Goal: Task Accomplishment & Management: Use online tool/utility

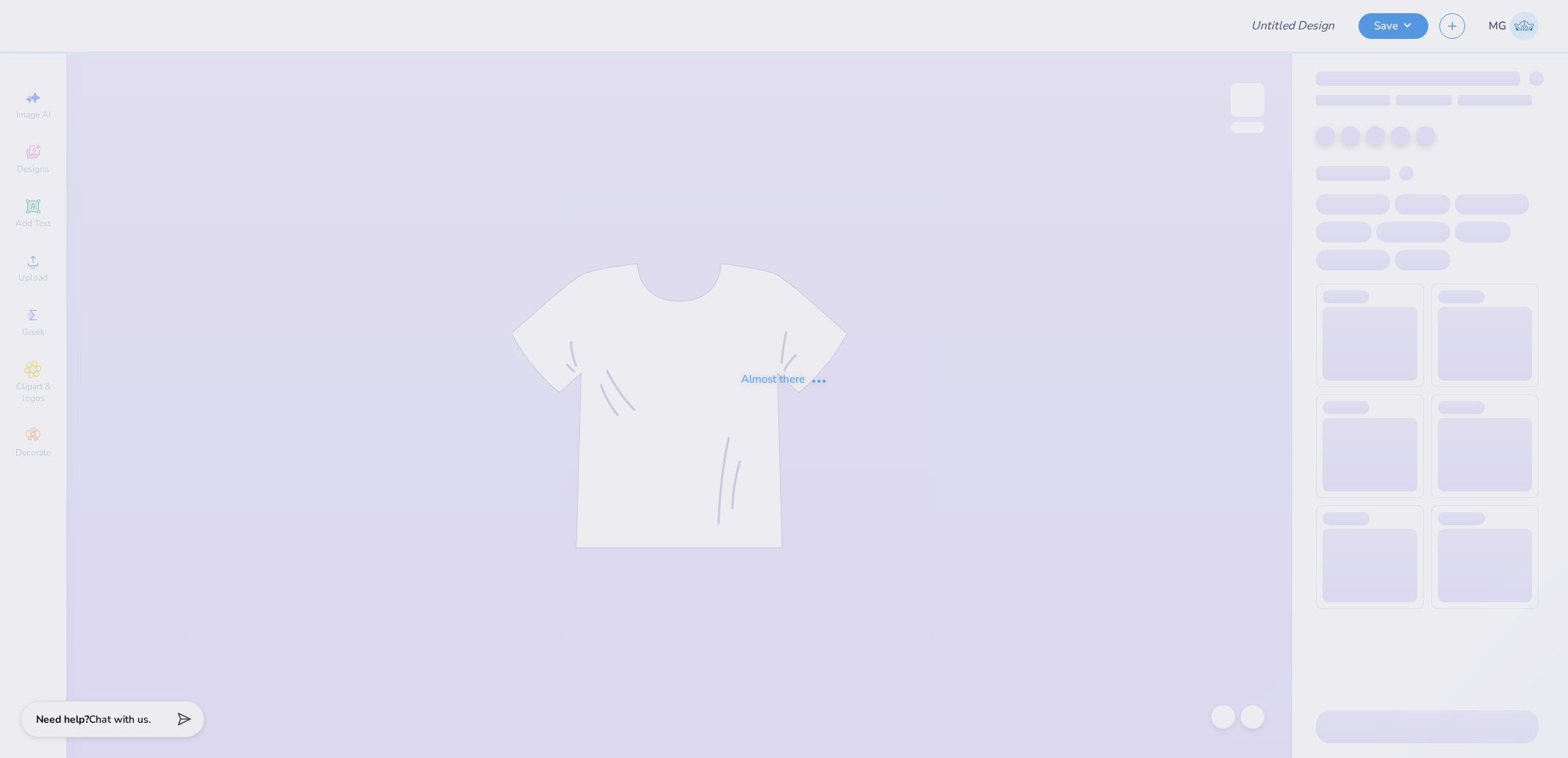
type input "Phi Mu - Islanders Social 2"
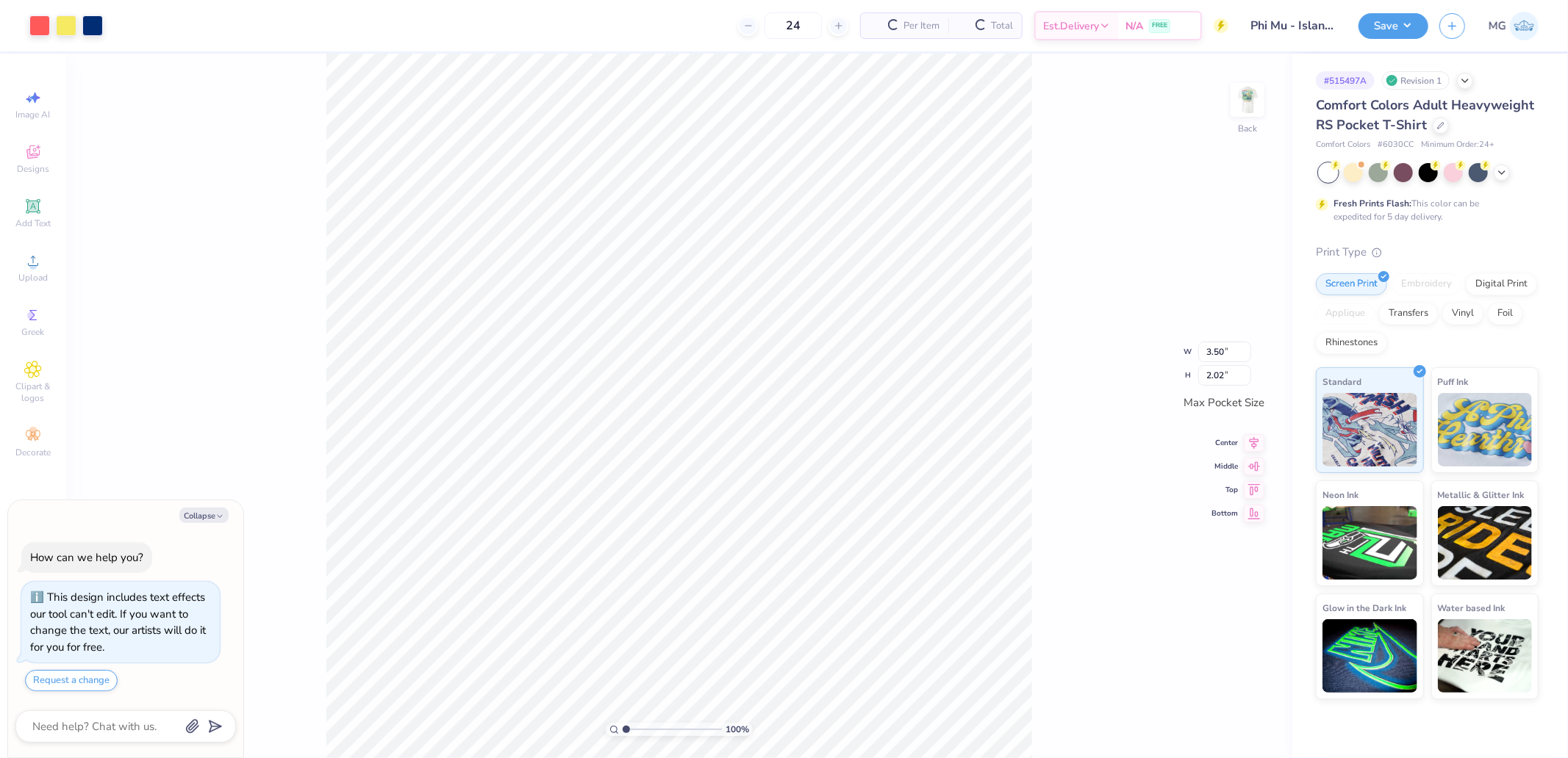
click at [1273, 93] on div "100 % Back W 3.50 3.50 " H 2.02 2.02 " Max Pocket Size Center Middle Top Bottom" at bounding box center [679, 407] width 1226 height 705
click at [1243, 99] on img at bounding box center [1248, 100] width 59 height 59
click at [35, 274] on span "Upload" at bounding box center [33, 278] width 30 height 12
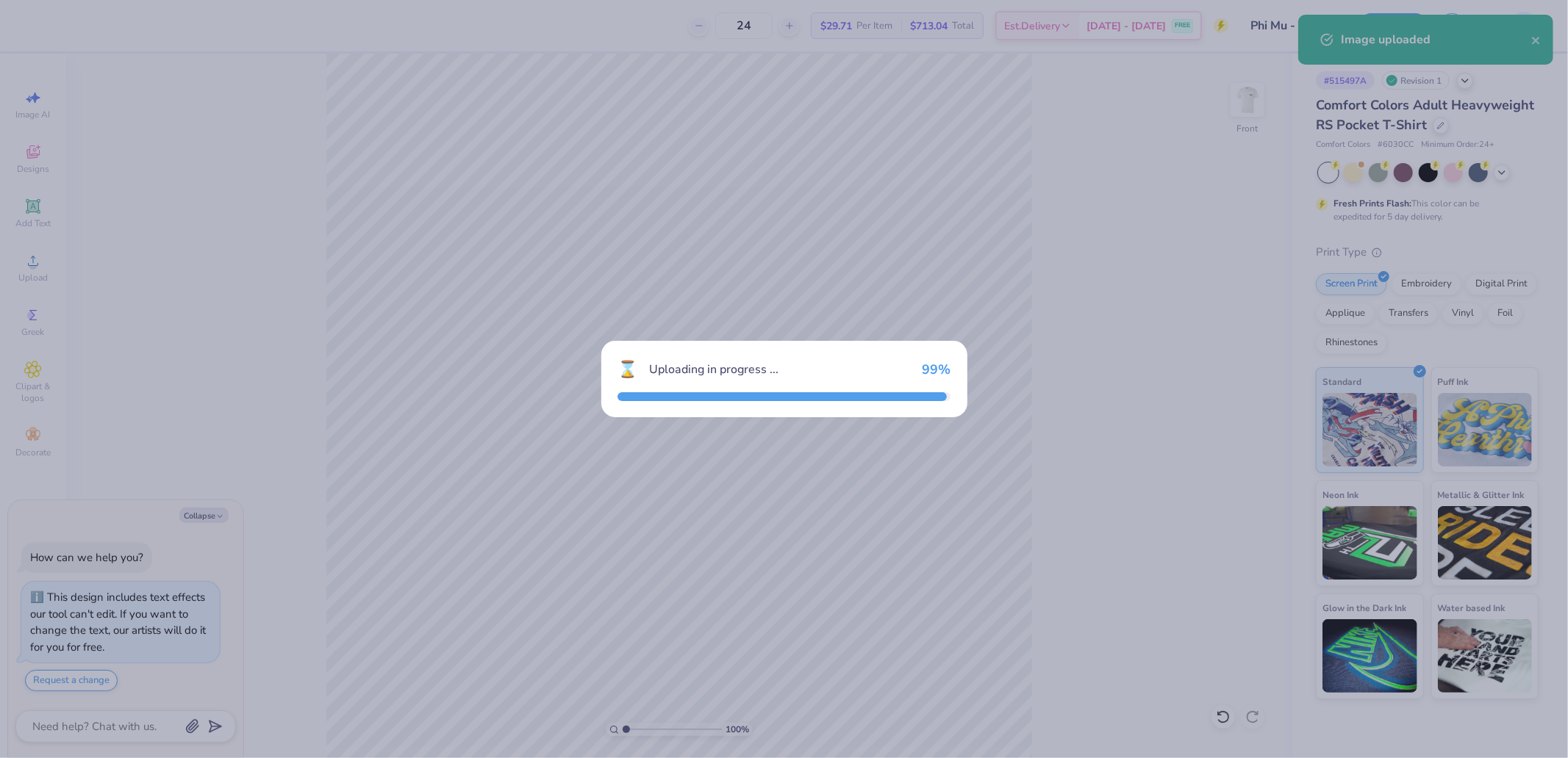
type textarea "x"
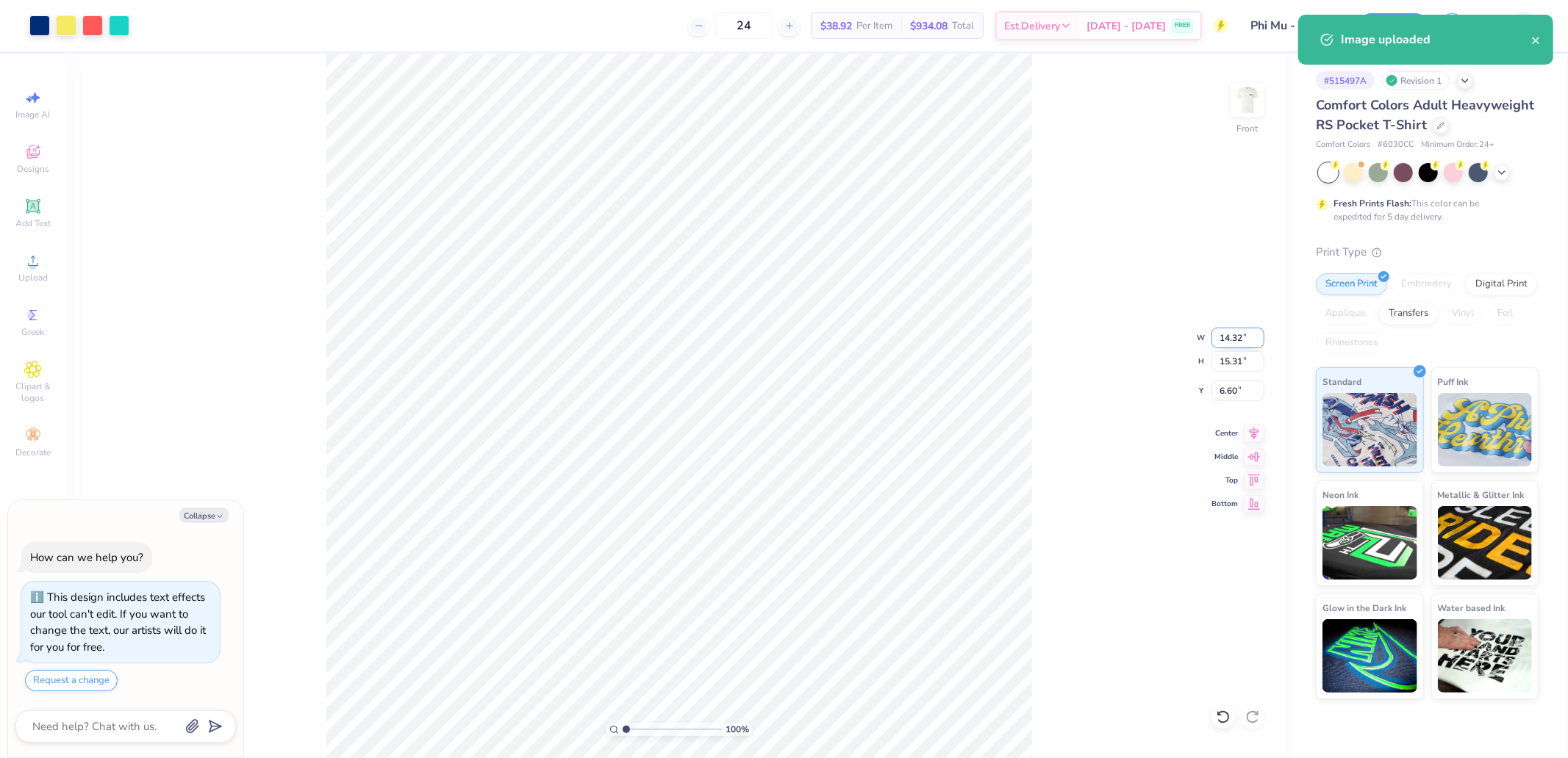
click at [1239, 335] on input "14.32" at bounding box center [1238, 338] width 53 height 21
type input "12.5"
click at [1229, 385] on input "6.60" at bounding box center [1238, 391] width 53 height 21
type textarea "x"
type input "12.50"
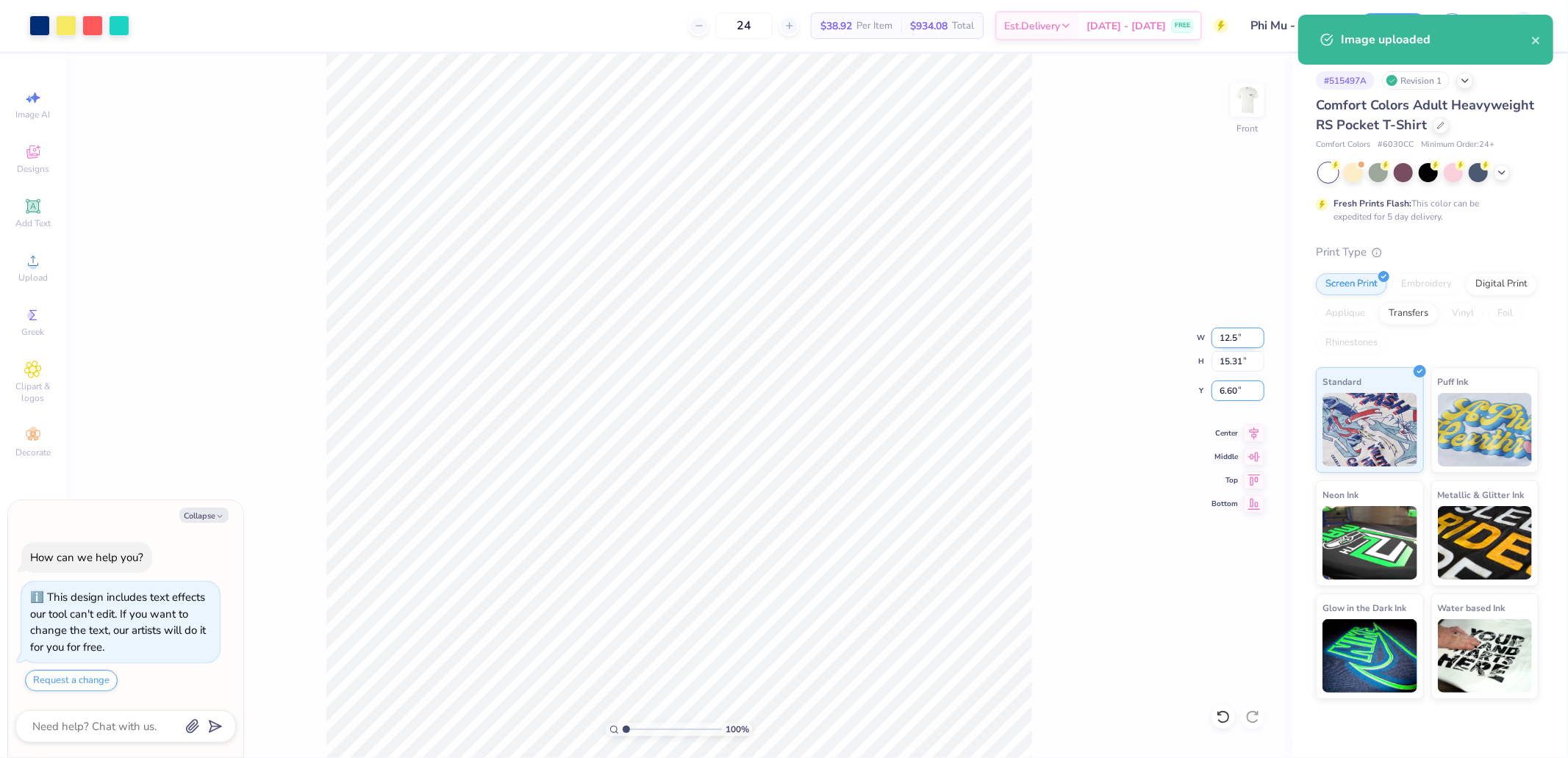
type input "13.36"
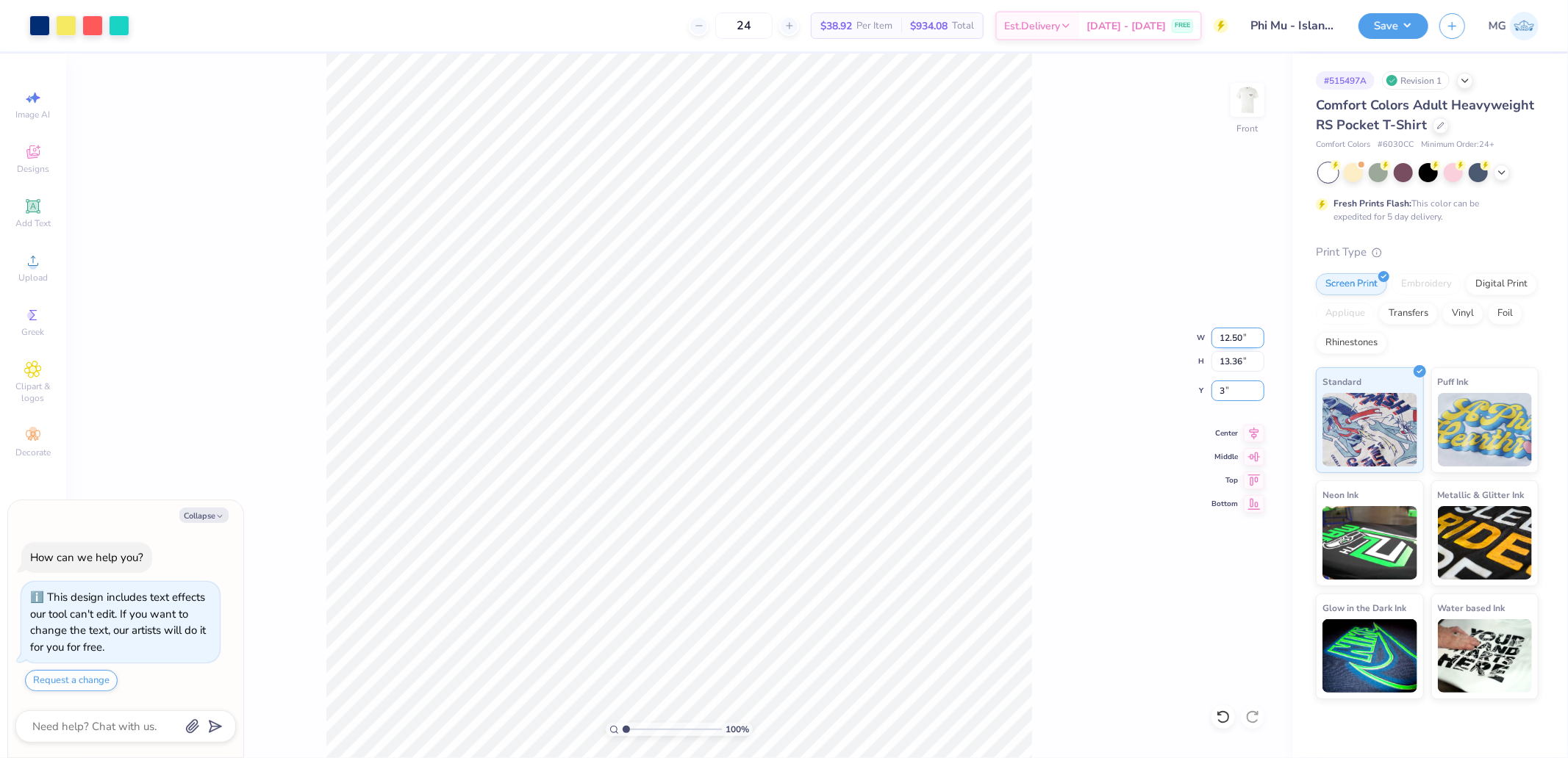
type input "3"
type textarea "x"
type input "3.00"
click at [1414, 18] on button "Save" at bounding box center [1394, 24] width 70 height 26
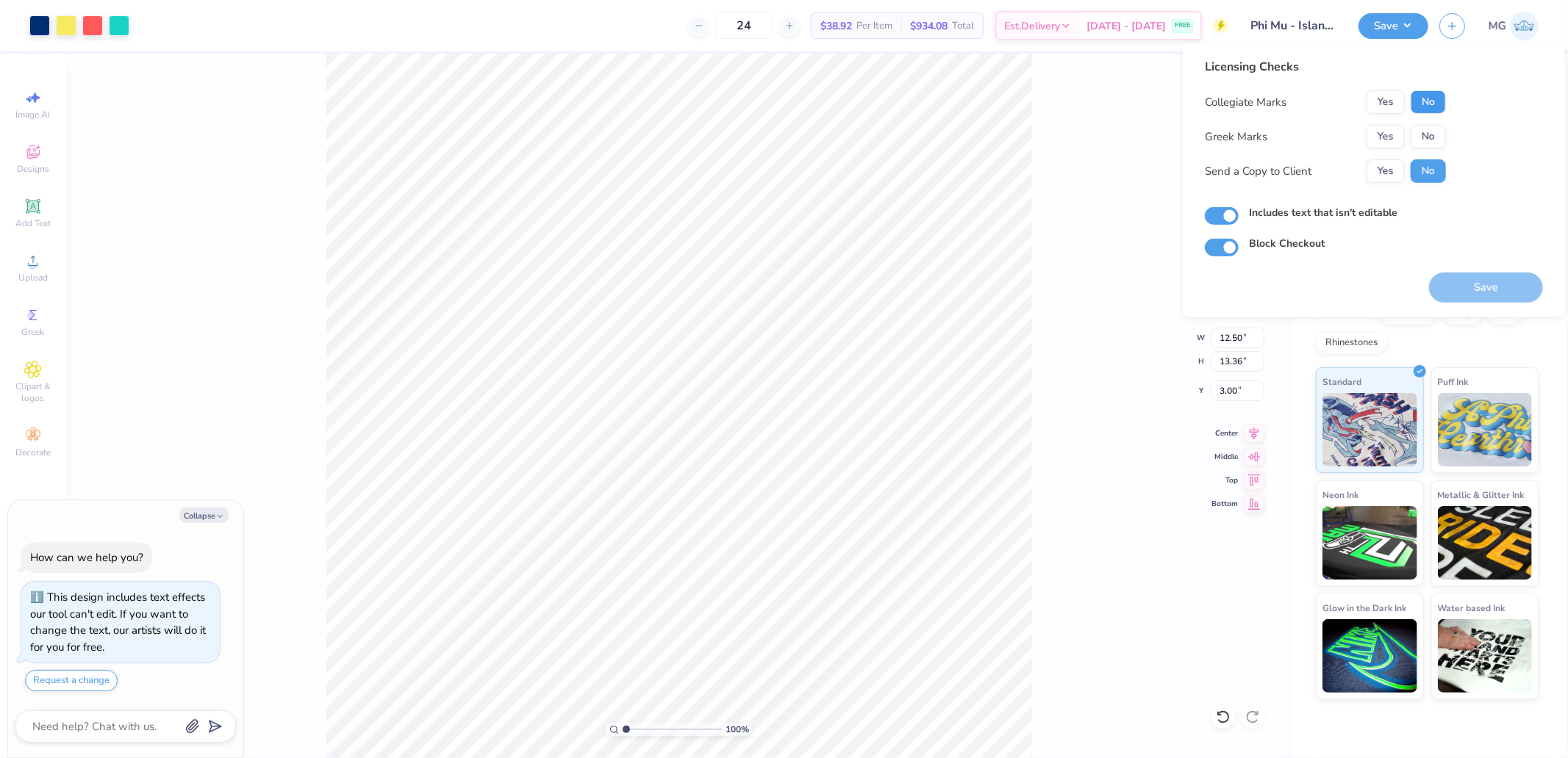
click at [1439, 99] on button "No" at bounding box center [1429, 102] width 35 height 24
click at [1387, 133] on button "Yes" at bounding box center [1386, 137] width 38 height 24
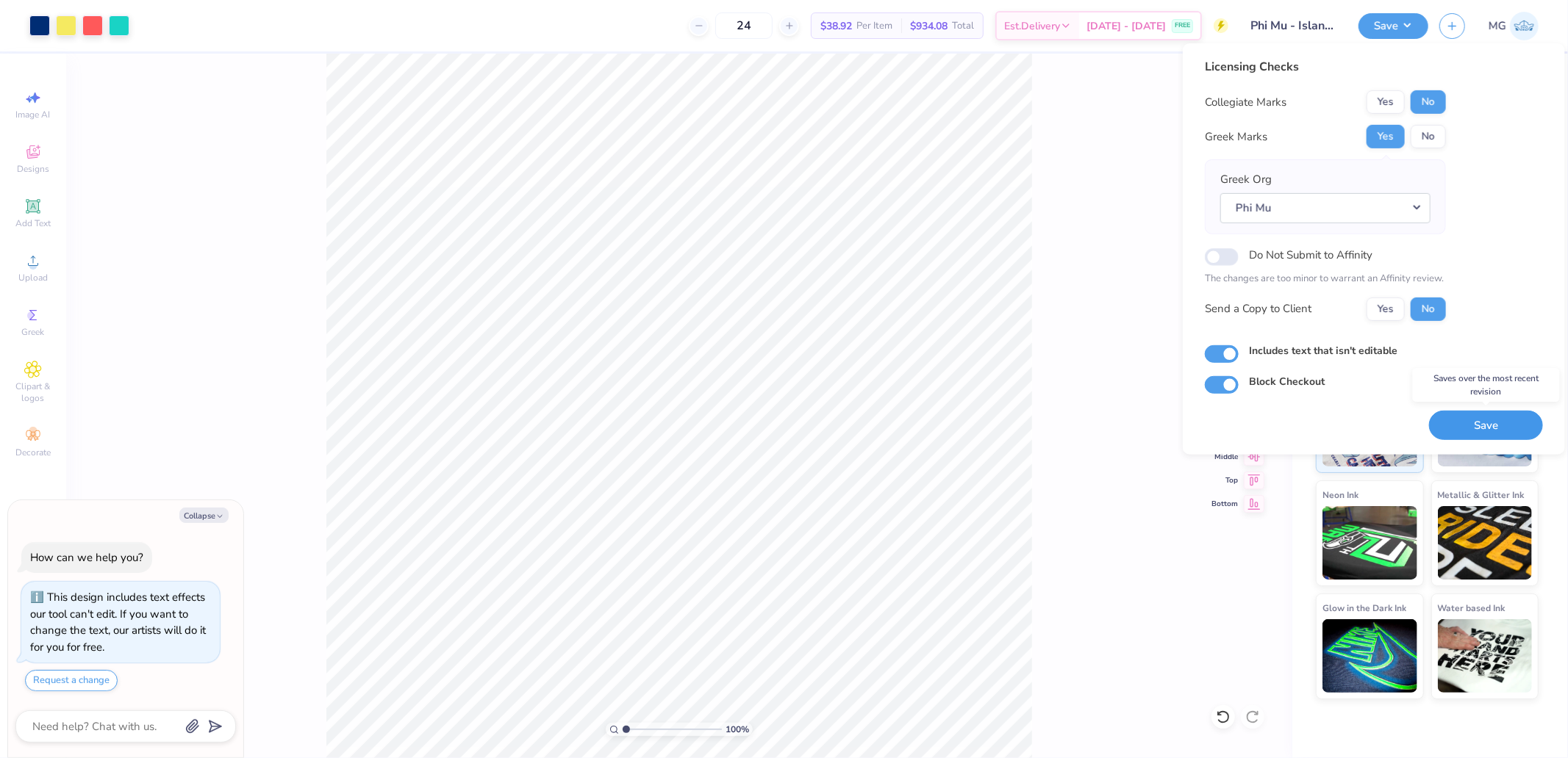
click at [1478, 427] on button "Save" at bounding box center [1486, 425] width 114 height 31
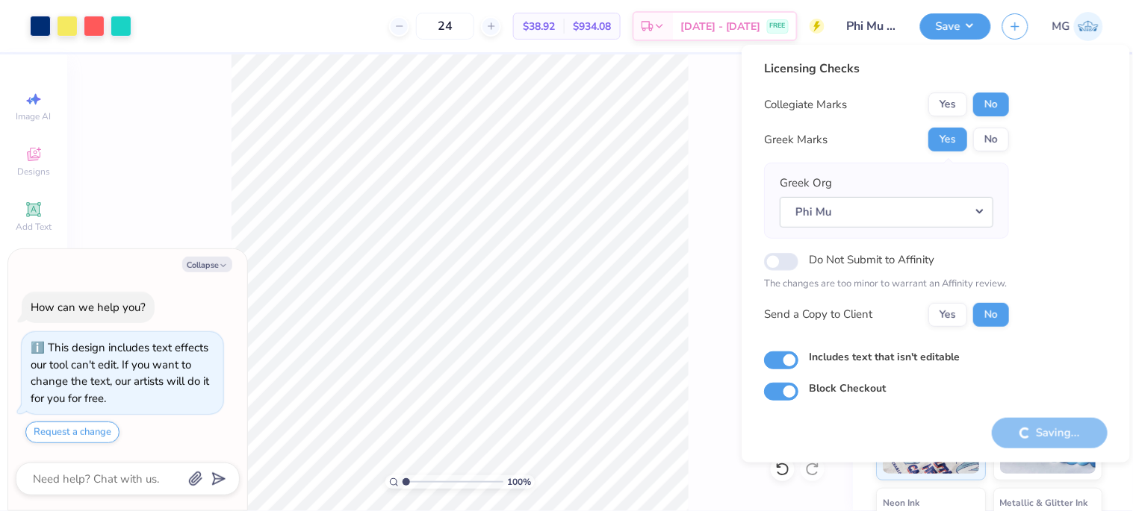
type textarea "x"
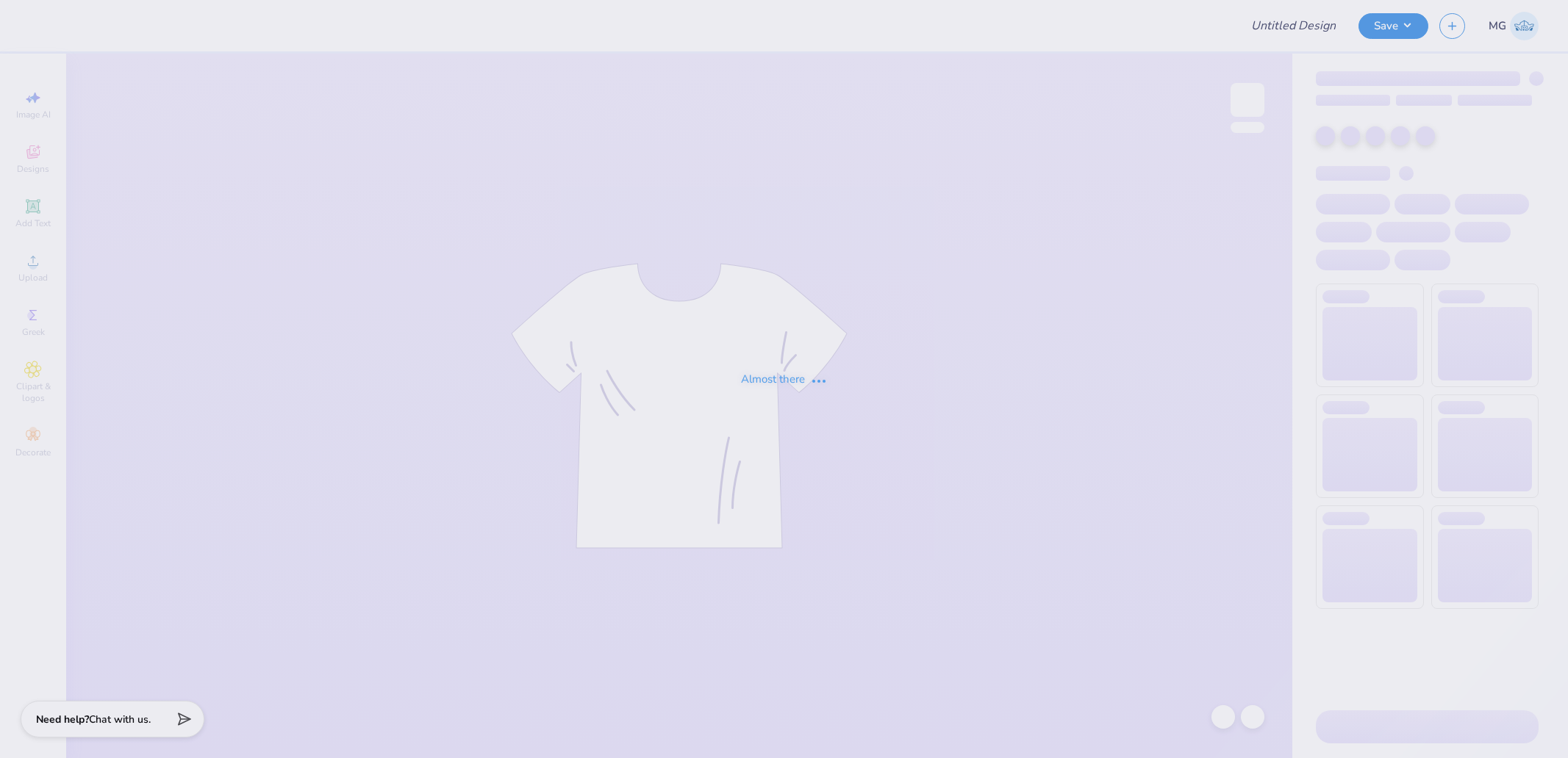
type input "ZTA x ATO Hoco"
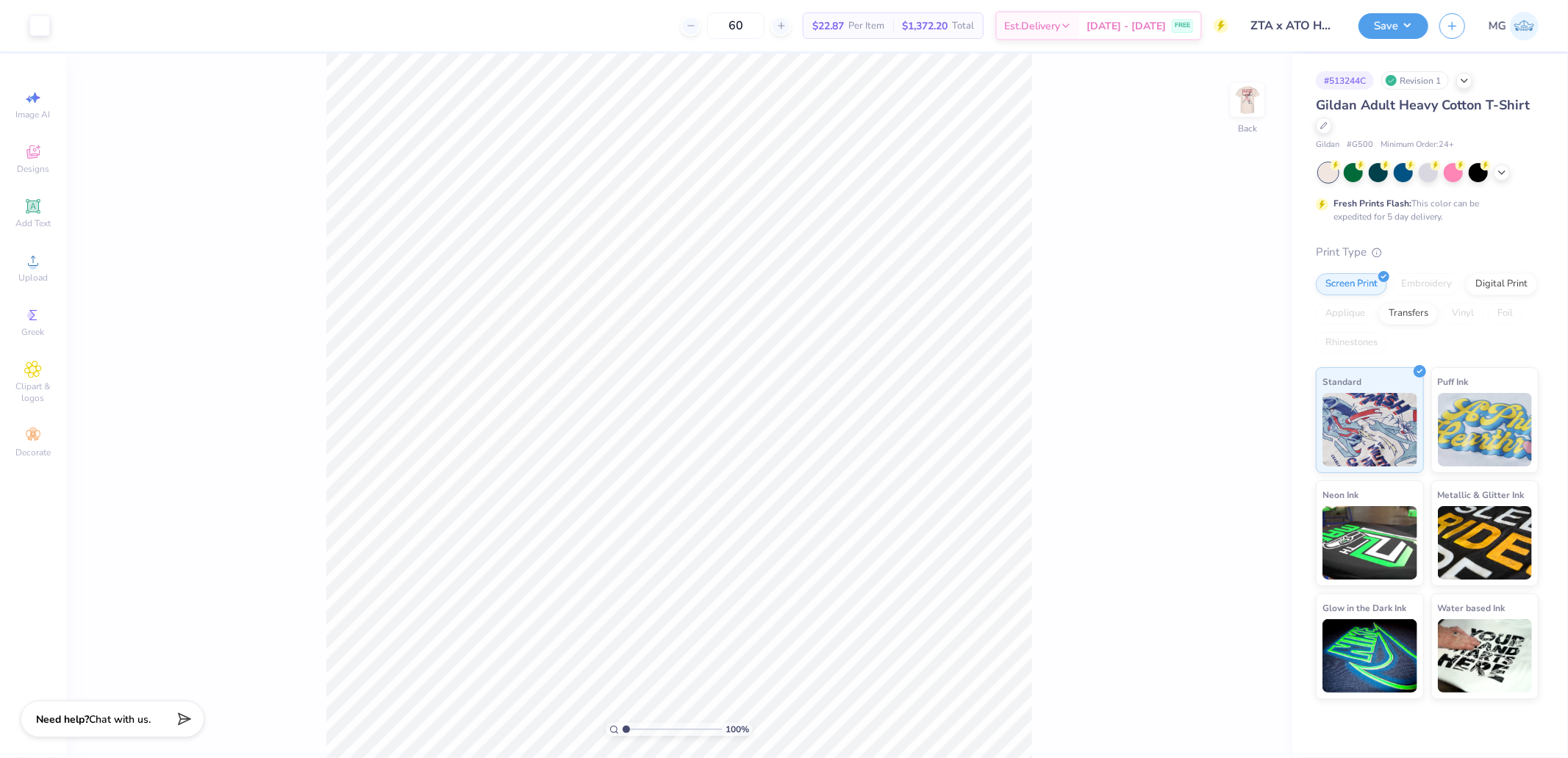
click at [1268, 96] on div "100 % Back" at bounding box center [679, 407] width 1226 height 705
click at [1249, 98] on img at bounding box center [1248, 100] width 59 height 59
click at [33, 275] on span "Upload" at bounding box center [33, 278] width 30 height 12
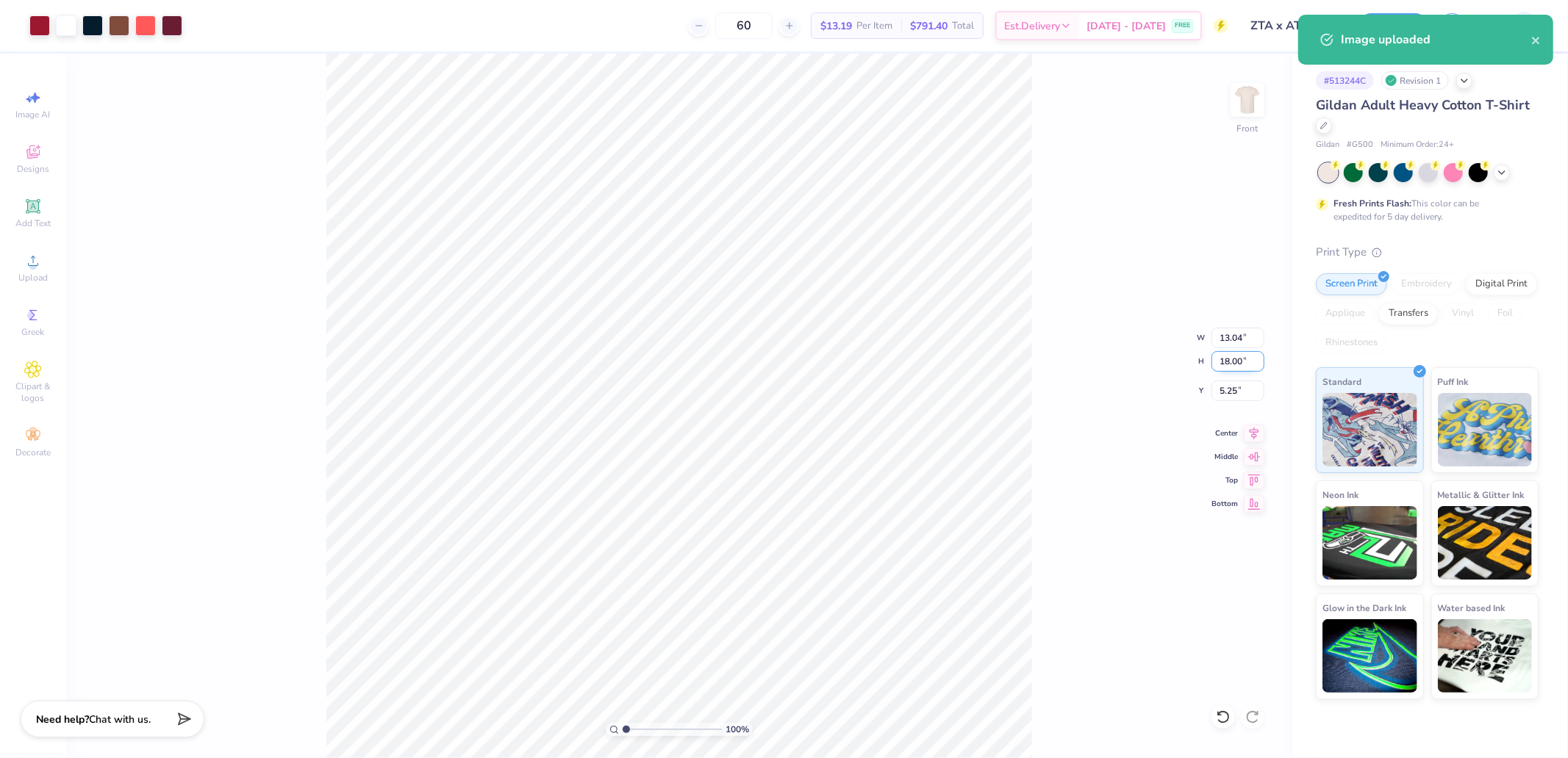
click at [1232, 361] on input "18.00" at bounding box center [1238, 361] width 53 height 21
type input "15"
type input "10.86"
type input "15.00"
click at [1258, 460] on icon at bounding box center [1254, 455] width 21 height 18
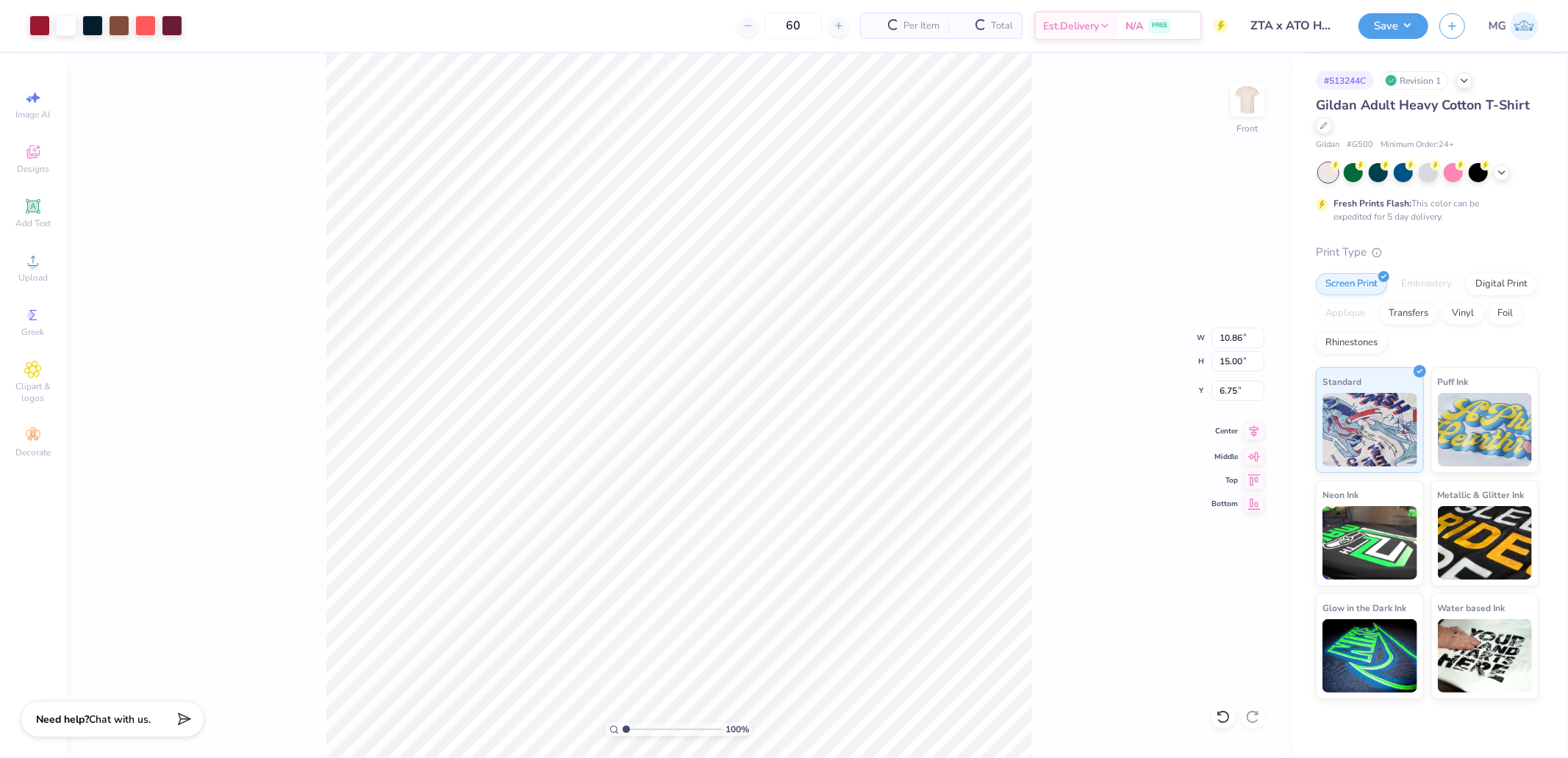
click at [1258, 427] on icon at bounding box center [1254, 431] width 21 height 18
click at [1239, 391] on input "6.75" at bounding box center [1238, 391] width 53 height 21
type input "3.00"
click at [819, 612] on li "Ungroup" at bounding box center [830, 624] width 115 height 29
type input "1.60"
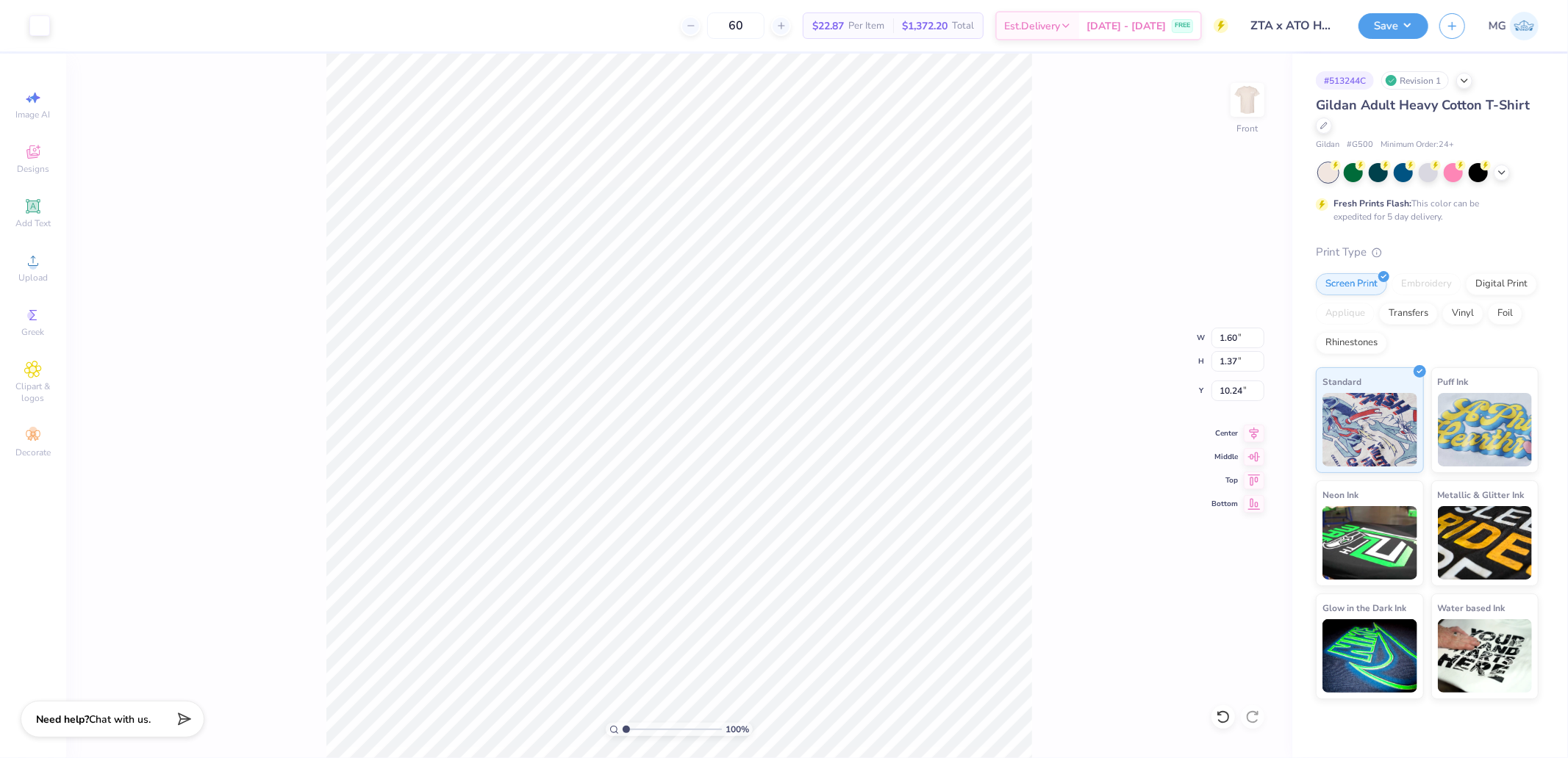
click at [54, 20] on div "Art colors 60 $22.87 Per Item $1,372.20 Total Est. Delivery Sep 19 - 22 FREE De…" at bounding box center [784, 26] width 1568 height 51
click at [41, 25] on div at bounding box center [39, 24] width 21 height 21
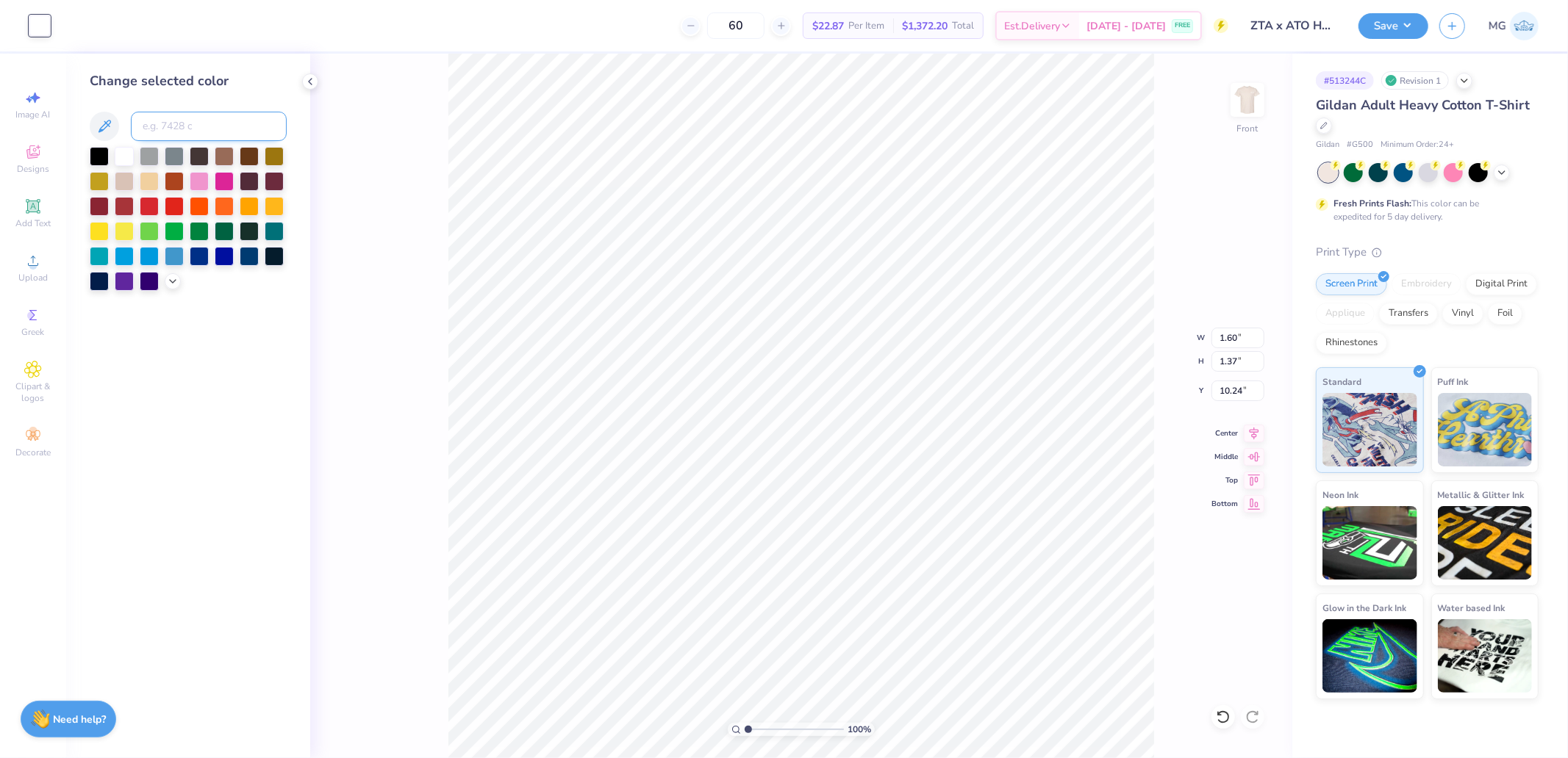
click at [211, 123] on input at bounding box center [209, 126] width 156 height 30
type input "296"
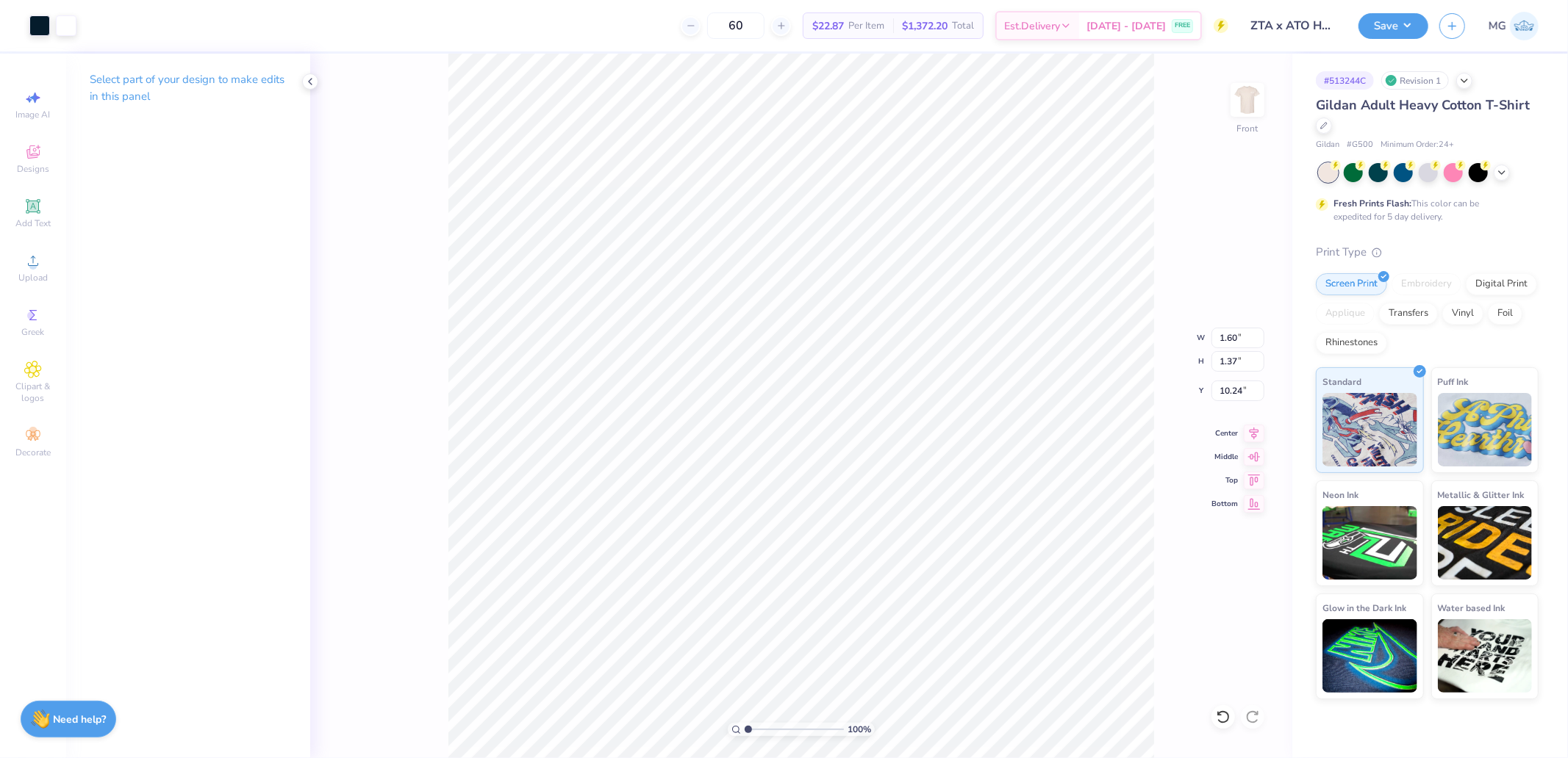
type input "2.39"
click at [40, 25] on div at bounding box center [39, 24] width 21 height 21
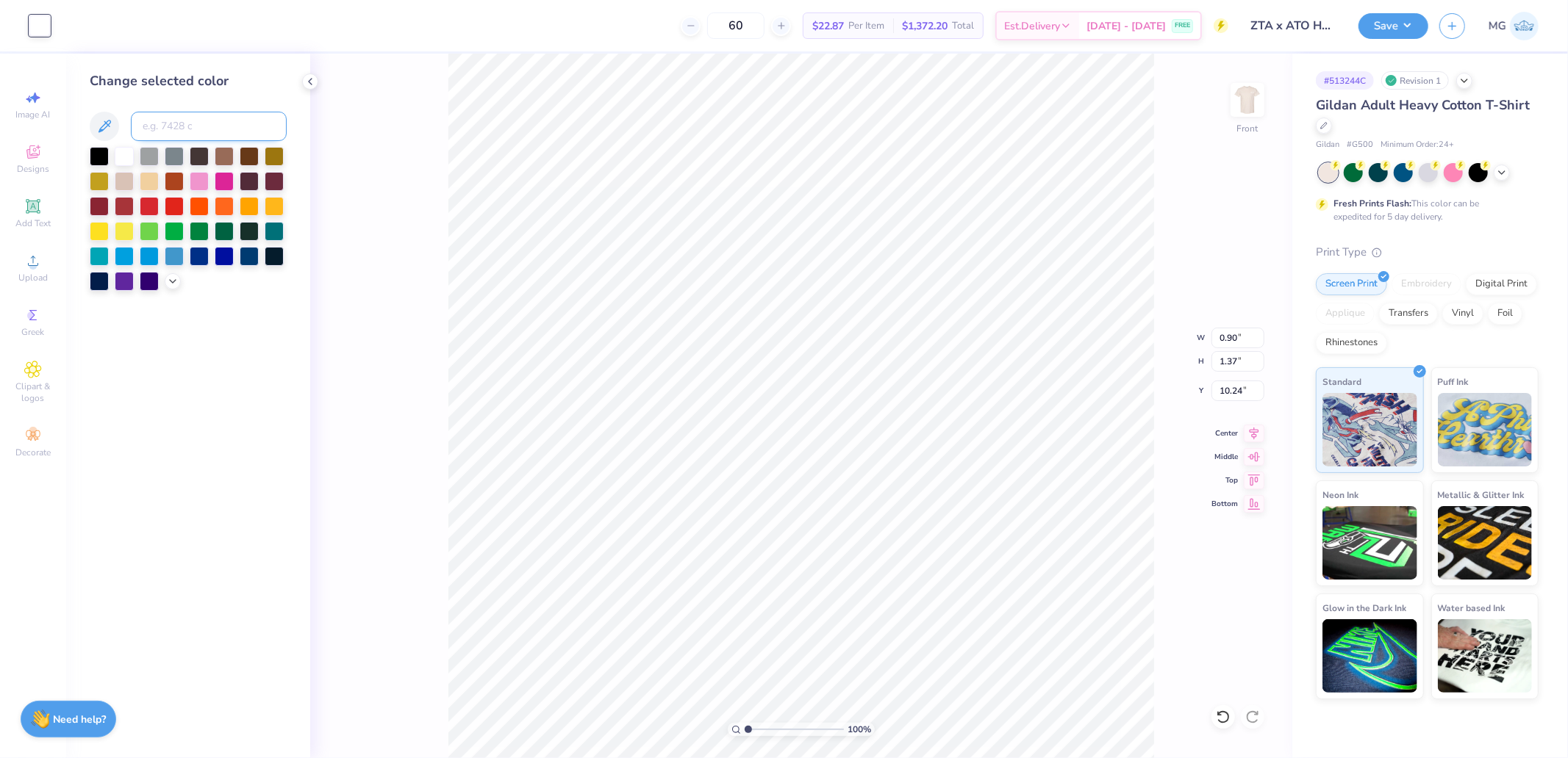
click at [178, 125] on input at bounding box center [209, 126] width 156 height 30
type input "296"
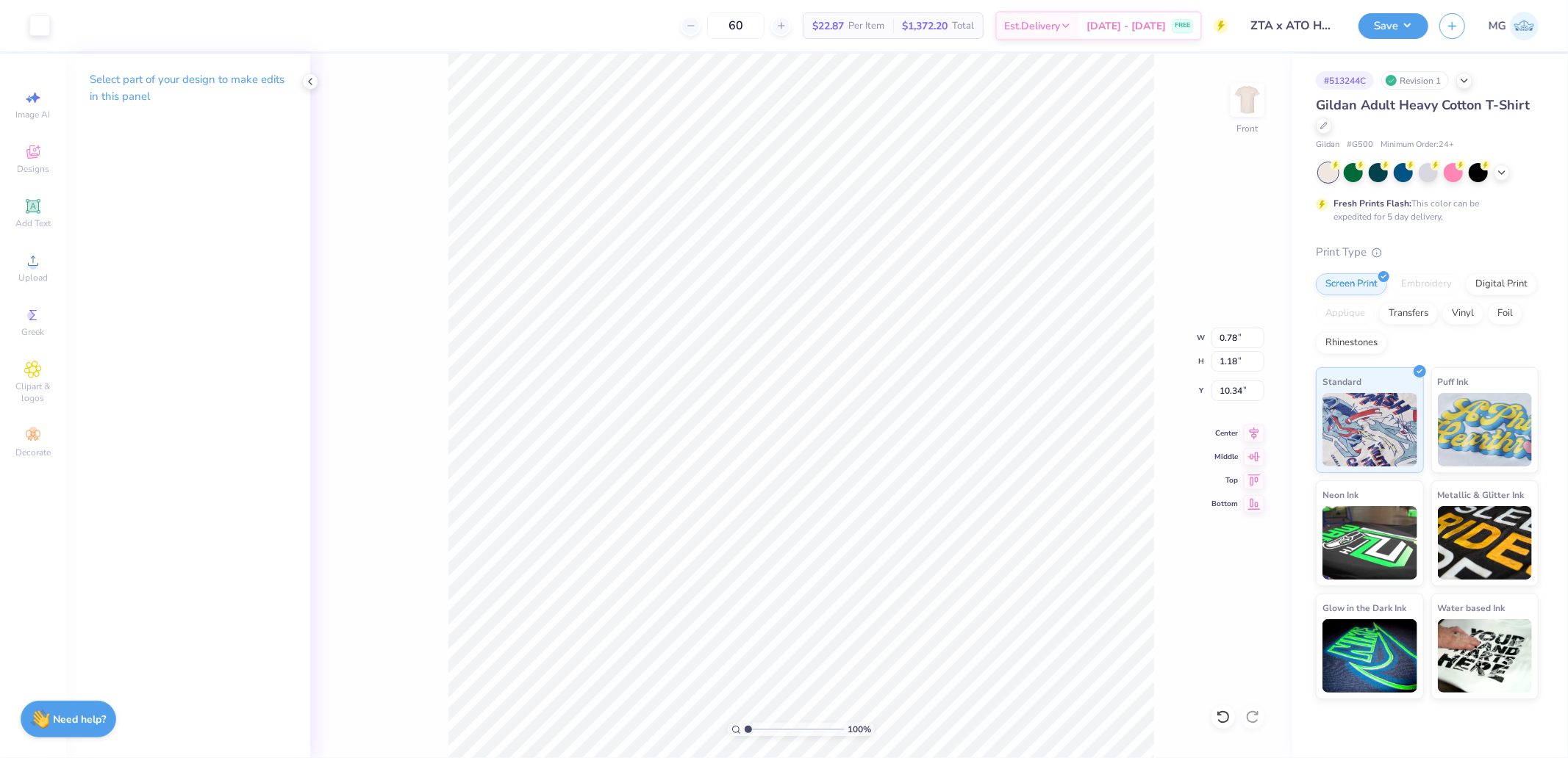
type input "2.39"
type input "1.22"
type input "10.31"
click at [53, 32] on div "Art colors 60 $22.87 Per Item $1,372.20 Total Est. Delivery Sep 19 - 22 FREE De…" at bounding box center [784, 26] width 1568 height 51
click at [47, 31] on div at bounding box center [39, 24] width 21 height 21
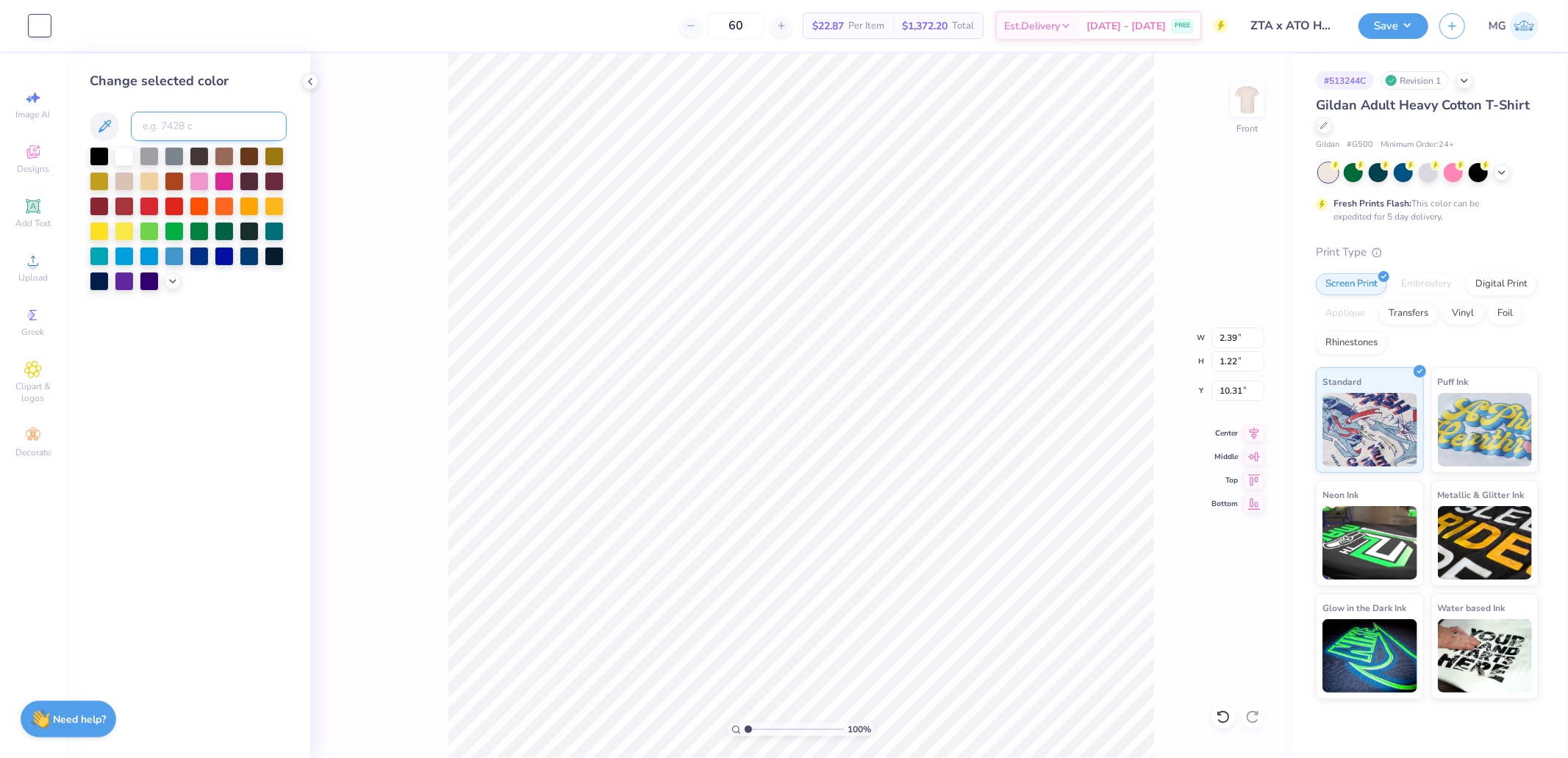
click at [199, 131] on input at bounding box center [209, 126] width 156 height 30
type input "296"
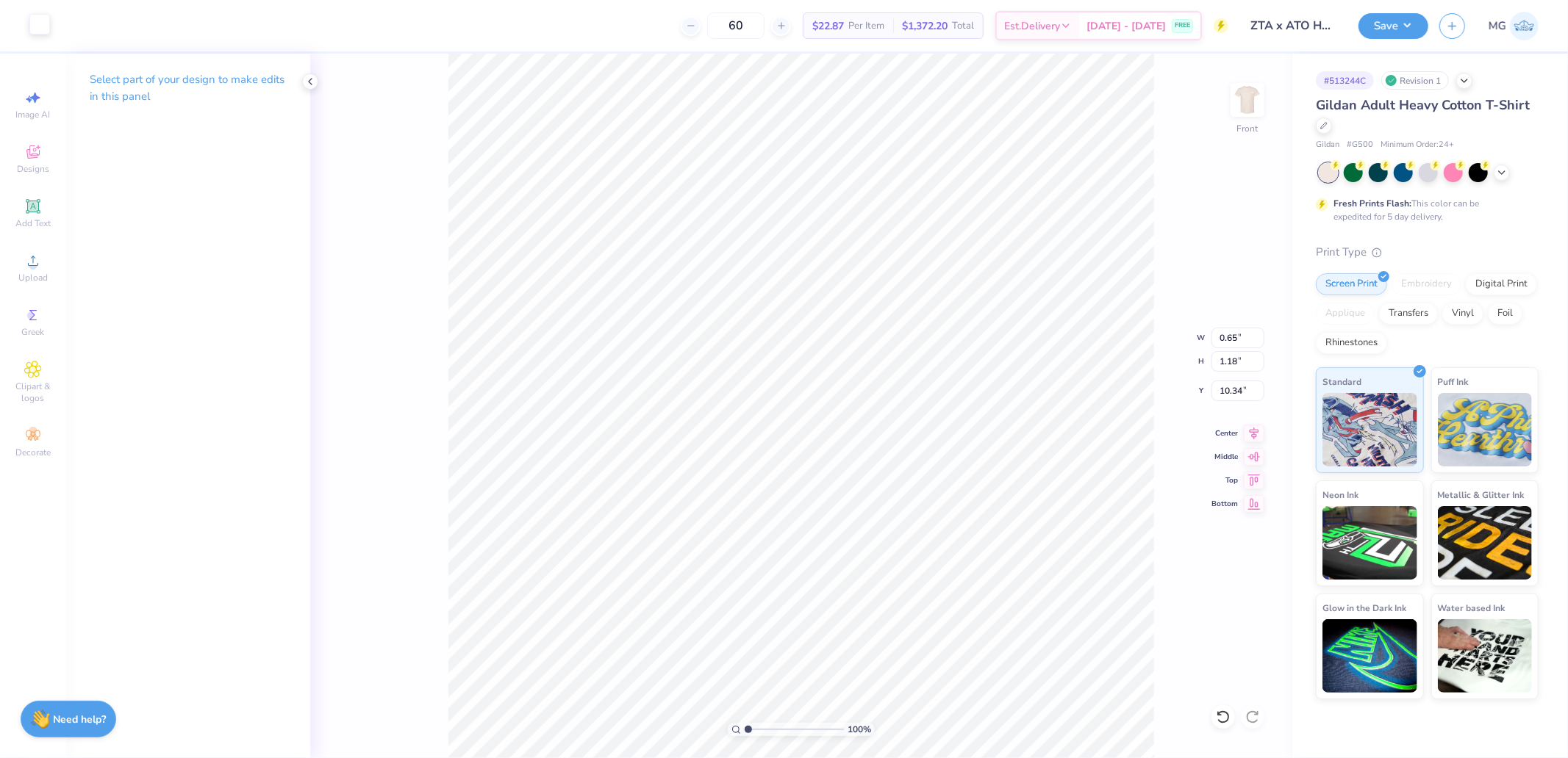
click at [33, 28] on div at bounding box center [39, 24] width 21 height 21
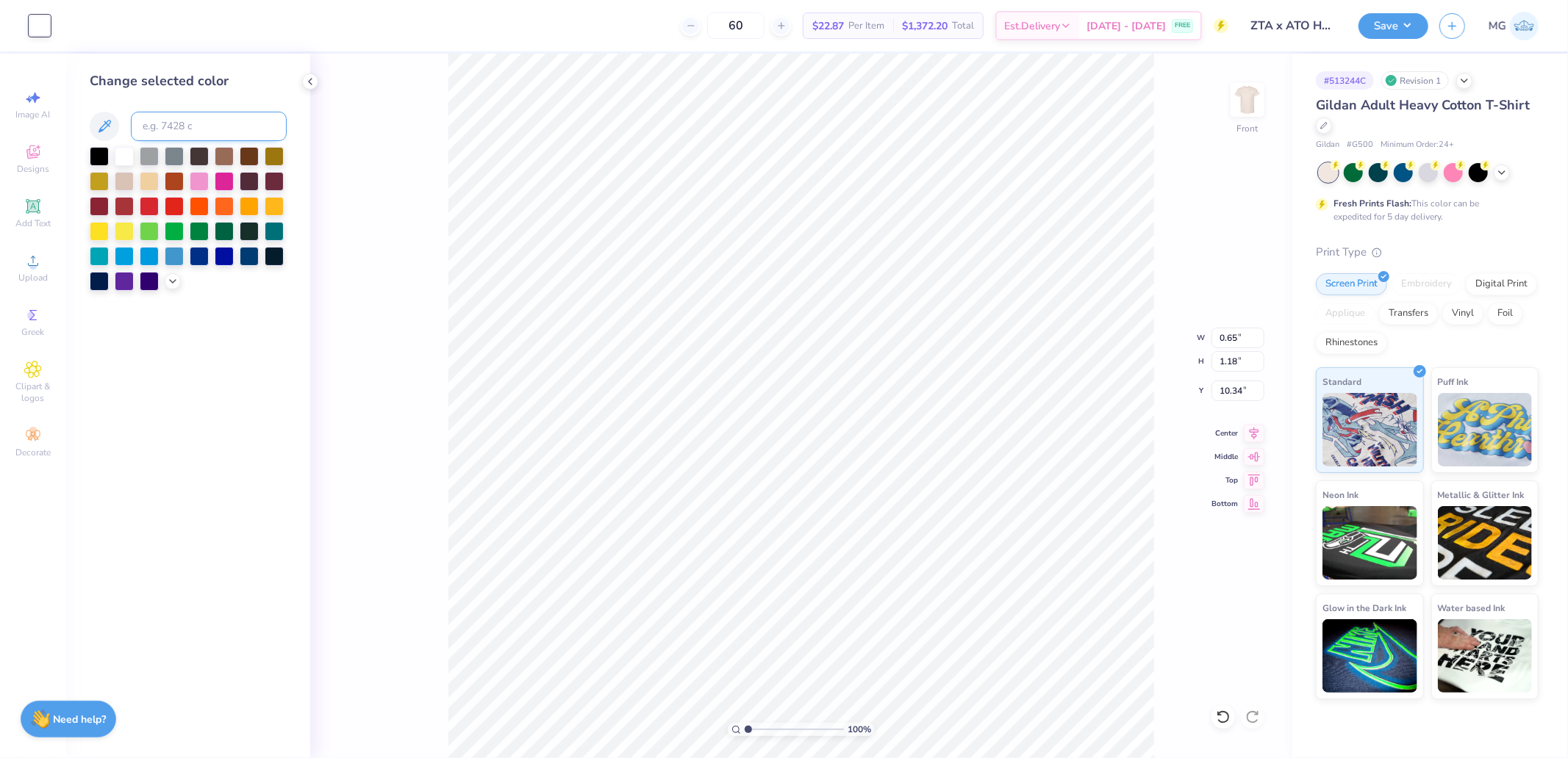
click at [241, 125] on input at bounding box center [209, 126] width 156 height 30
type input "296"
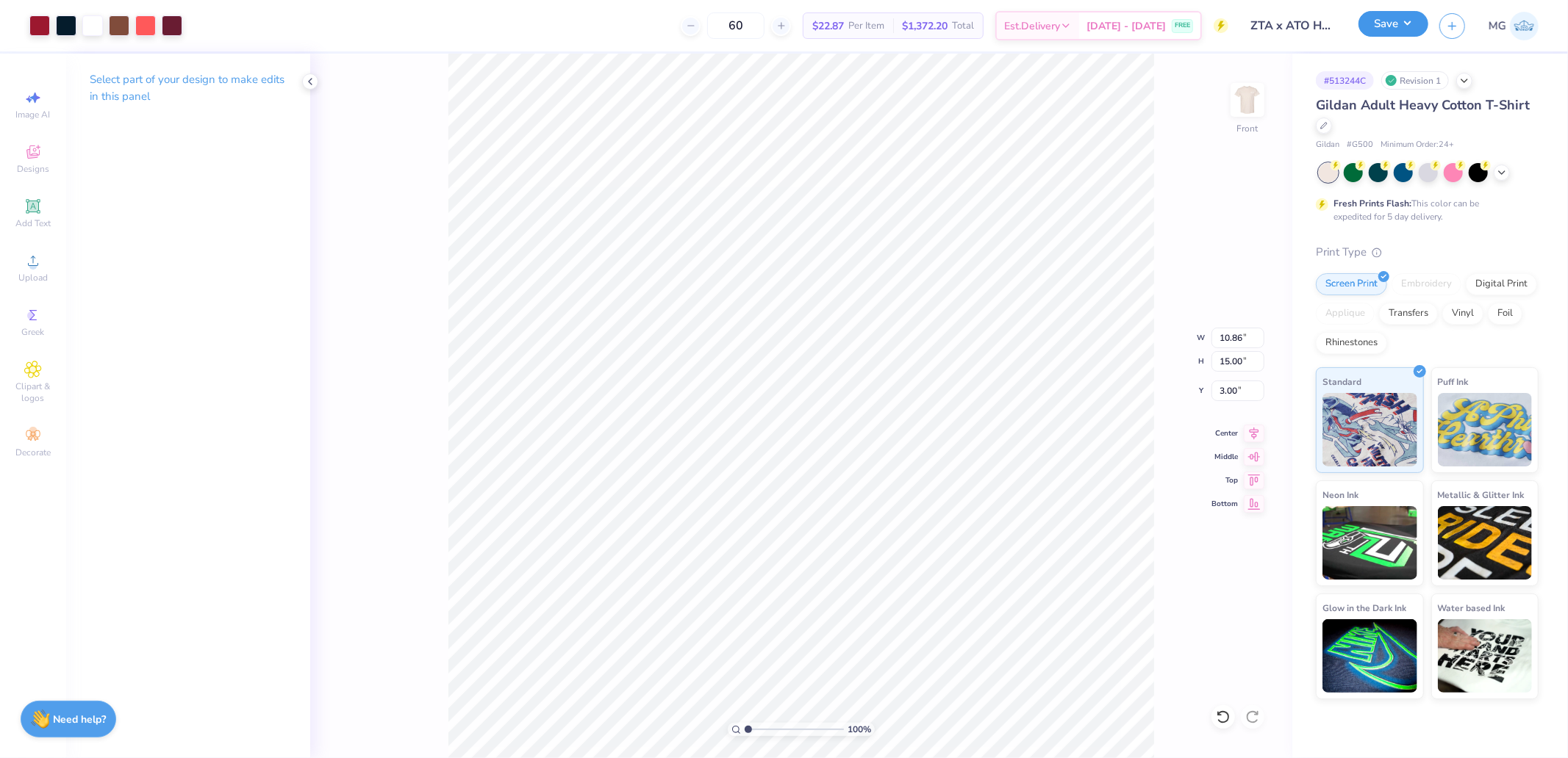
click at [1389, 24] on button "Save" at bounding box center [1394, 24] width 70 height 26
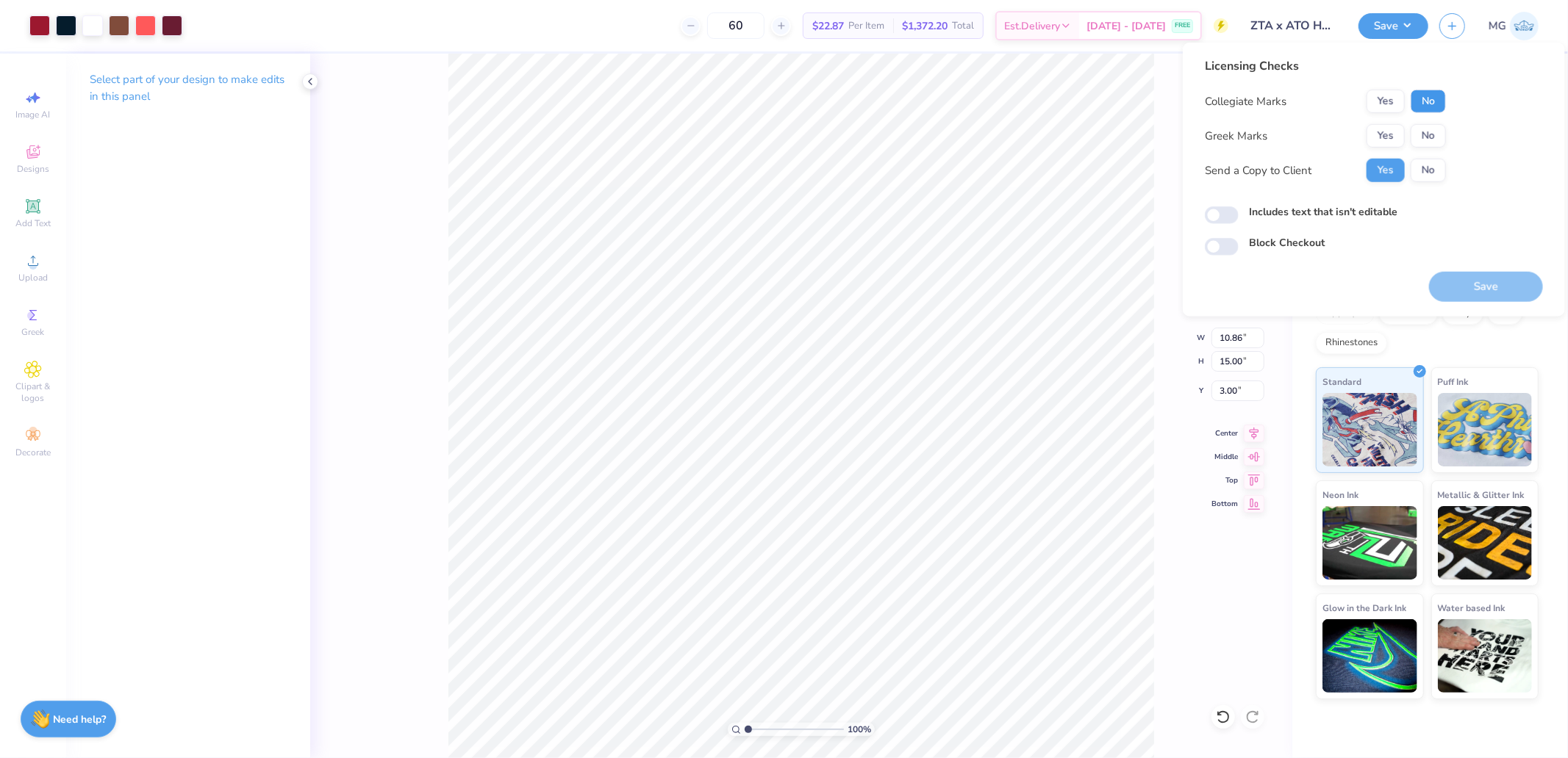
click at [1429, 108] on button "No" at bounding box center [1429, 101] width 35 height 24
click at [1395, 131] on button "Yes" at bounding box center [1386, 136] width 38 height 24
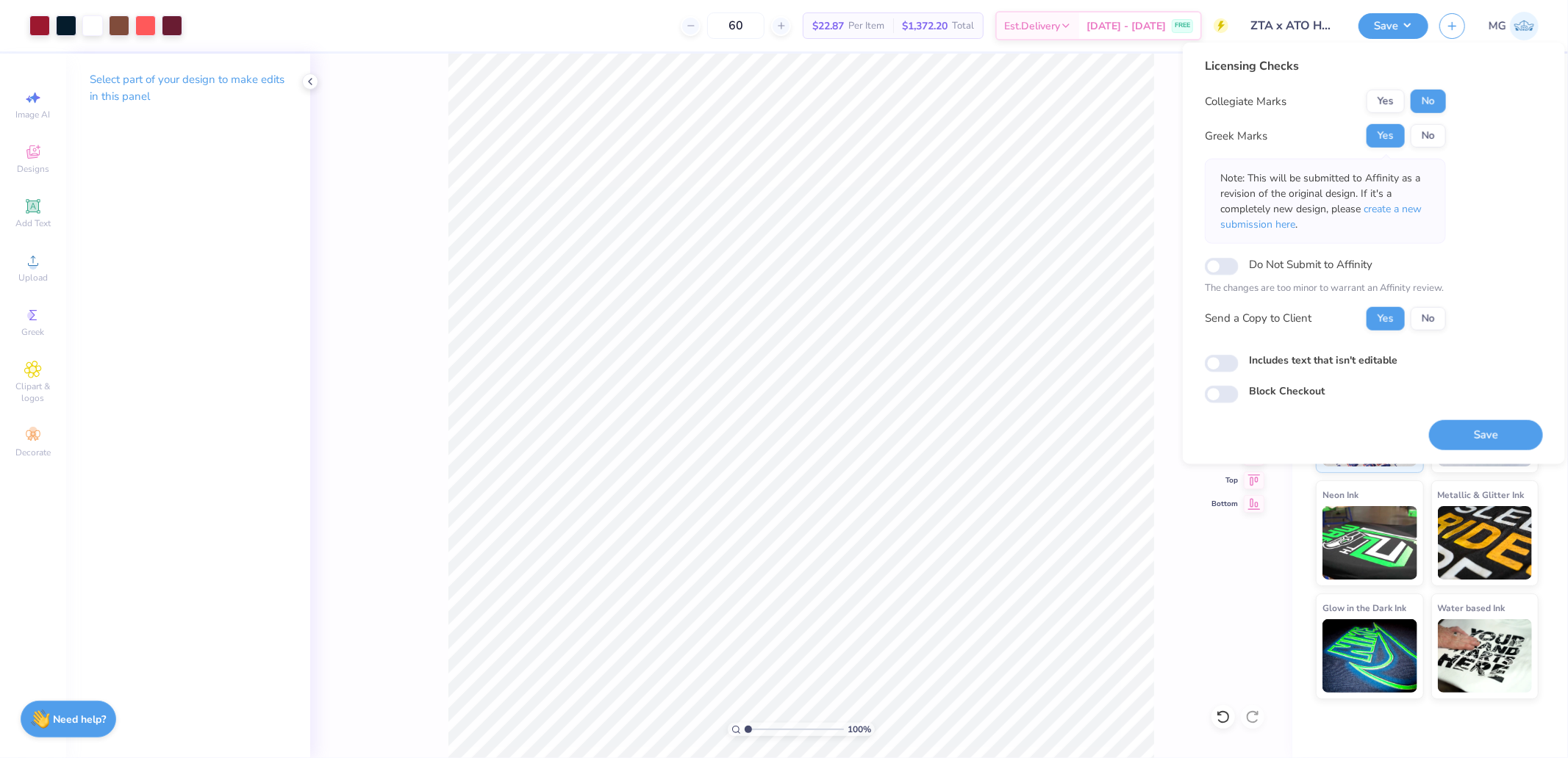
click at [1457, 399] on div "Block Checkout" at bounding box center [1374, 392] width 338 height 17
click at [1462, 434] on button "Save" at bounding box center [1486, 434] width 114 height 31
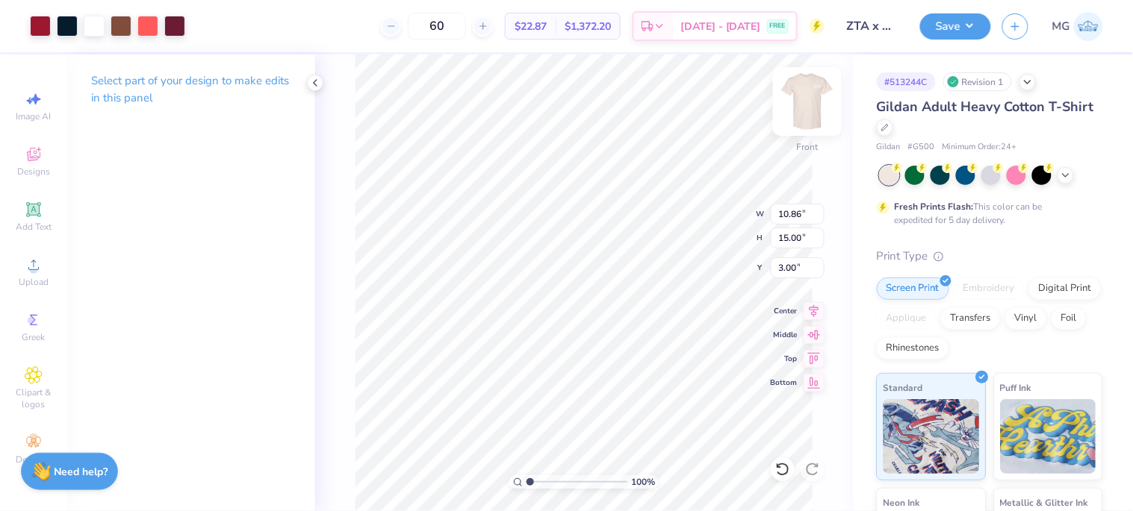
click at [811, 99] on img at bounding box center [807, 102] width 60 height 60
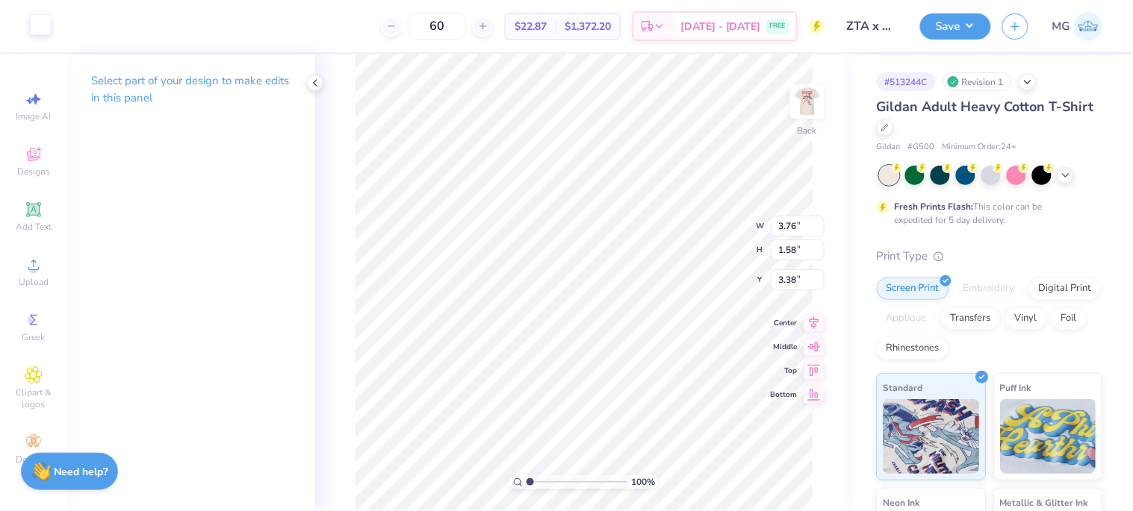
click at [42, 25] on div at bounding box center [40, 24] width 21 height 21
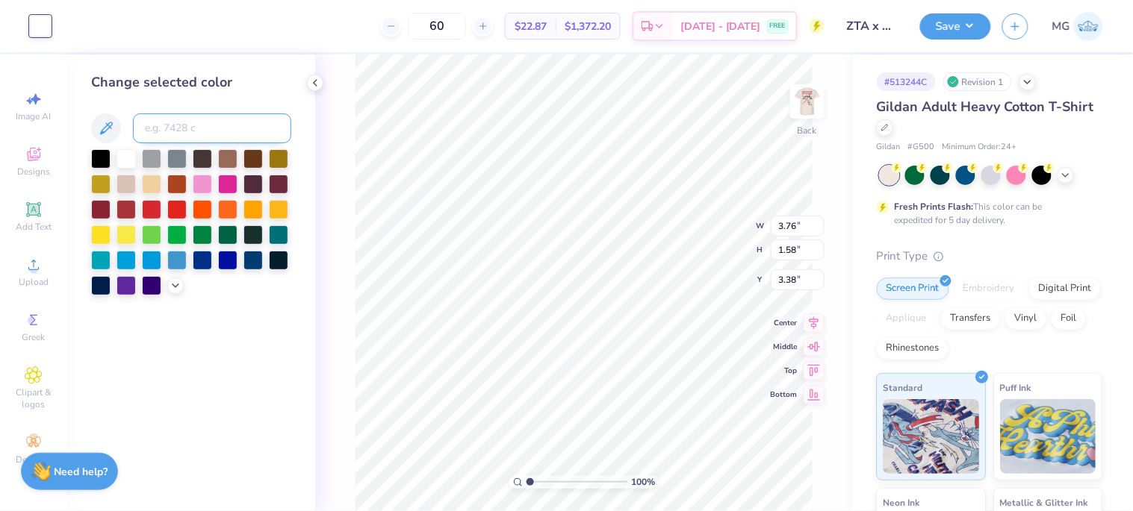
click at [237, 120] on input at bounding box center [212, 128] width 158 height 30
type input "296"
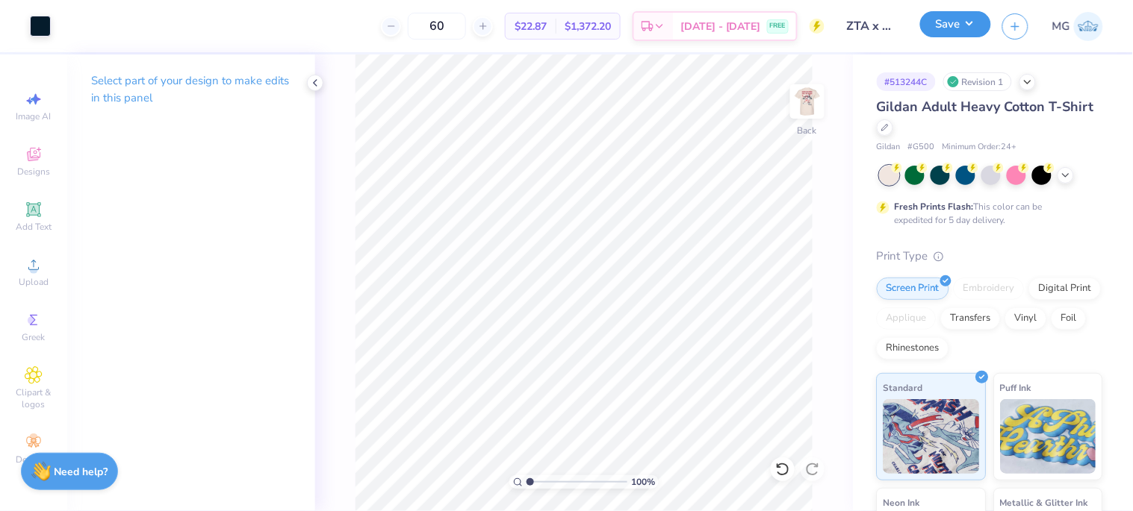
click at [922, 31] on button "Save" at bounding box center [955, 24] width 71 height 26
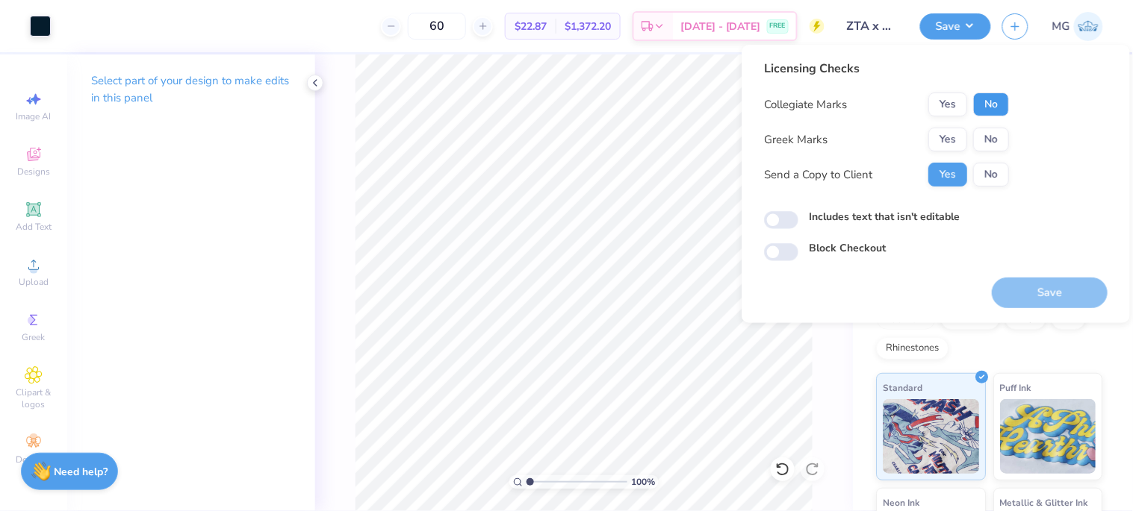
click at [993, 113] on button "No" at bounding box center [991, 105] width 36 height 24
click at [958, 135] on button "Yes" at bounding box center [947, 140] width 39 height 24
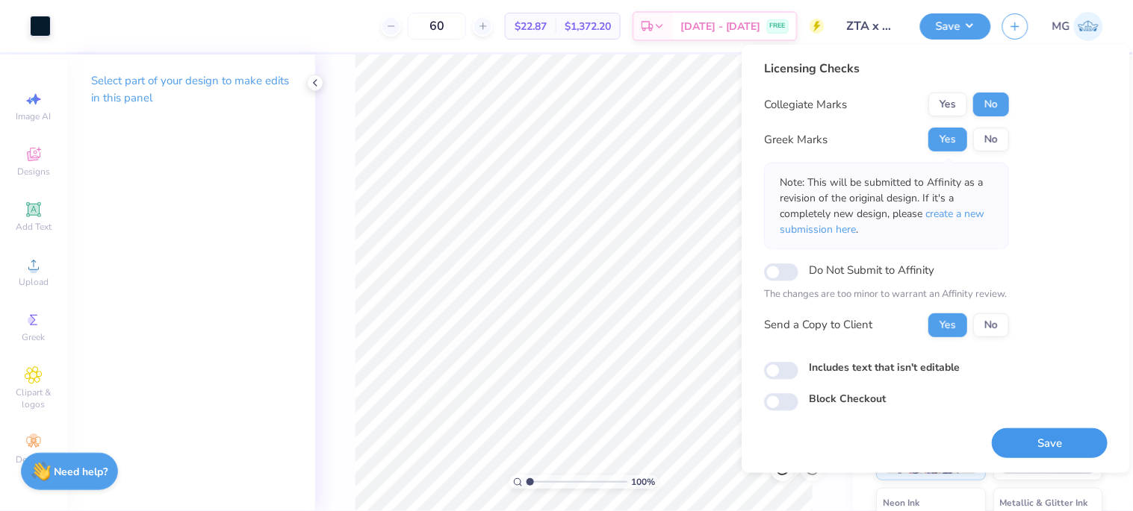
click at [1050, 458] on button "Save" at bounding box center [1049, 444] width 116 height 31
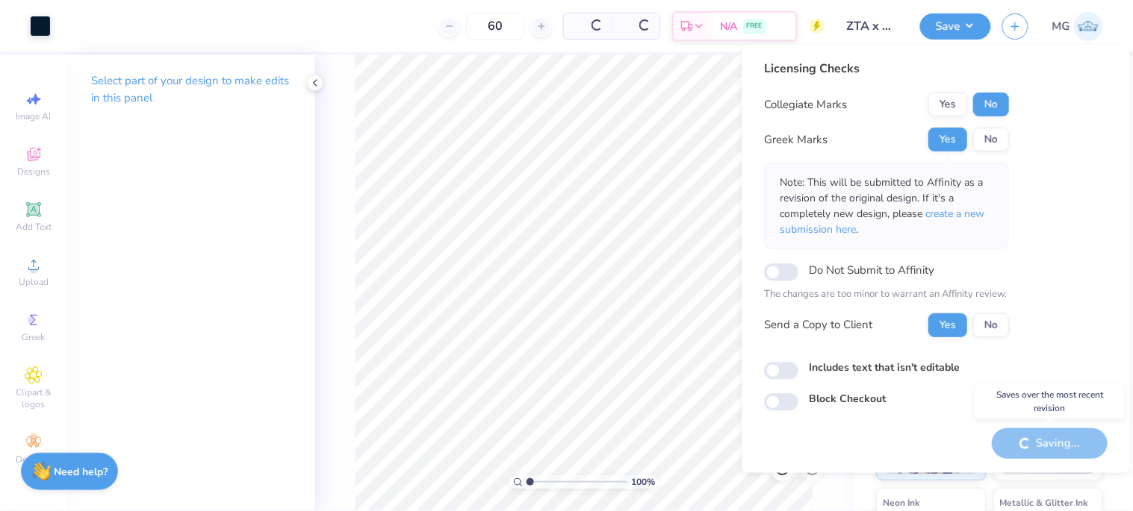
click at [1050, 452] on div "Saving..." at bounding box center [1049, 444] width 116 height 31
click at [987, 319] on button "No" at bounding box center [991, 326] width 36 height 24
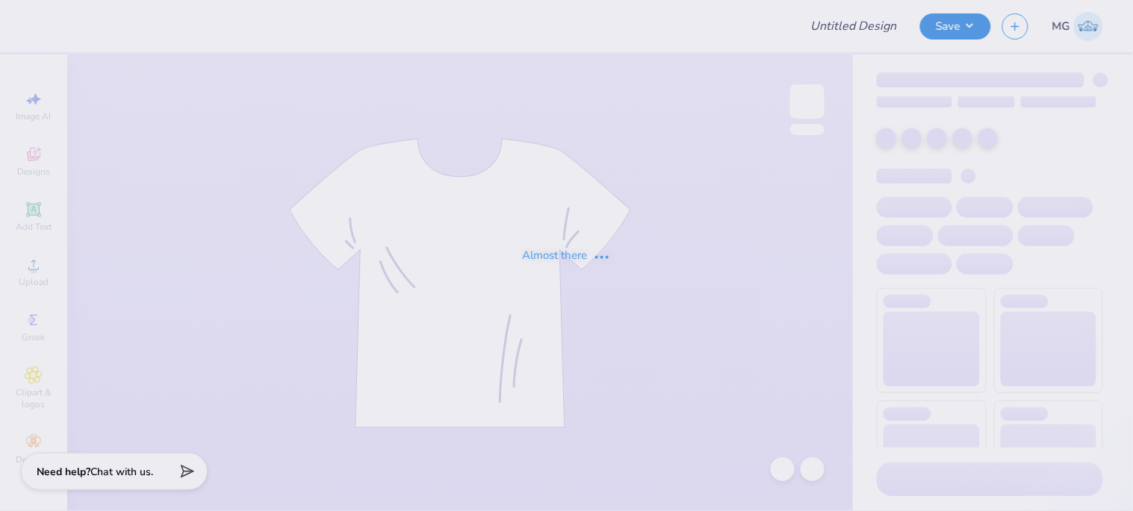
type input "ZTA x ATO Hoco"
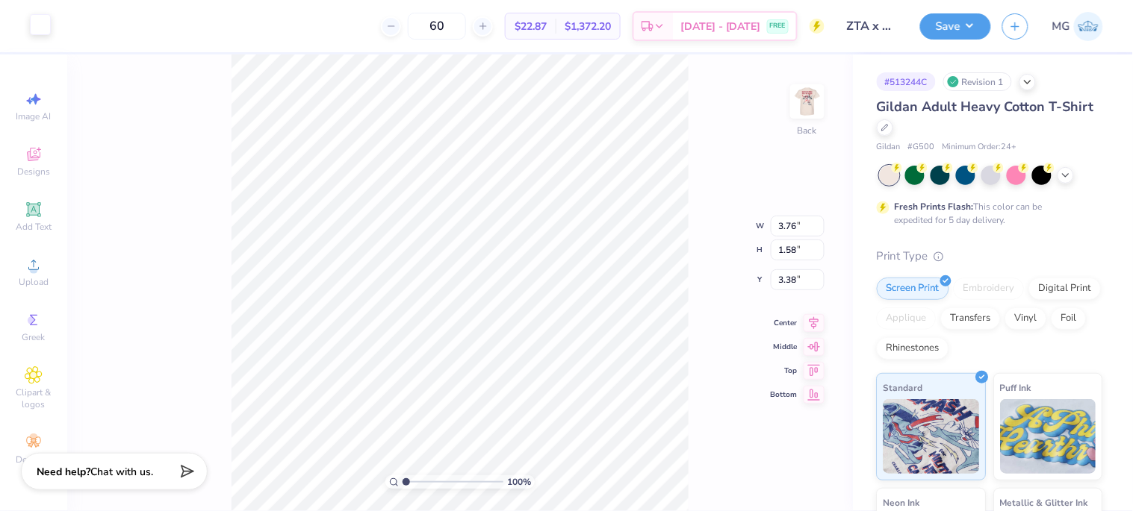
click at [46, 24] on div at bounding box center [40, 24] width 21 height 21
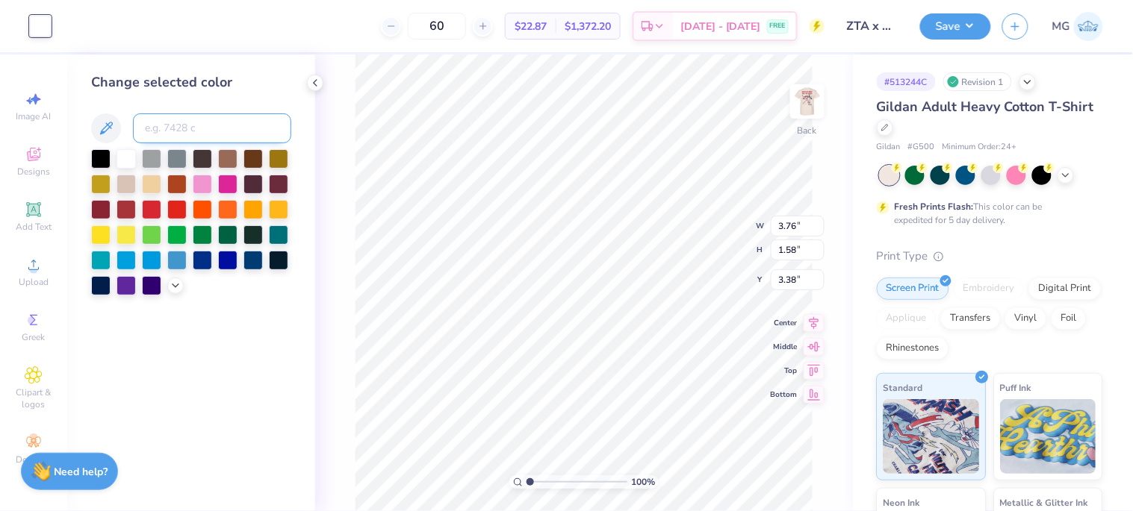
click at [250, 131] on input at bounding box center [212, 128] width 158 height 30
type input "296"
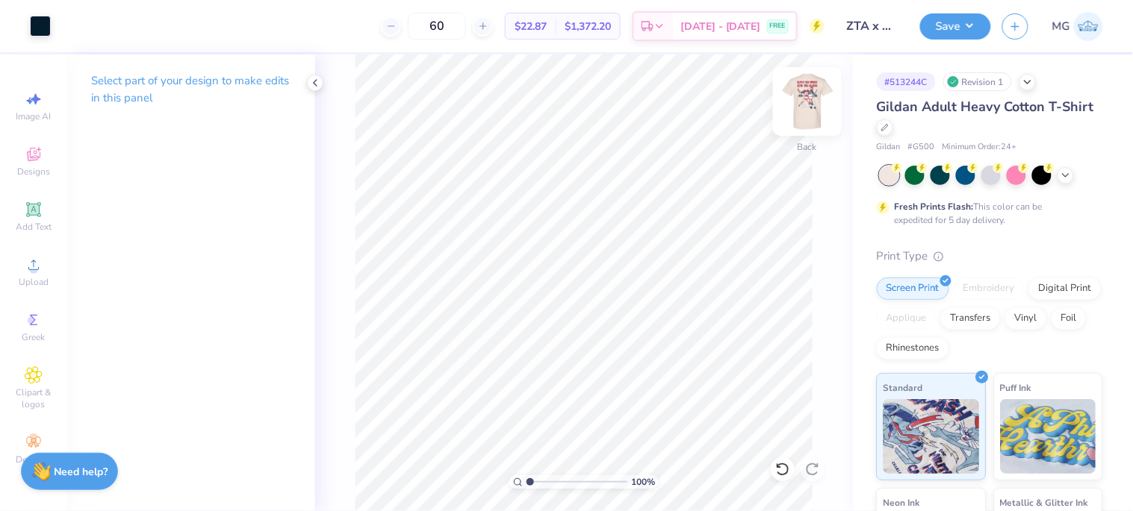
click at [811, 108] on img at bounding box center [807, 102] width 60 height 60
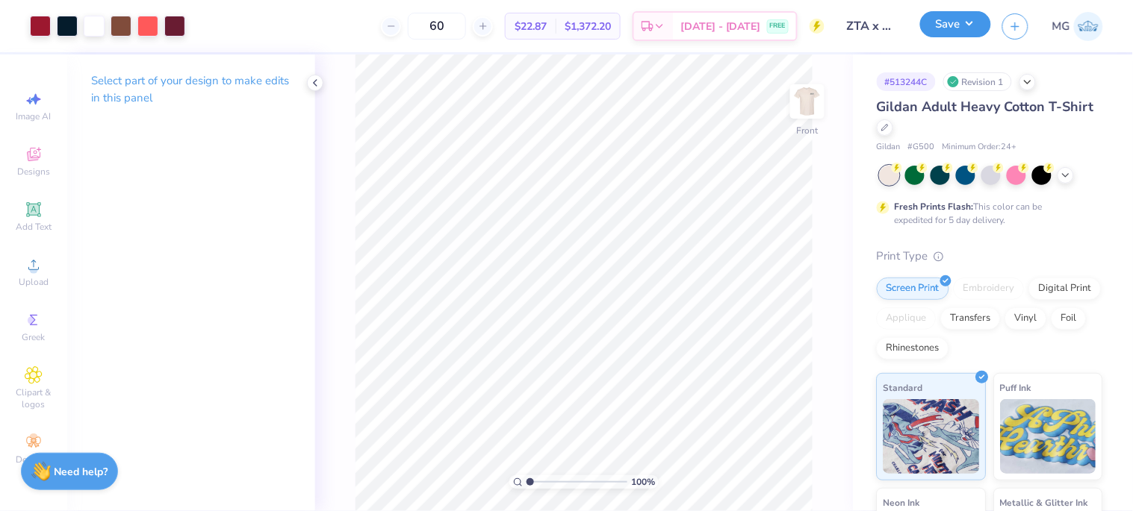
click at [965, 20] on button "Save" at bounding box center [955, 24] width 71 height 26
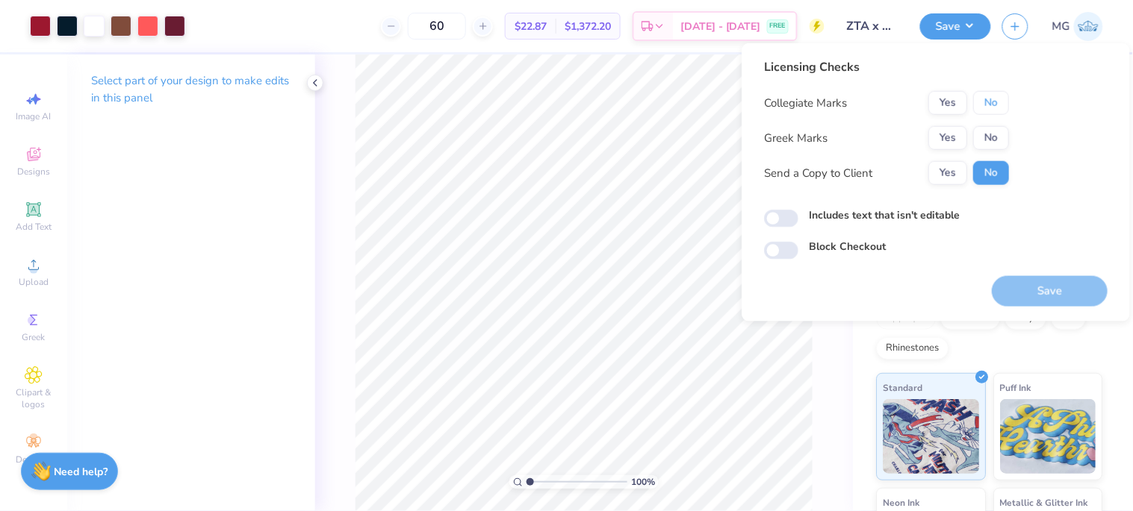
click at [980, 102] on button "No" at bounding box center [991, 103] width 36 height 24
click at [946, 126] on button "Yes" at bounding box center [947, 138] width 39 height 24
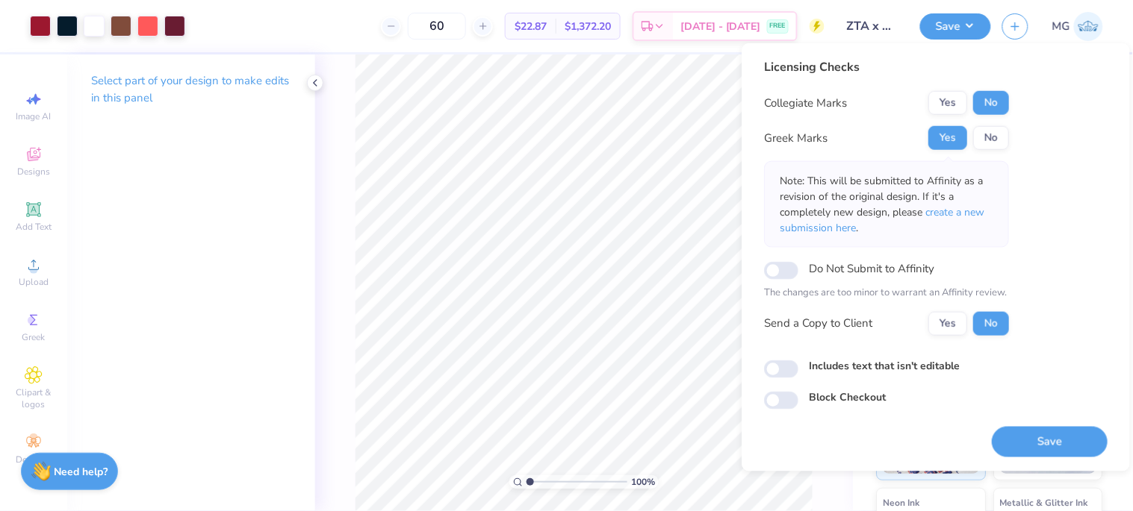
click at [1039, 459] on div "Licensing Checks Collegiate Marks Yes No Greek Marks Yes No Note: This will be …" at bounding box center [935, 257] width 388 height 429
click at [1042, 443] on button "Save" at bounding box center [1049, 441] width 116 height 31
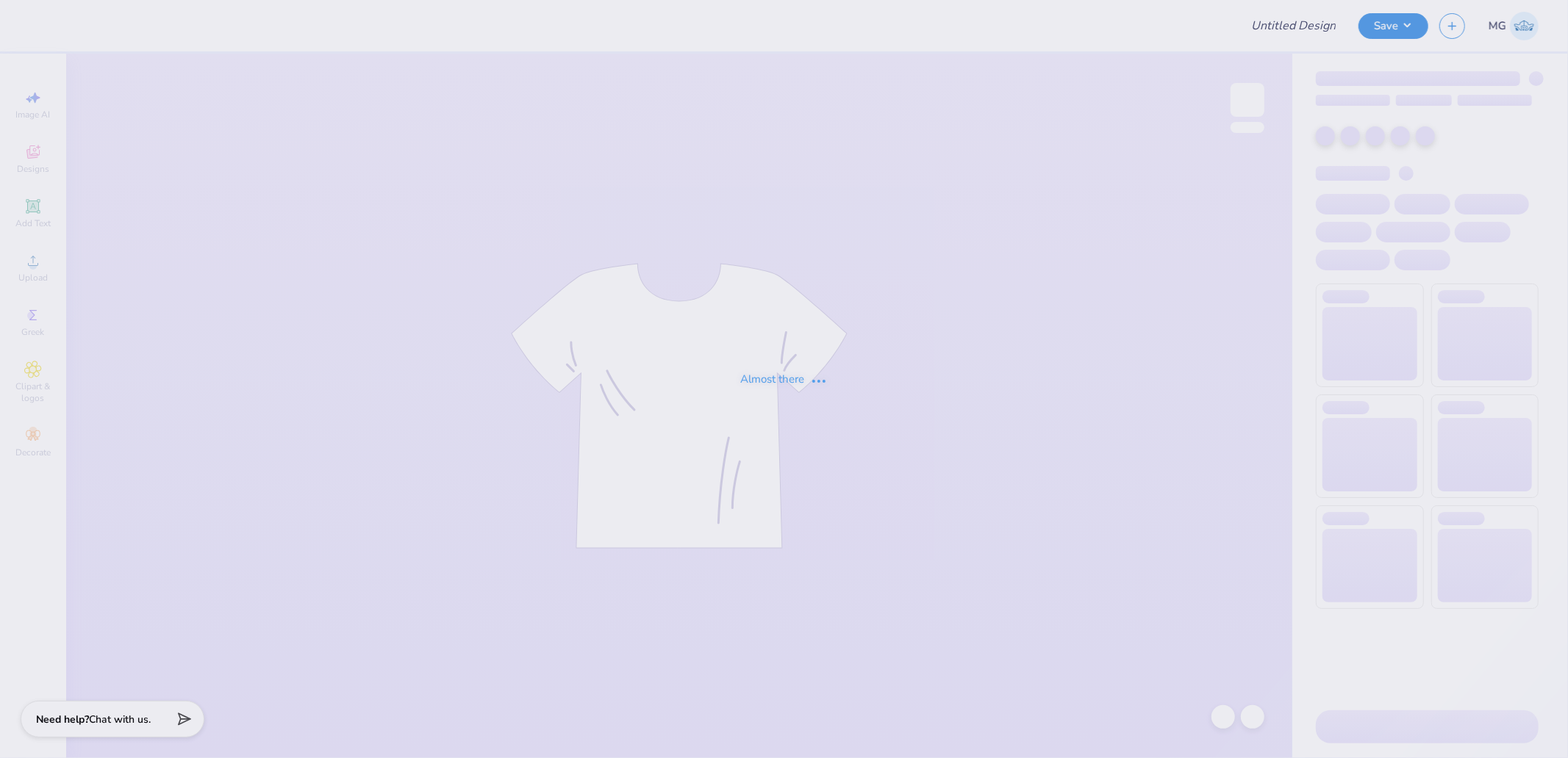
type input "Rachael Saccento : Clemson University"
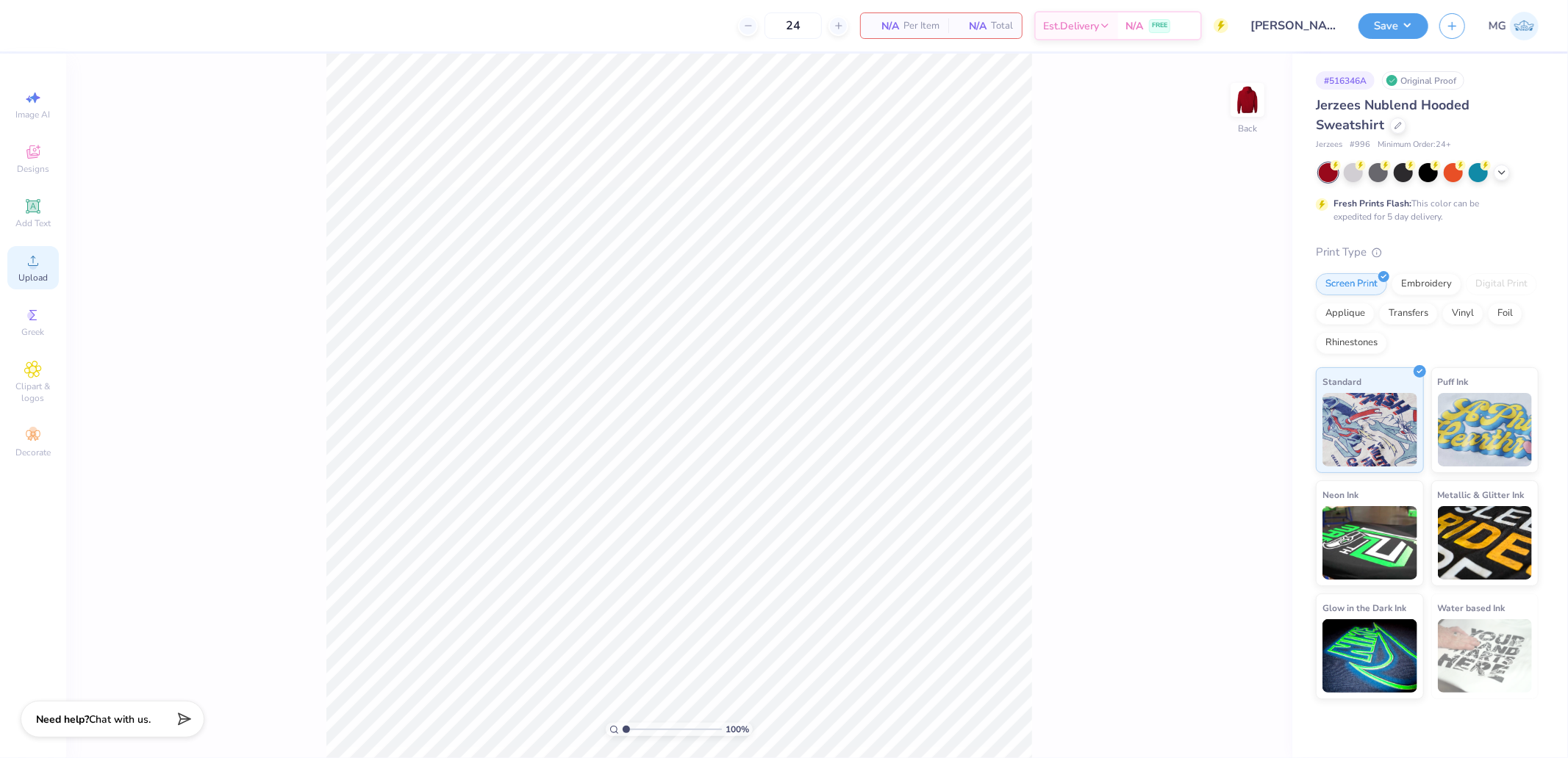
click at [32, 283] on span "Upload" at bounding box center [33, 278] width 30 height 12
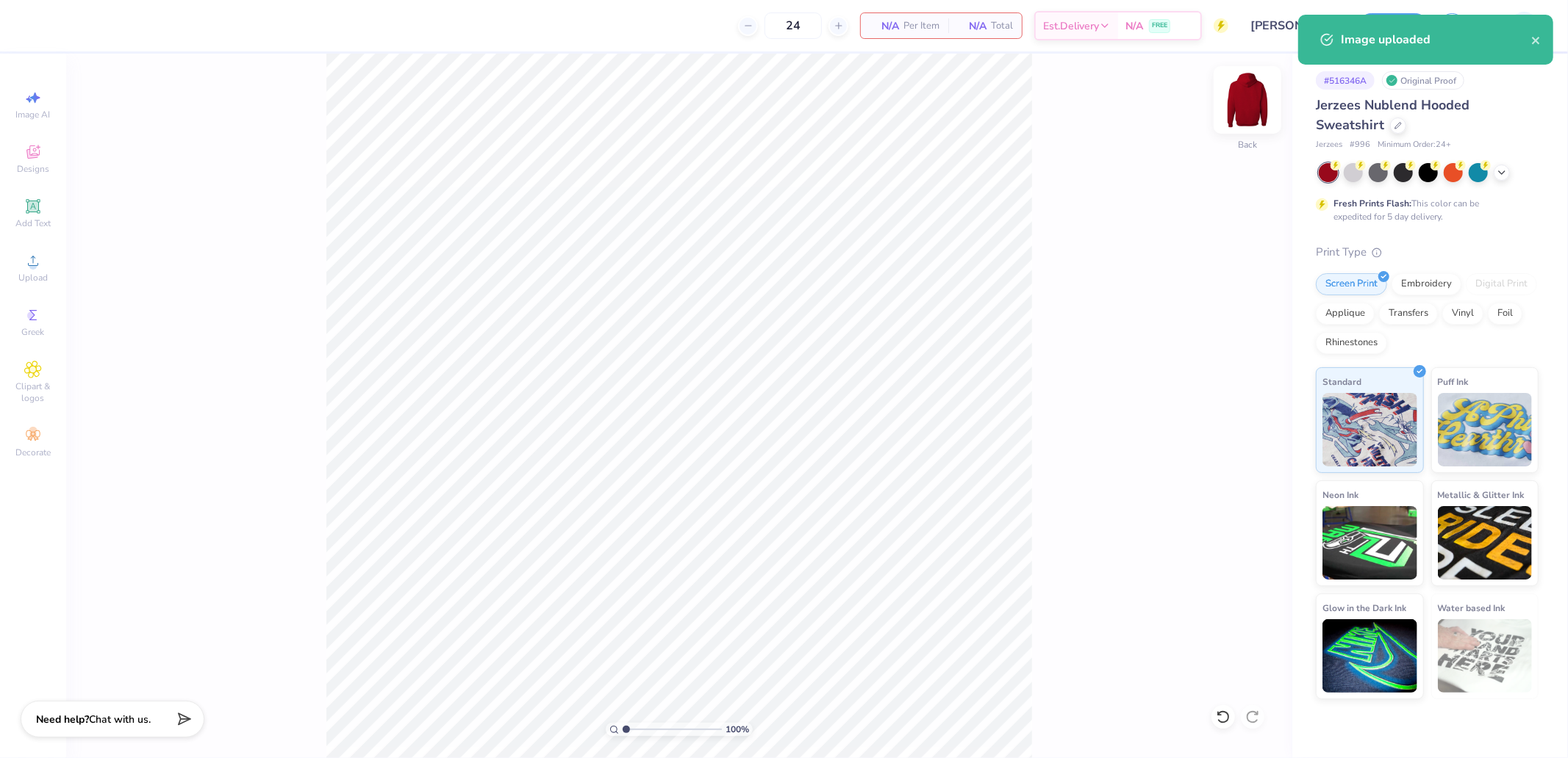
click at [1253, 108] on img at bounding box center [1248, 100] width 59 height 59
click at [31, 274] on span "Upload" at bounding box center [33, 278] width 30 height 12
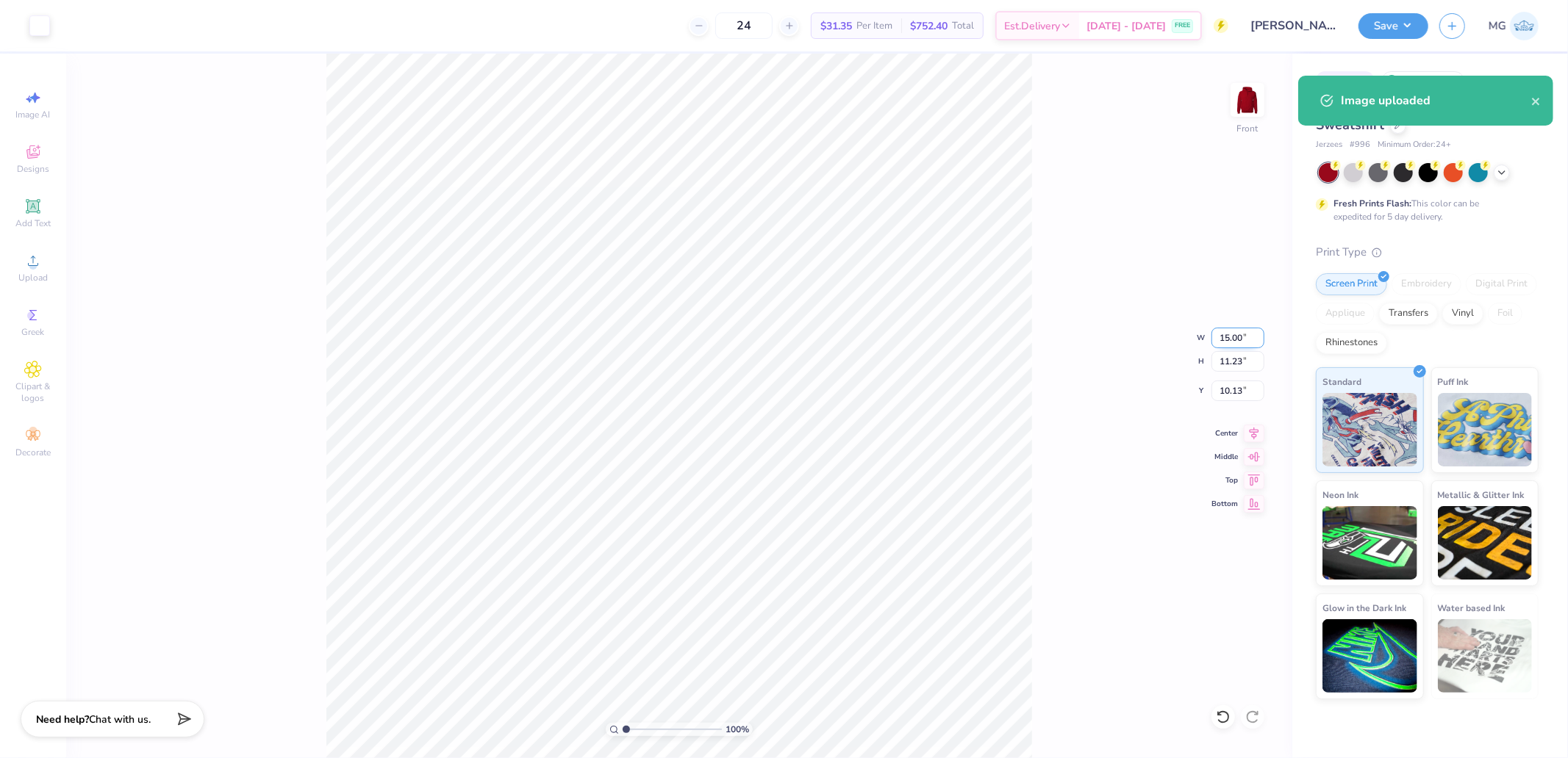
click at [1220, 341] on input "15.00" at bounding box center [1238, 338] width 53 height 21
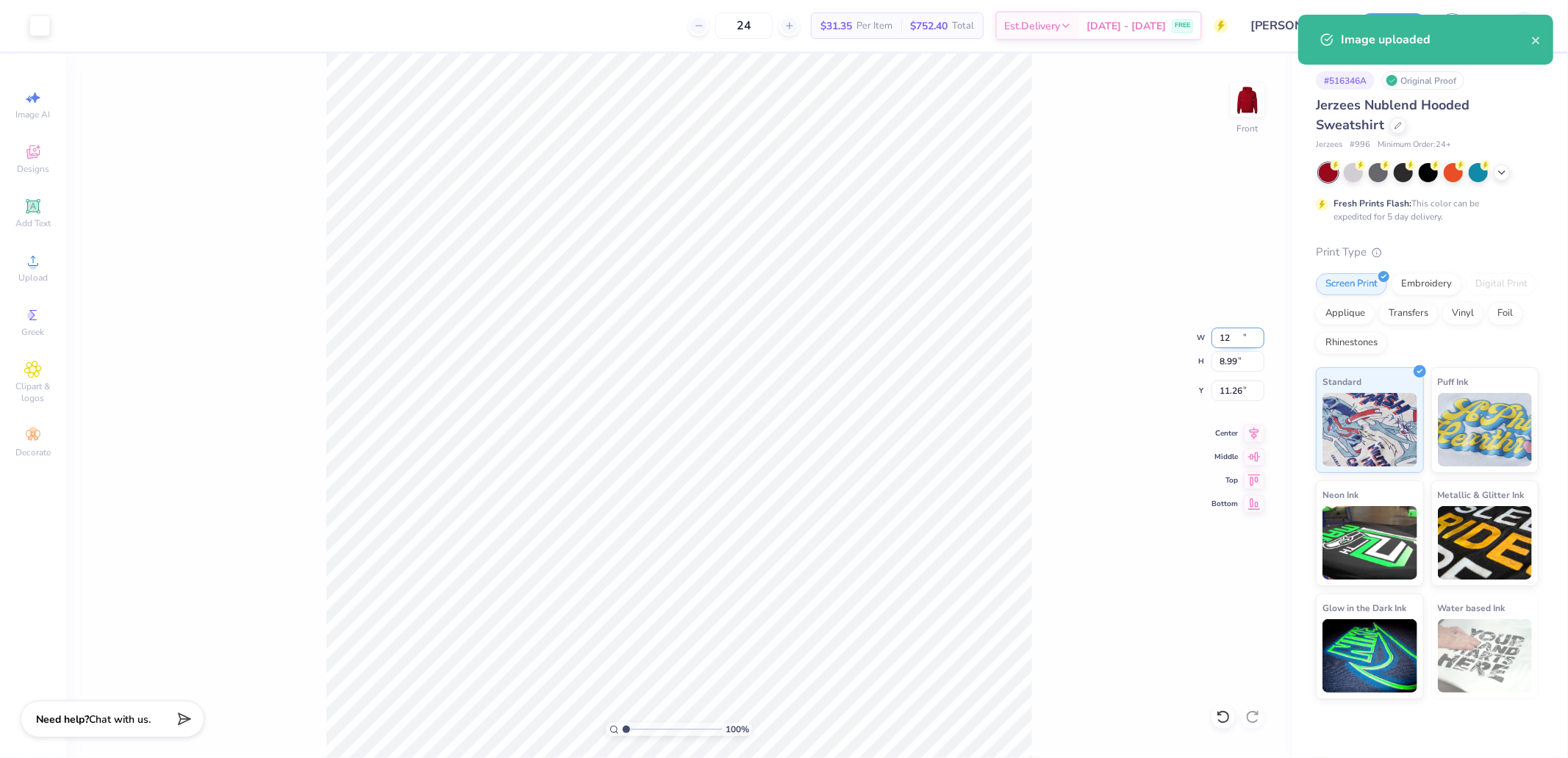
type input "12.00"
type input "8.99"
click at [1230, 381] on input "11.26" at bounding box center [1238, 391] width 53 height 21
type input "6.00"
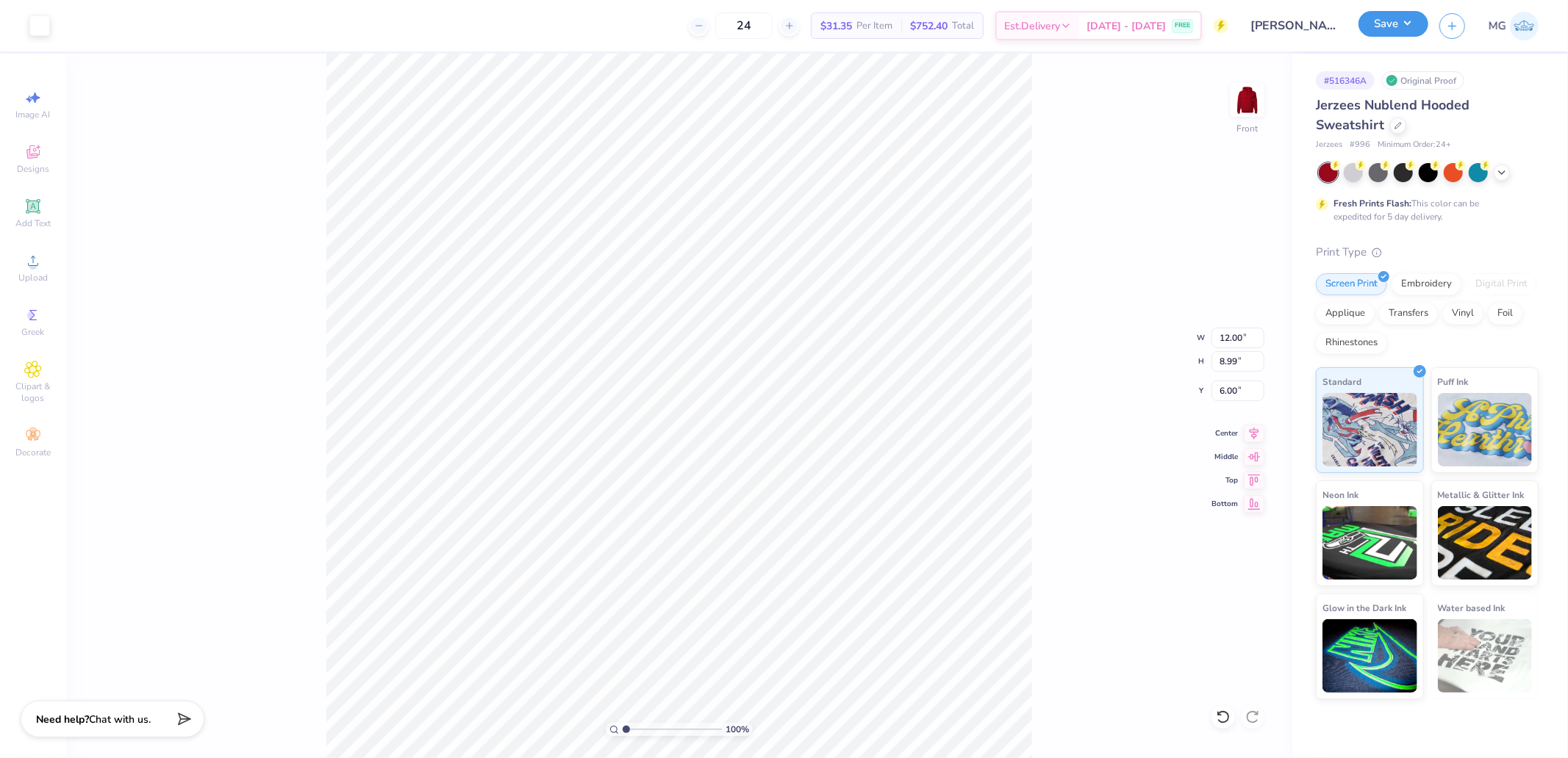
click at [1401, 27] on button "Save" at bounding box center [1394, 24] width 70 height 26
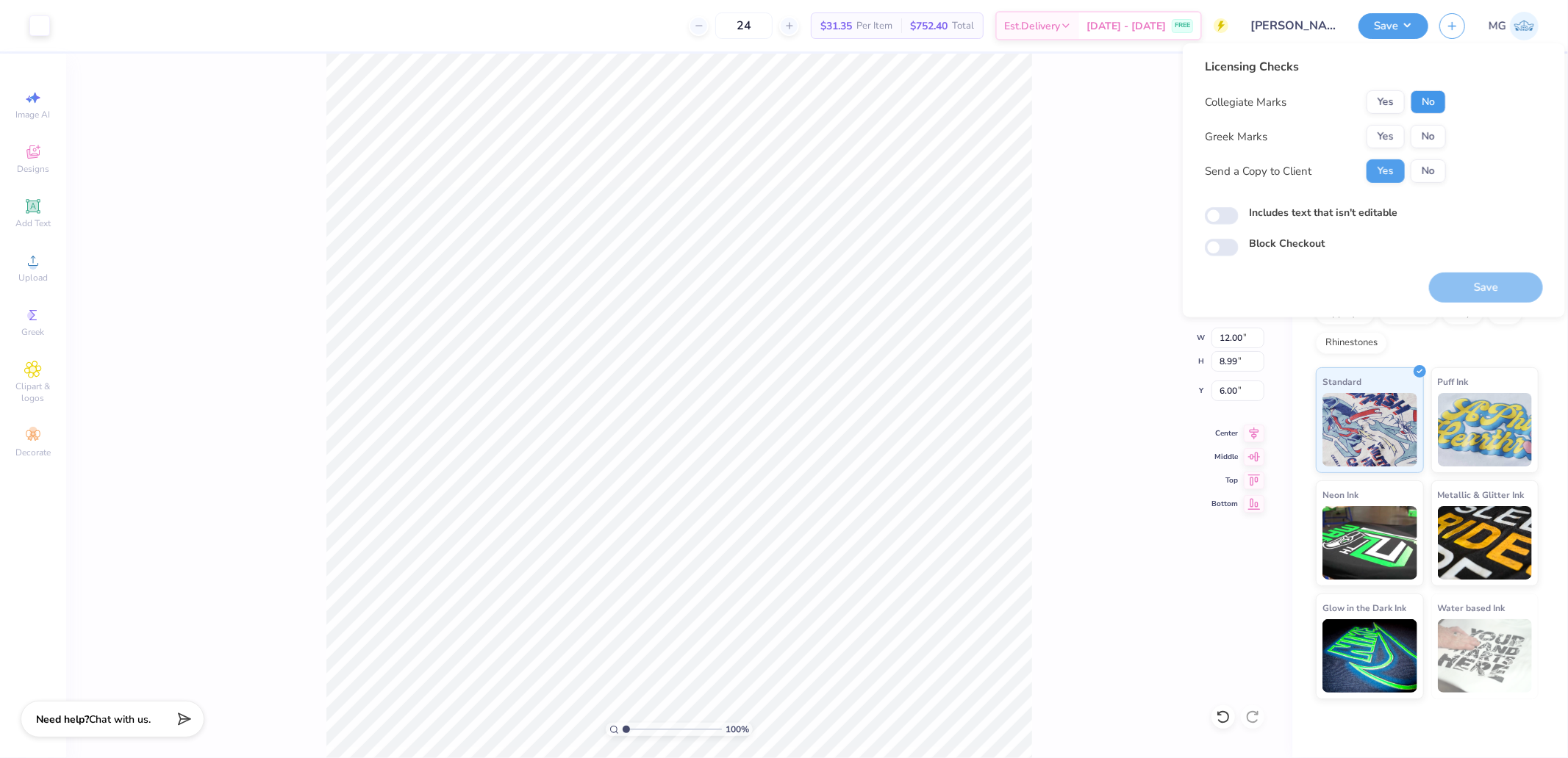
click at [1442, 106] on button "No" at bounding box center [1429, 102] width 35 height 24
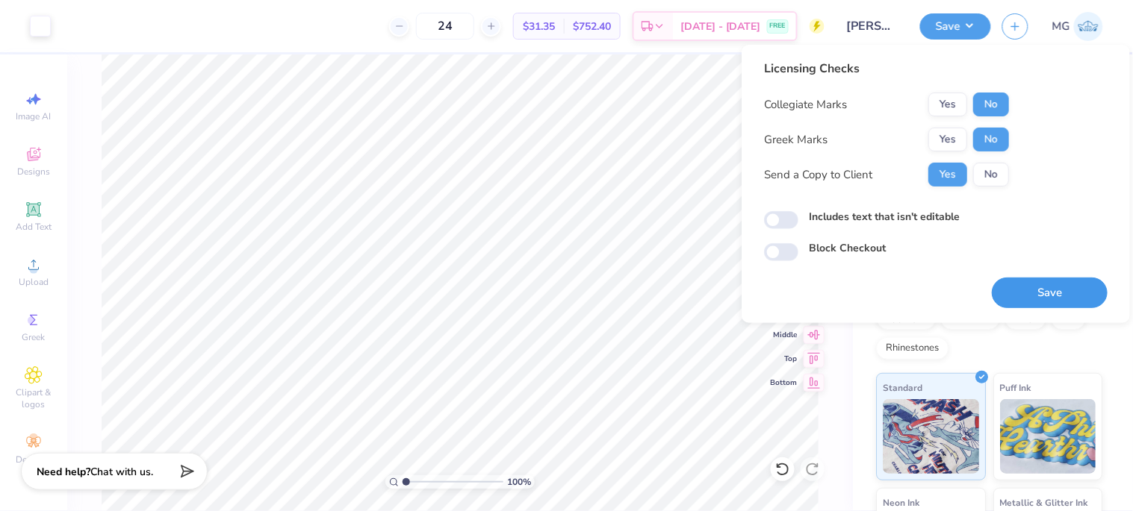
click at [1047, 293] on button "Save" at bounding box center [1049, 293] width 116 height 31
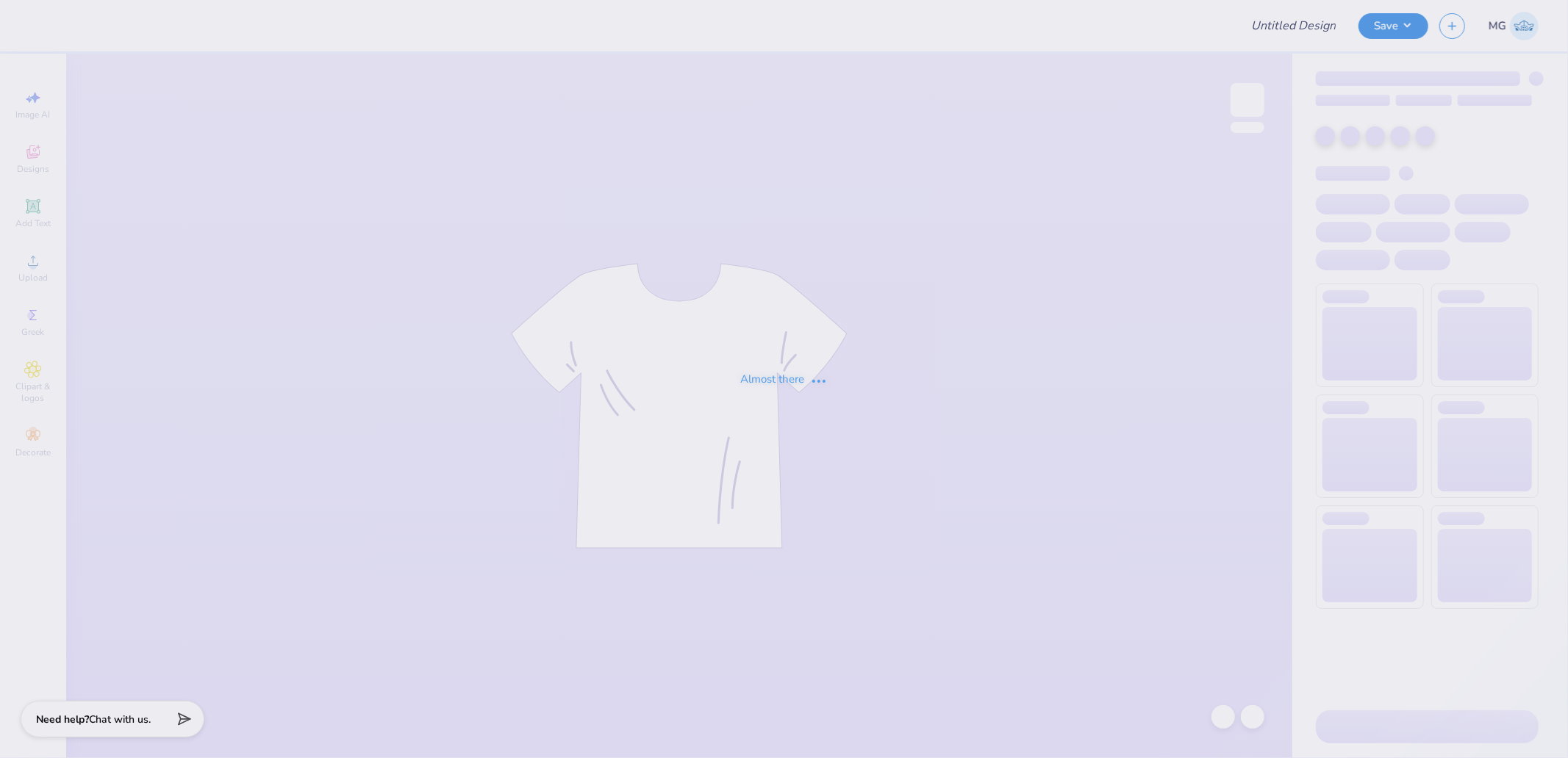
type input "[PERSON_NAME] [PERSON_NAME] : [GEOGRAPHIC_DATA][US_STATE]"
type input "24"
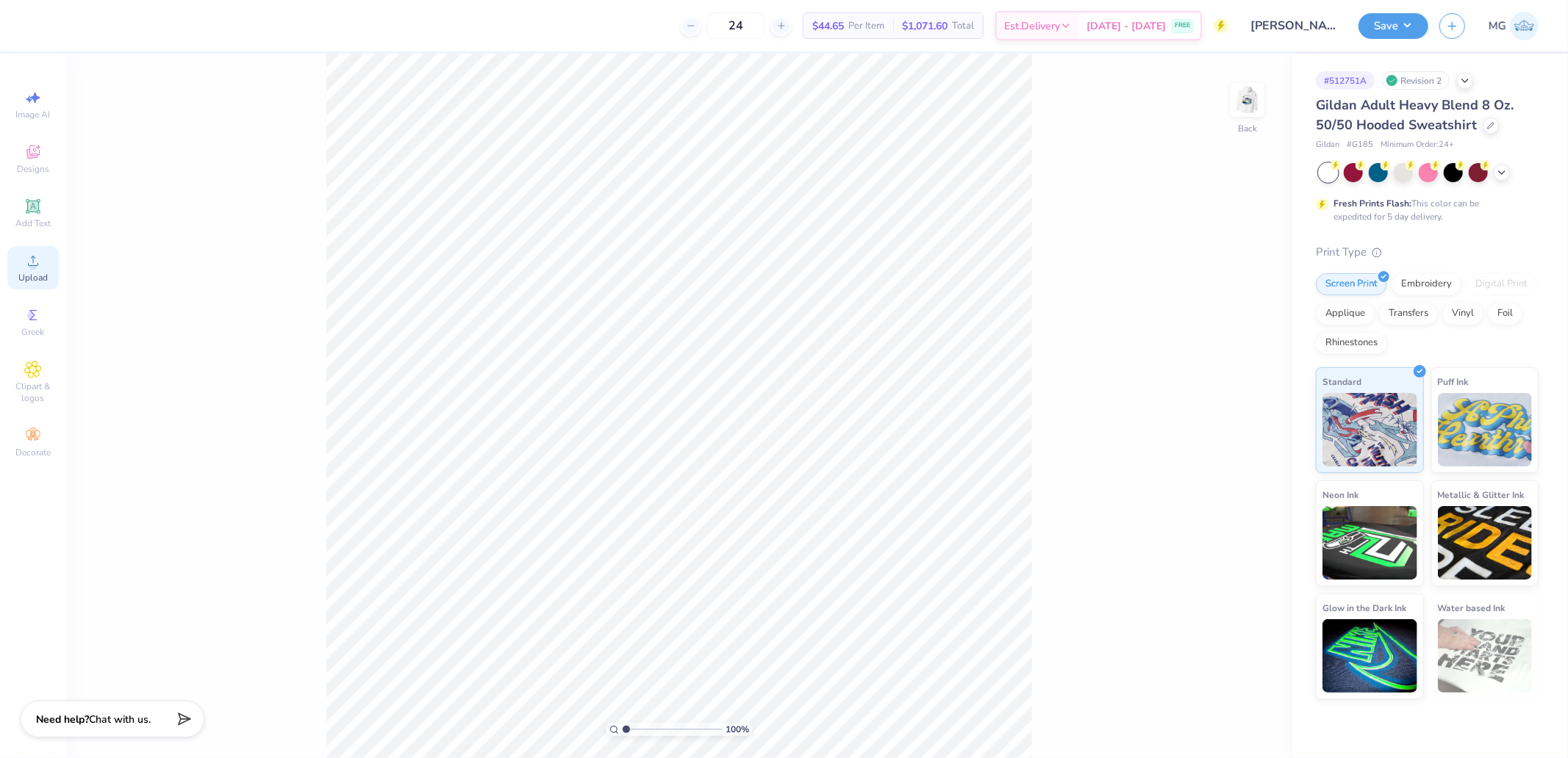
click at [40, 274] on span "Upload" at bounding box center [33, 278] width 30 height 12
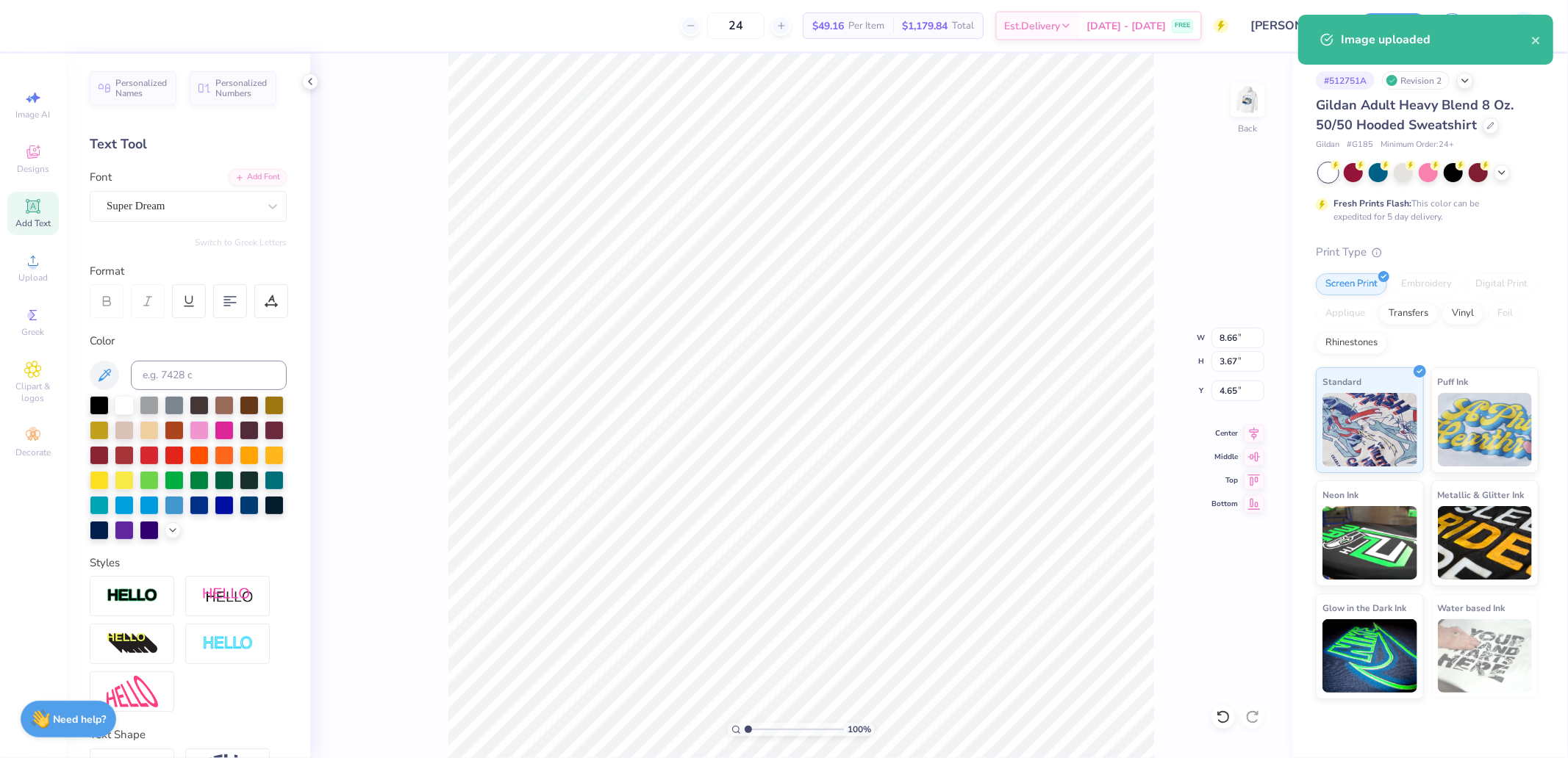
click at [153, 187] on div "Font Super Dream" at bounding box center [188, 196] width 197 height 53
click at [161, 201] on div "Super Dream" at bounding box center [182, 206] width 155 height 23
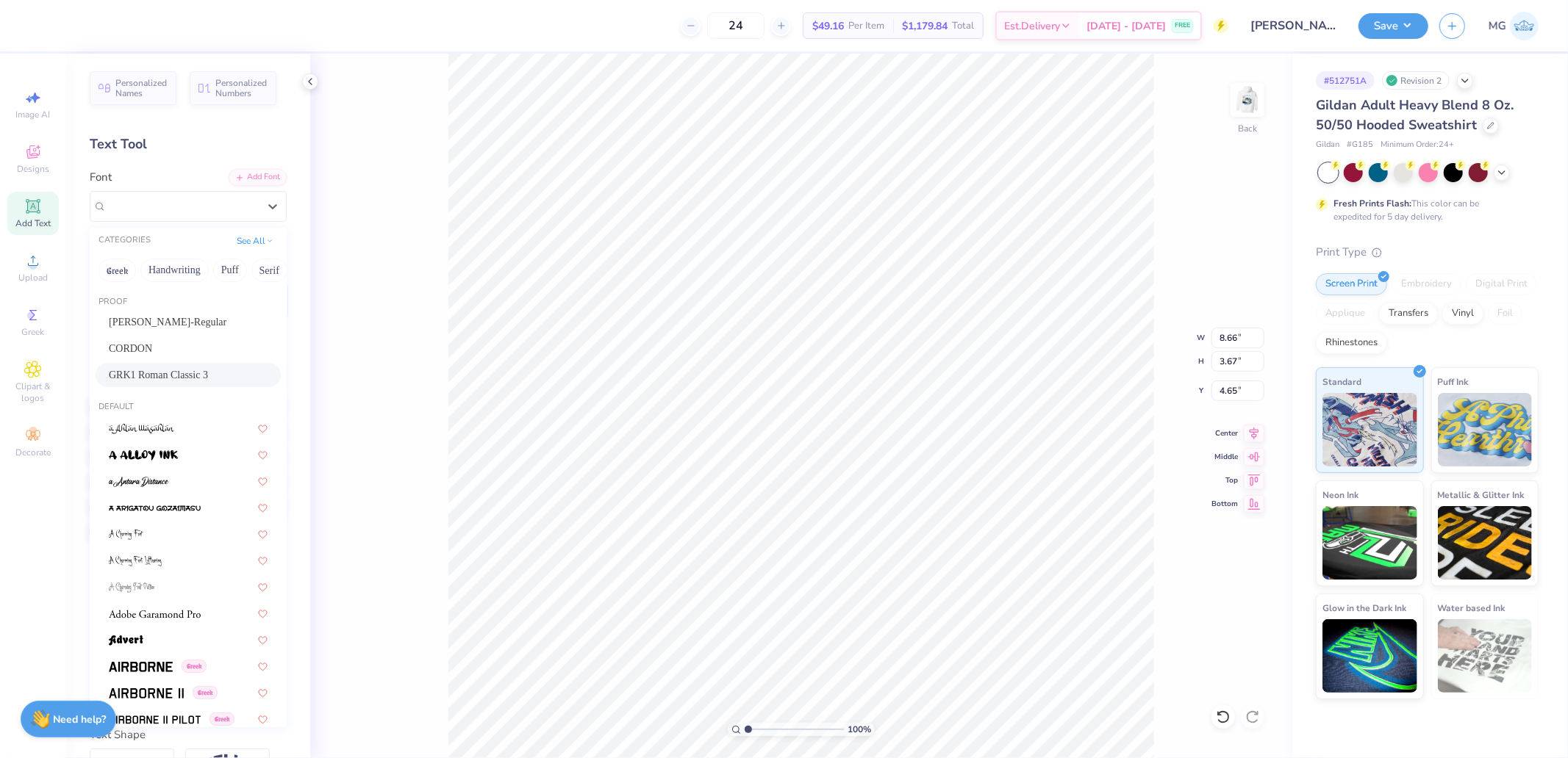
click at [164, 363] on div "GRK1 Roman Classic 3" at bounding box center [188, 375] width 185 height 25
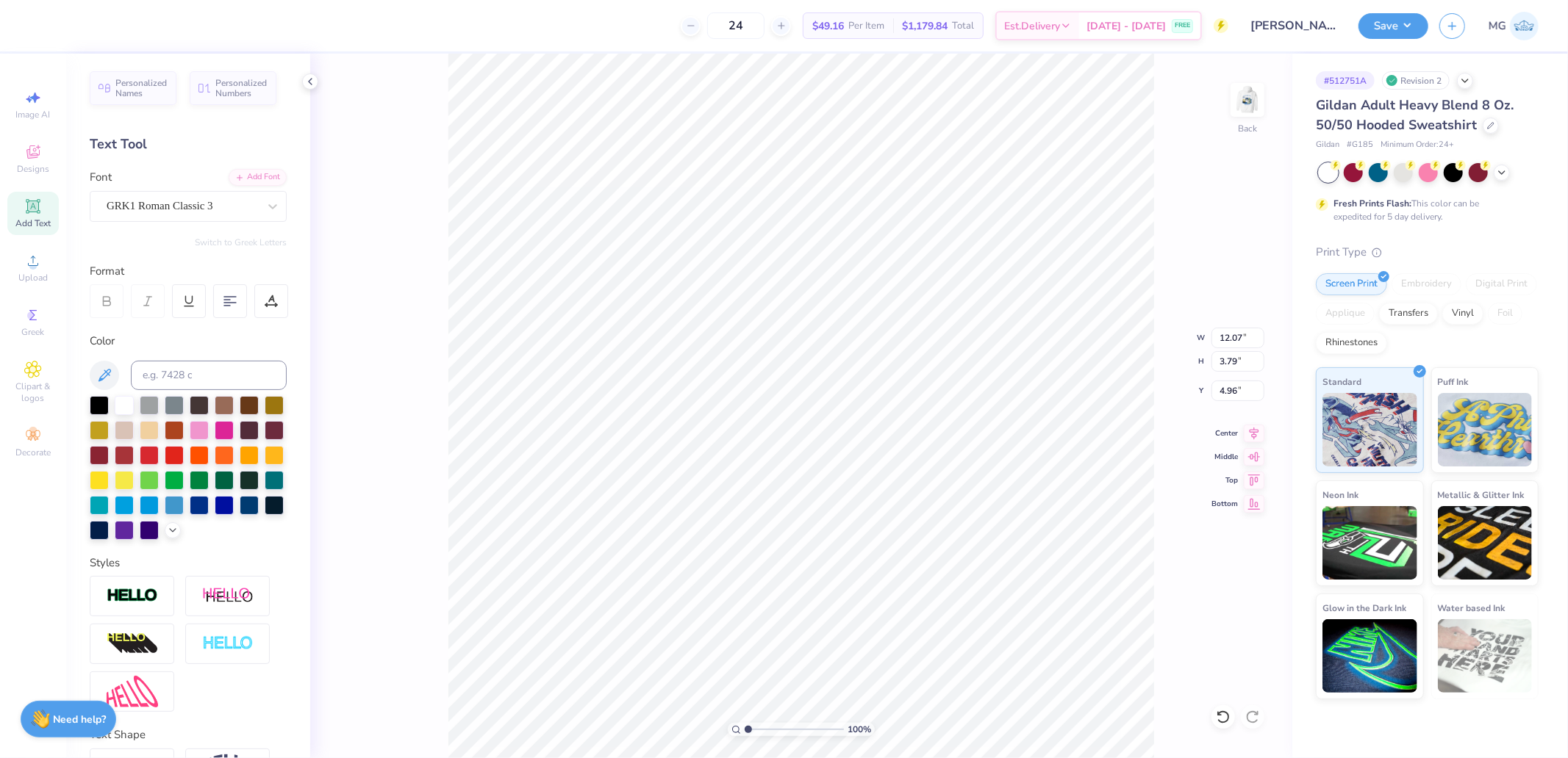
type input "12.07"
type input "3.79"
type input "4.96"
click at [1254, 428] on icon at bounding box center [1255, 431] width 10 height 13
click at [157, 203] on div "Super Dream" at bounding box center [182, 206] width 155 height 23
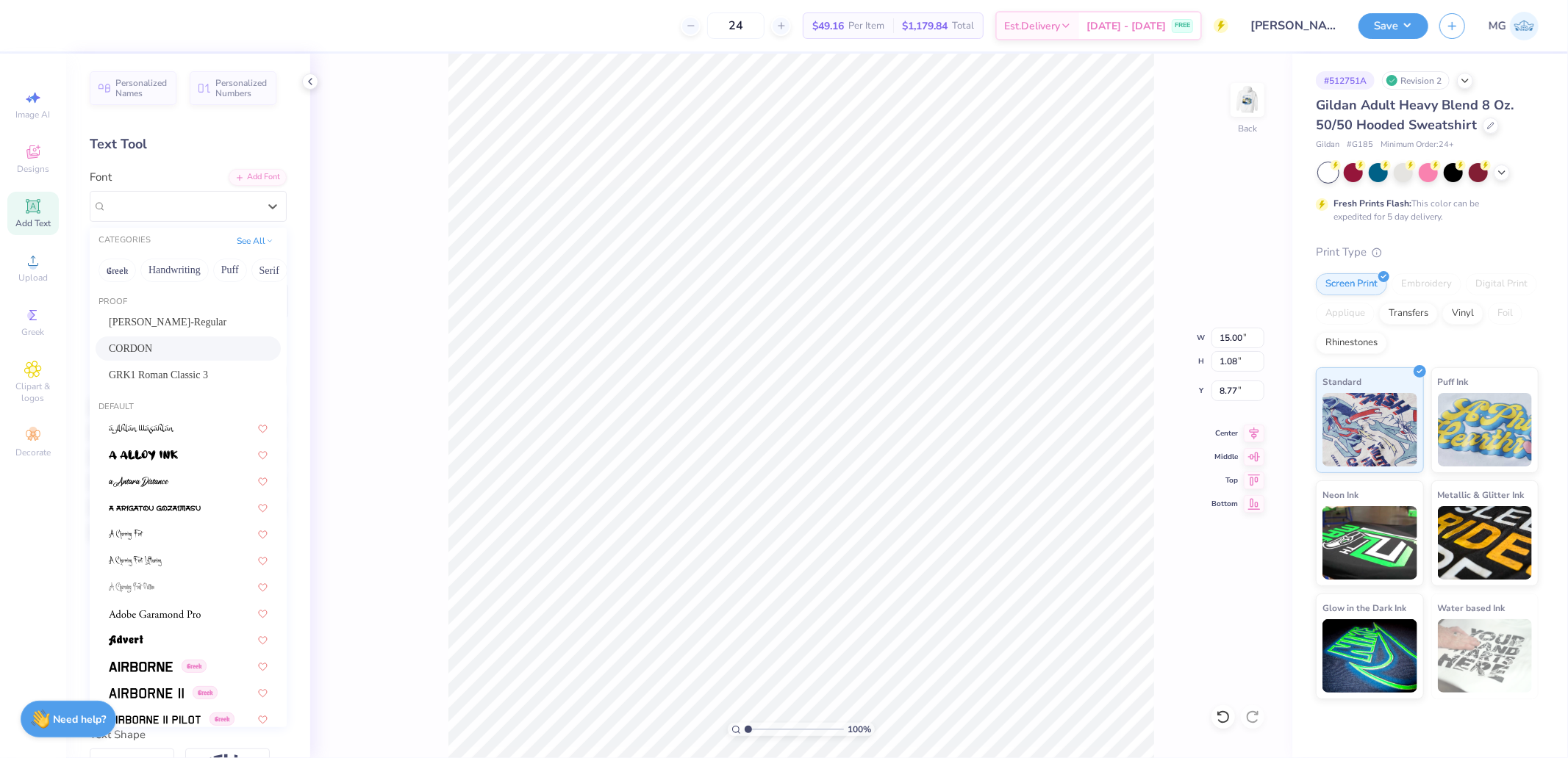
click at [153, 342] on div "CORDON" at bounding box center [187, 348] width 159 height 16
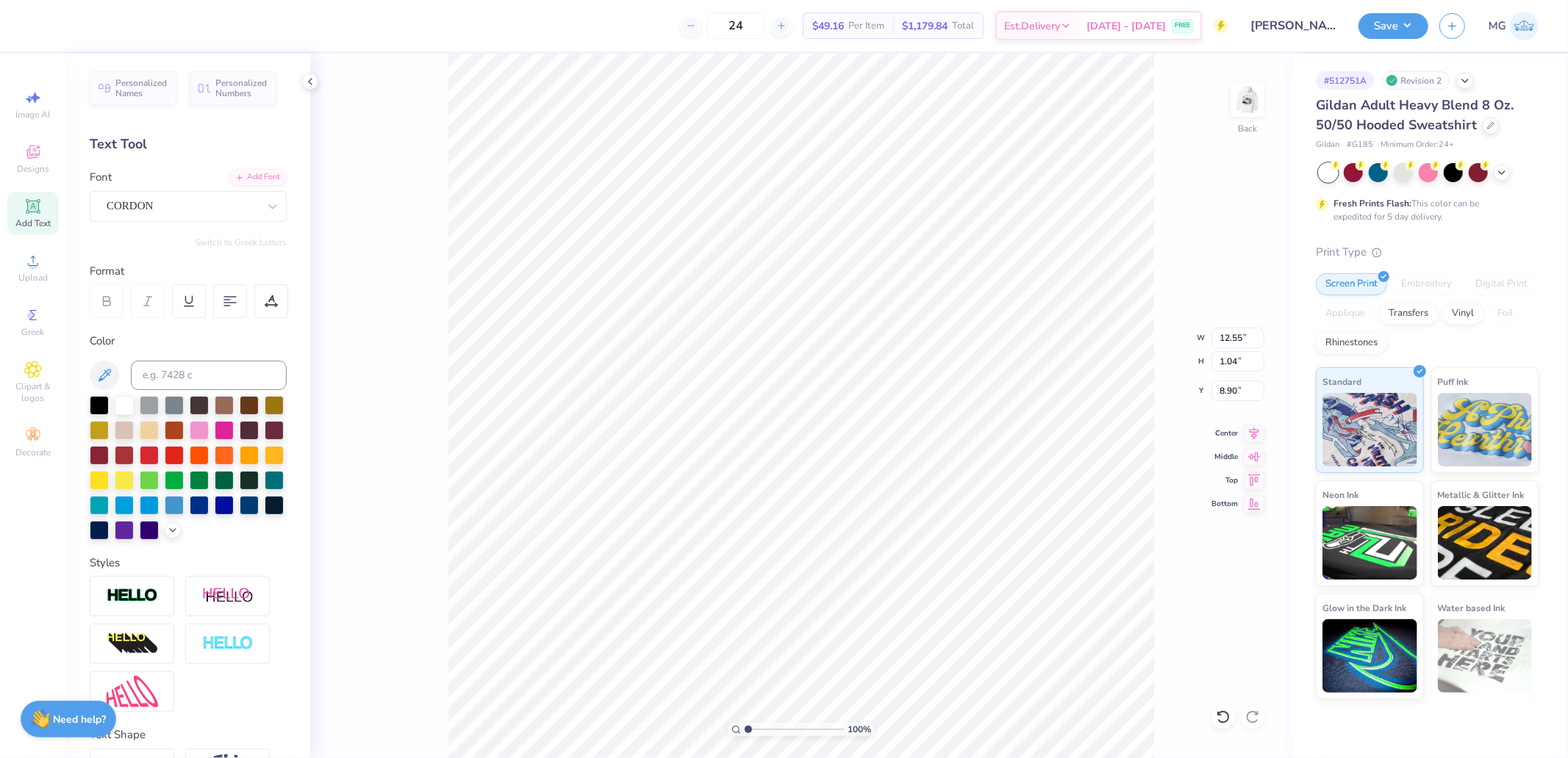
type input "12.55"
type input "1.04"
type input "8.90"
click at [1255, 428] on icon at bounding box center [1254, 431] width 21 height 18
click at [1241, 336] on input "12.55" at bounding box center [1238, 338] width 53 height 21
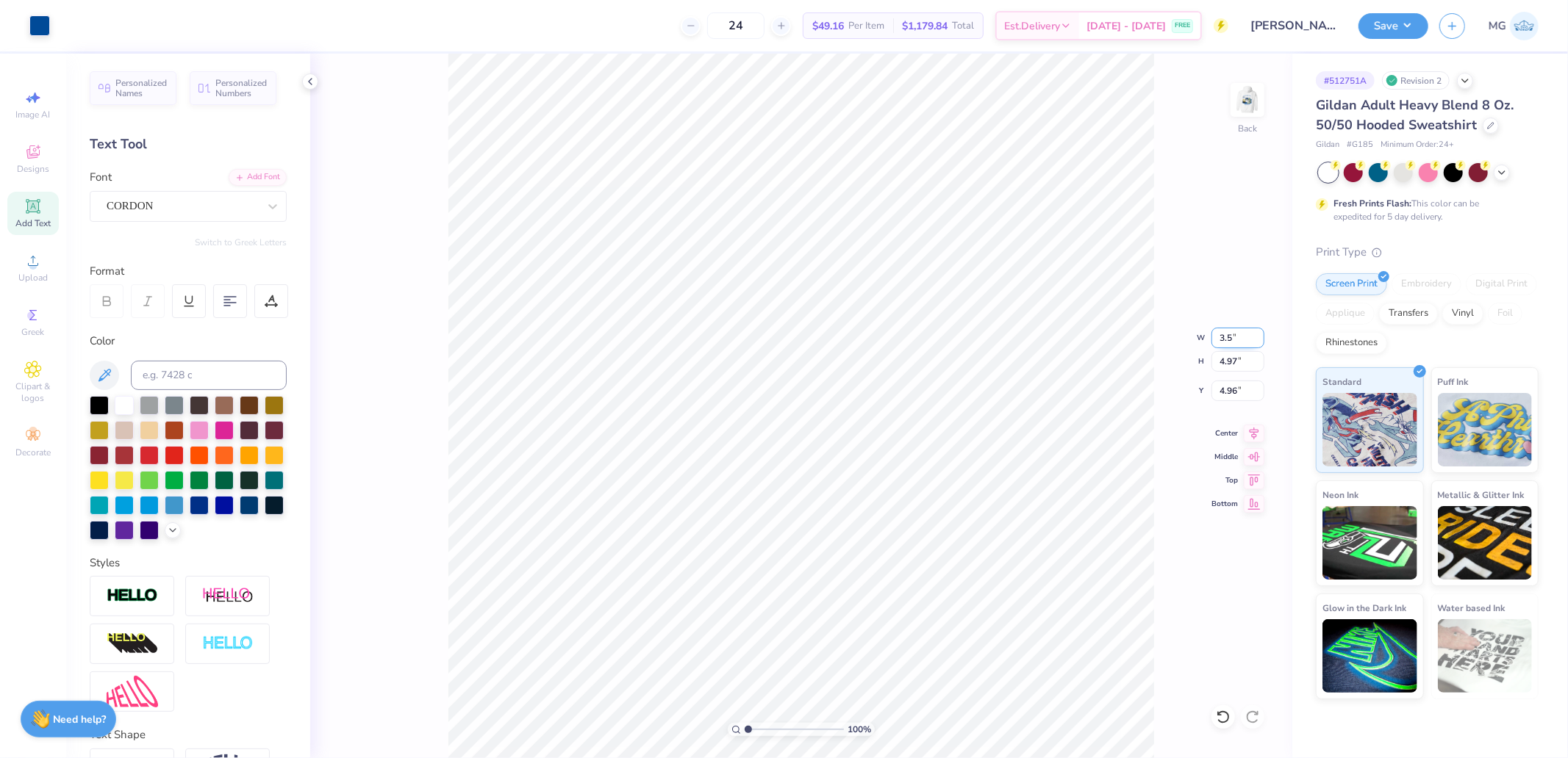
type input "3.50"
type input "1.39"
click at [1243, 397] on input "6.76" at bounding box center [1238, 391] width 53 height 21
type input "3.00"
click at [1254, 91] on img at bounding box center [1248, 100] width 59 height 59
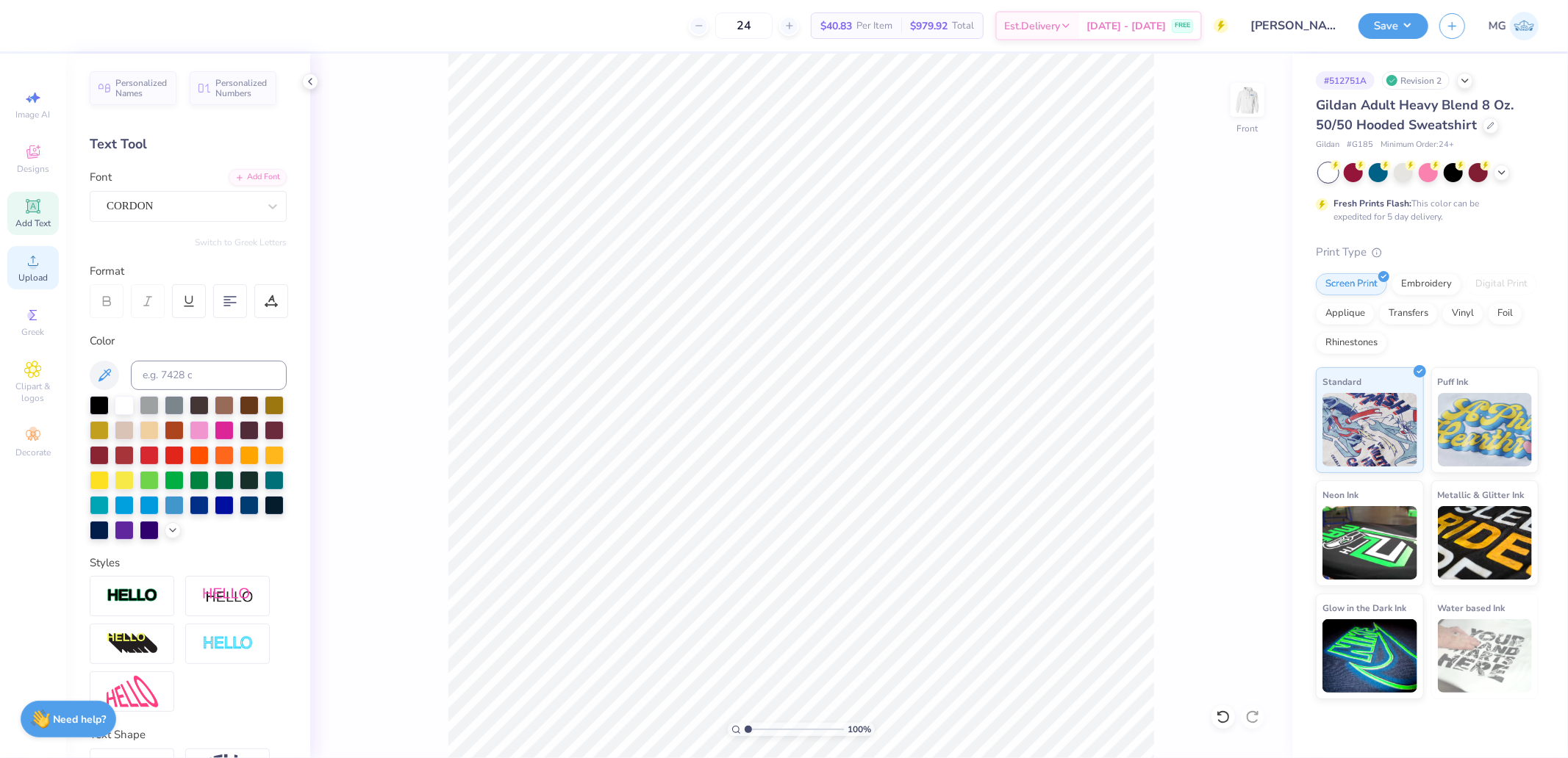
click at [33, 251] on div "Upload" at bounding box center [33, 268] width 51 height 43
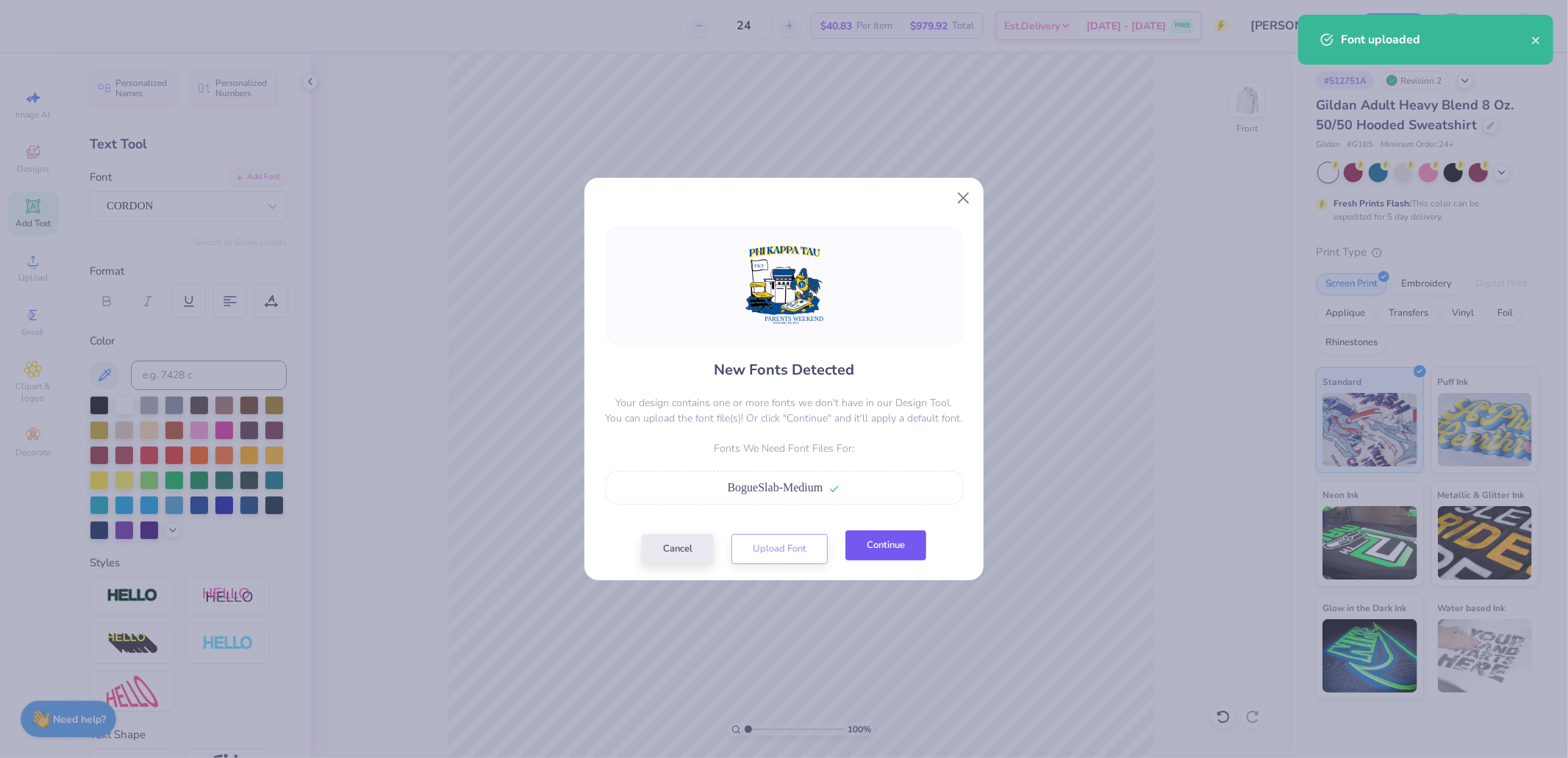
click at [886, 548] on button "Continue" at bounding box center [886, 545] width 81 height 31
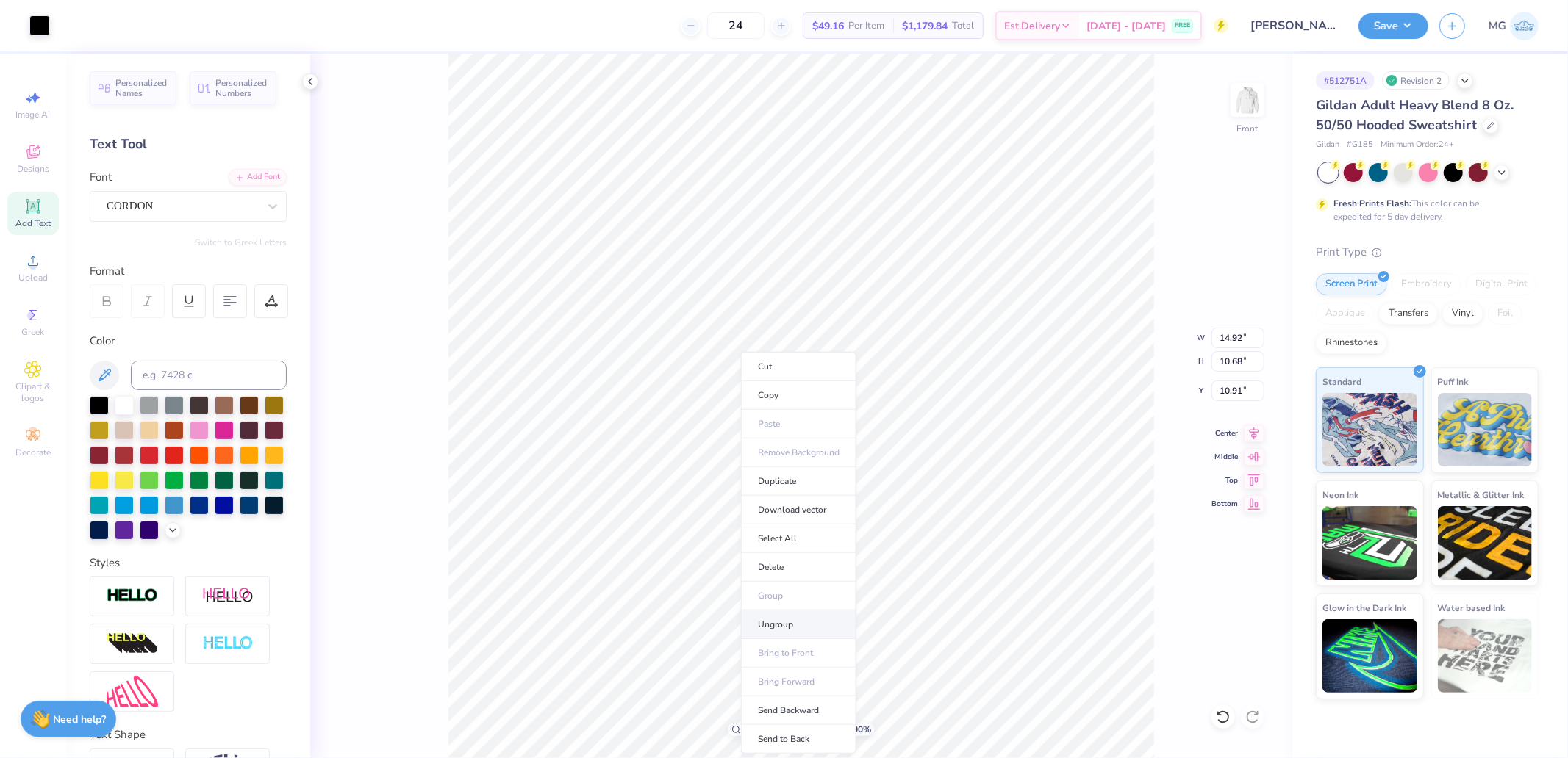
click at [785, 623] on li "Ungroup" at bounding box center [799, 624] width 115 height 29
click at [150, 196] on div at bounding box center [182, 206] width 152 height 20
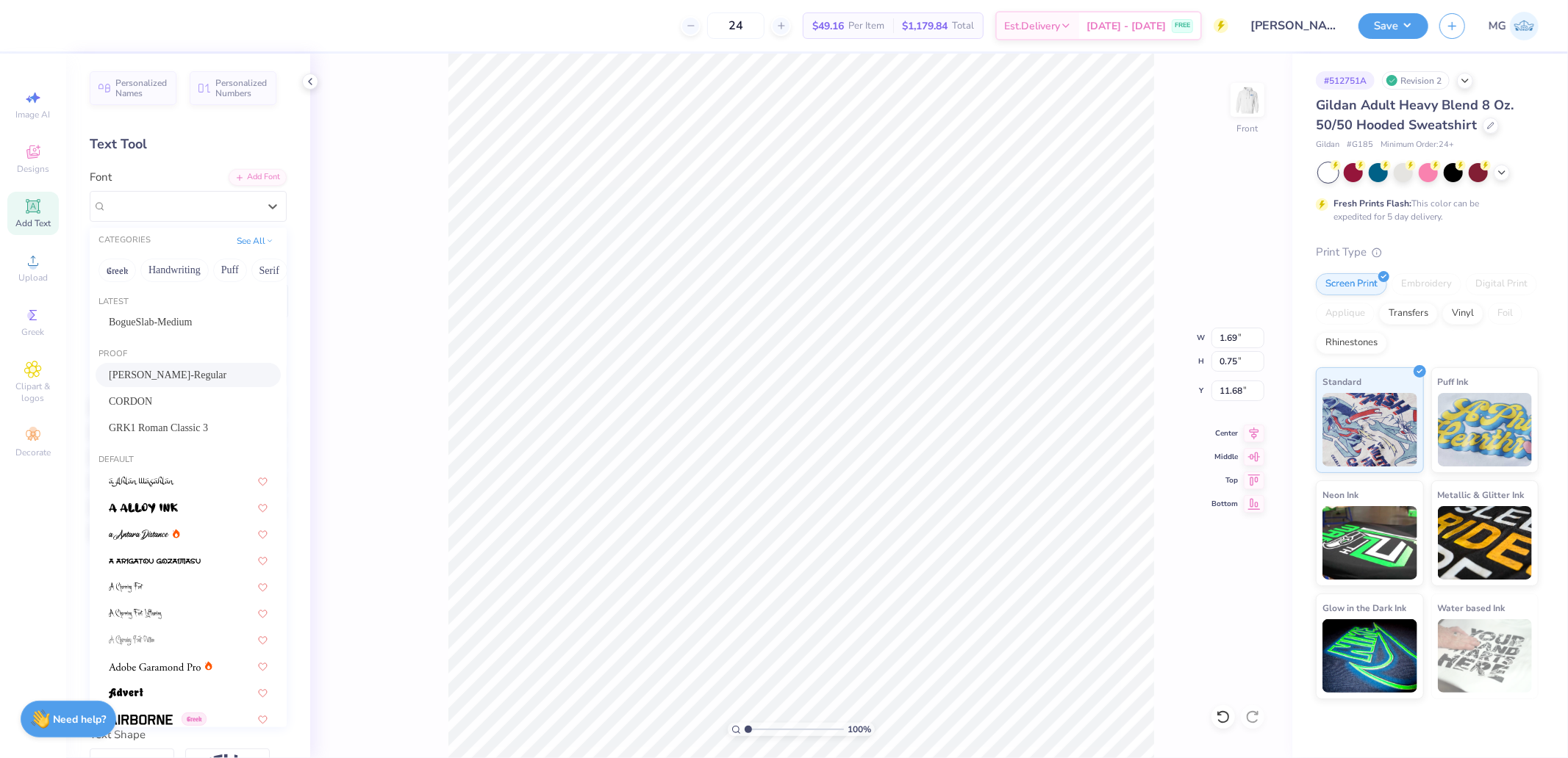
click at [160, 376] on span "[PERSON_NAME]-Regular" at bounding box center [166, 375] width 117 height 16
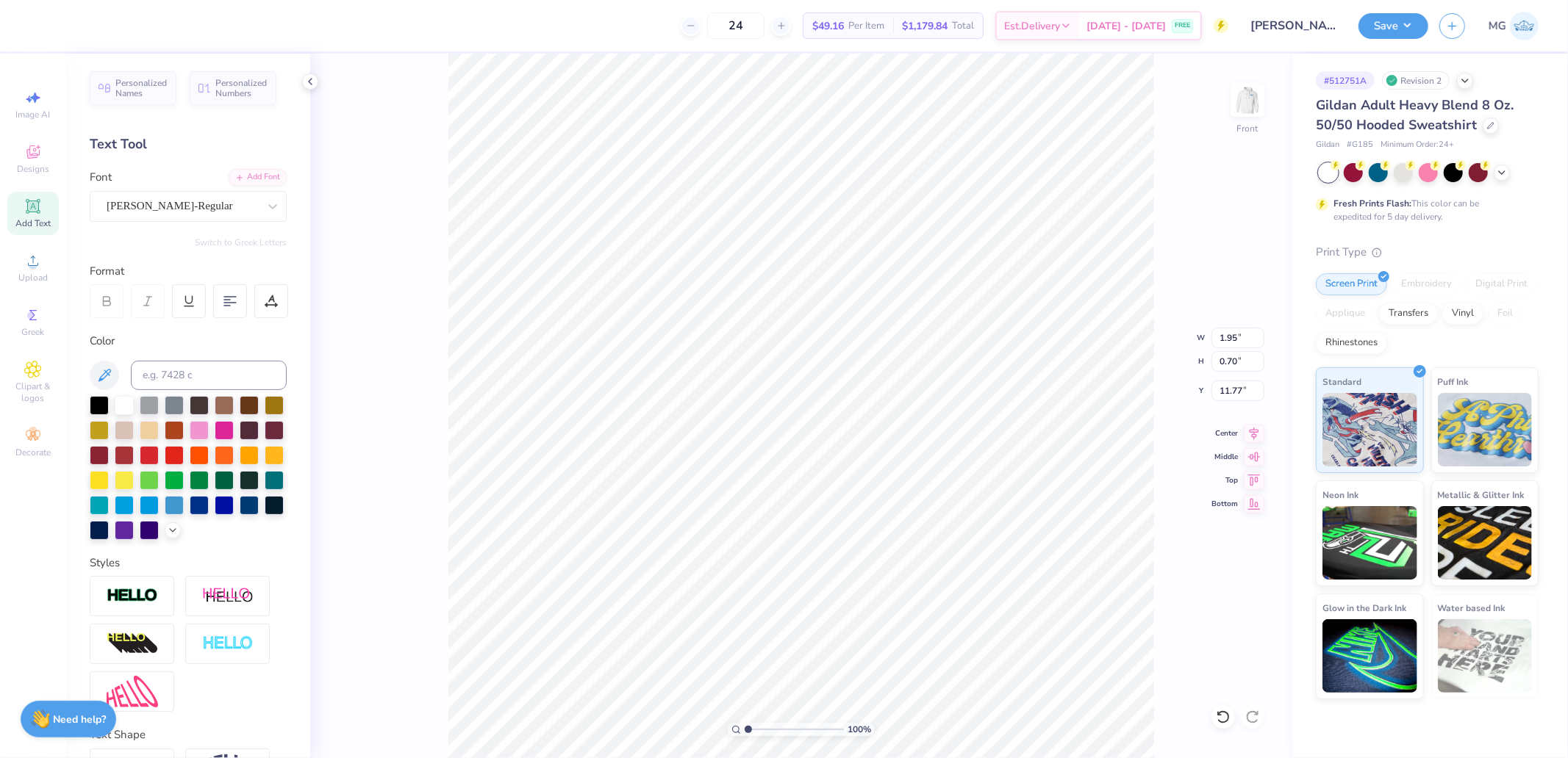
type input "1.95"
type input "0.70"
type input "11.77"
click at [165, 254] on div "Personalized Names Personalized Numbers Text Tool Add Font Font [PERSON_NAME]-R…" at bounding box center [188, 407] width 244 height 705
click at [174, 216] on div at bounding box center [182, 206] width 152 height 20
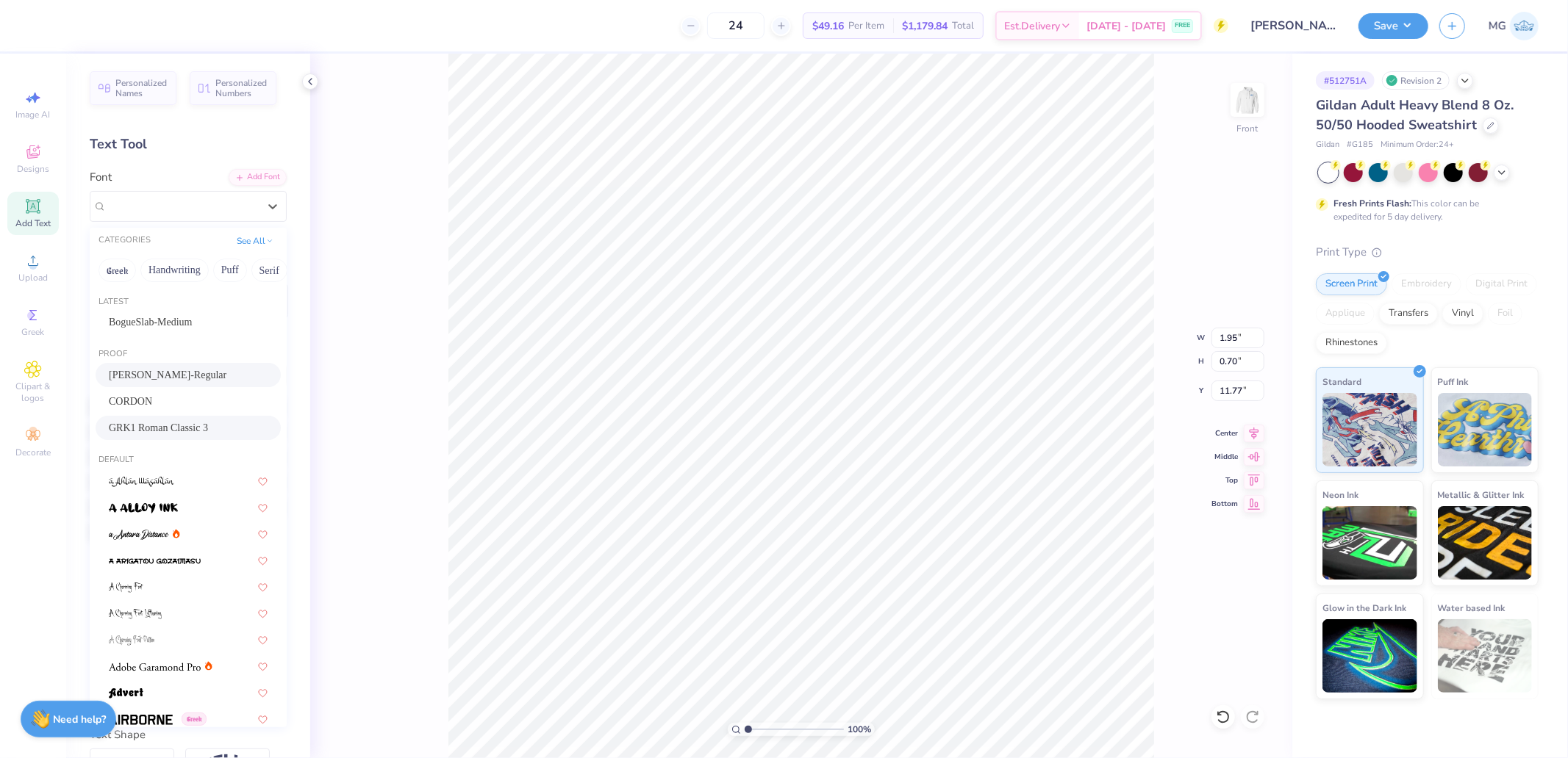
click at [150, 423] on span "GRK1 Roman Classic 3" at bounding box center [158, 428] width 99 height 16
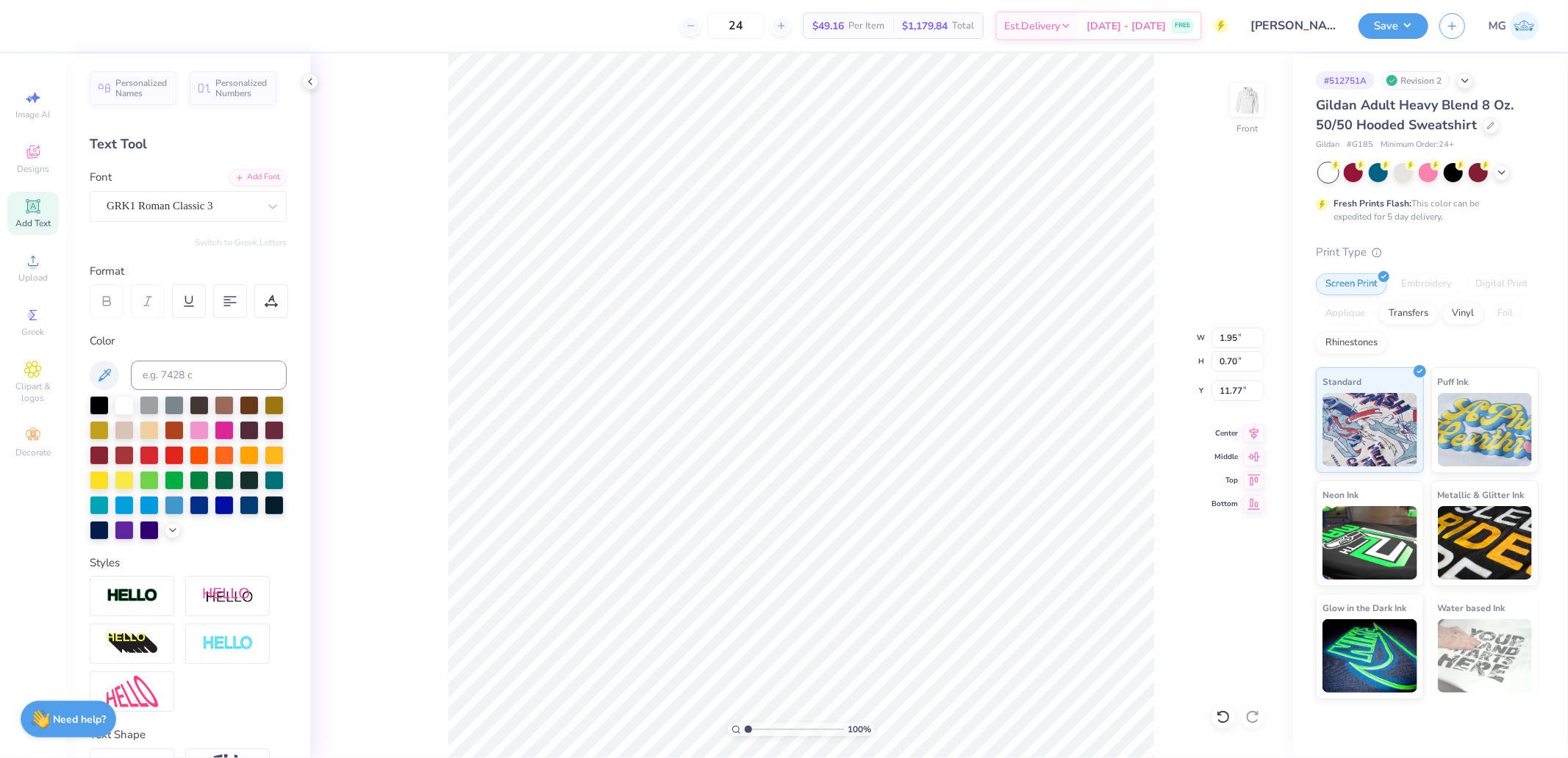
type input "2.35"
type input "0.74"
type input "11.75"
click at [190, 204] on div "Super Dream" at bounding box center [182, 206] width 155 height 23
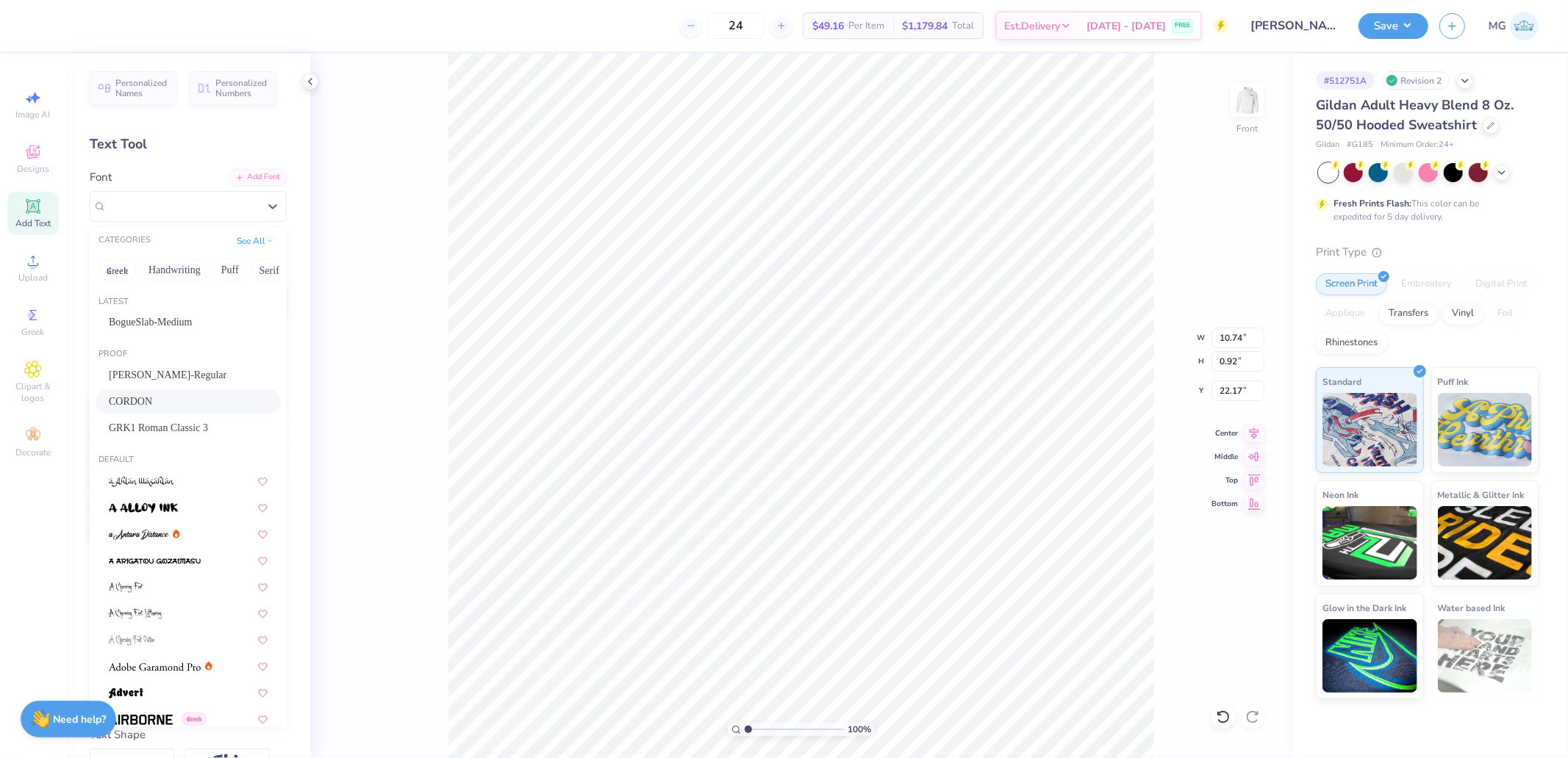
click at [132, 405] on span "CORDON" at bounding box center [130, 402] width 43 height 16
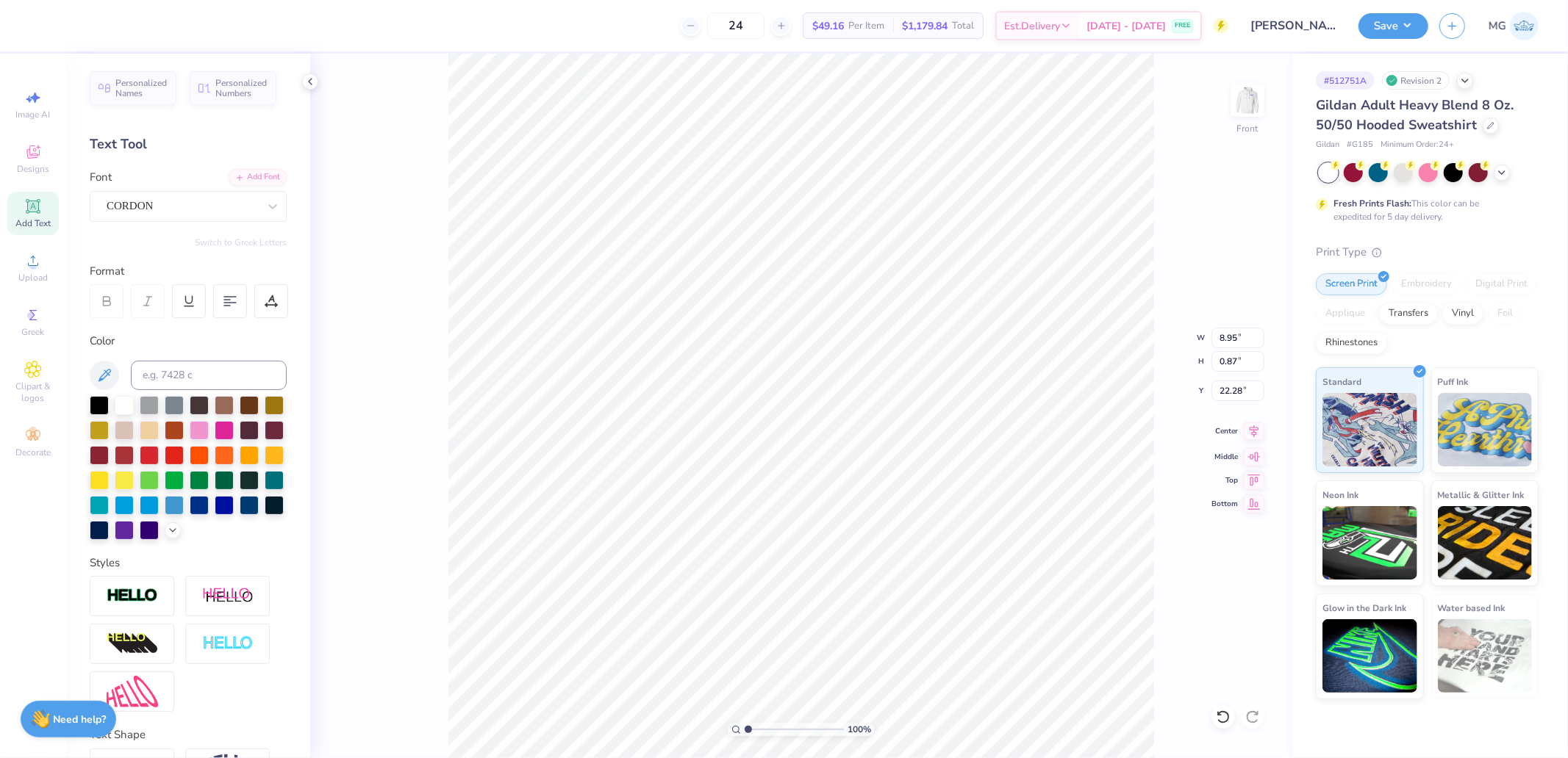
type input "8.95"
type input "0.87"
type input "22.28"
click at [1255, 431] on icon at bounding box center [1254, 431] width 21 height 18
click at [155, 204] on div "Super Dream" at bounding box center [182, 206] width 155 height 23
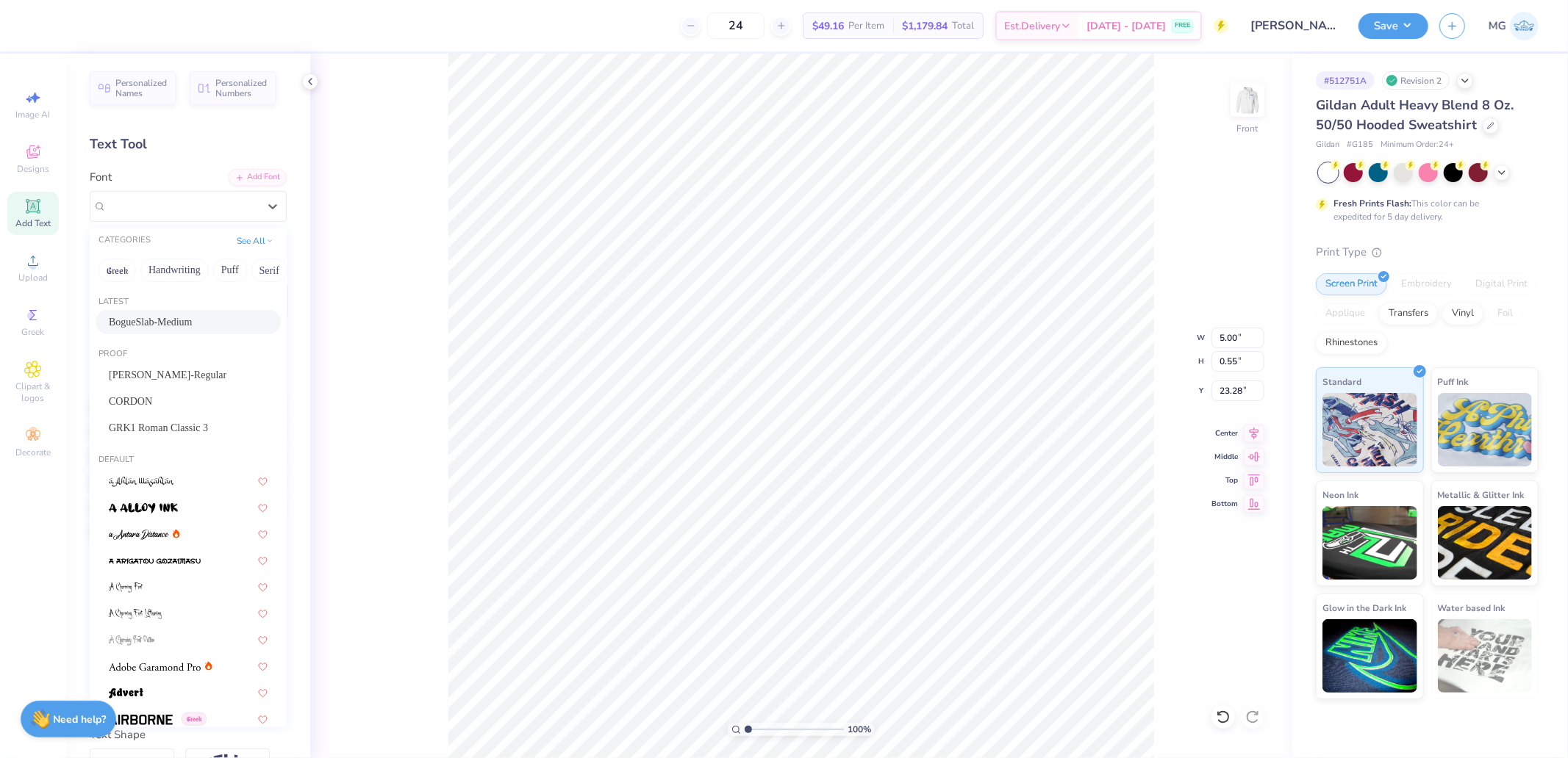
click at [173, 322] on span "BogueSlab-Medium" at bounding box center [150, 323] width 84 height 16
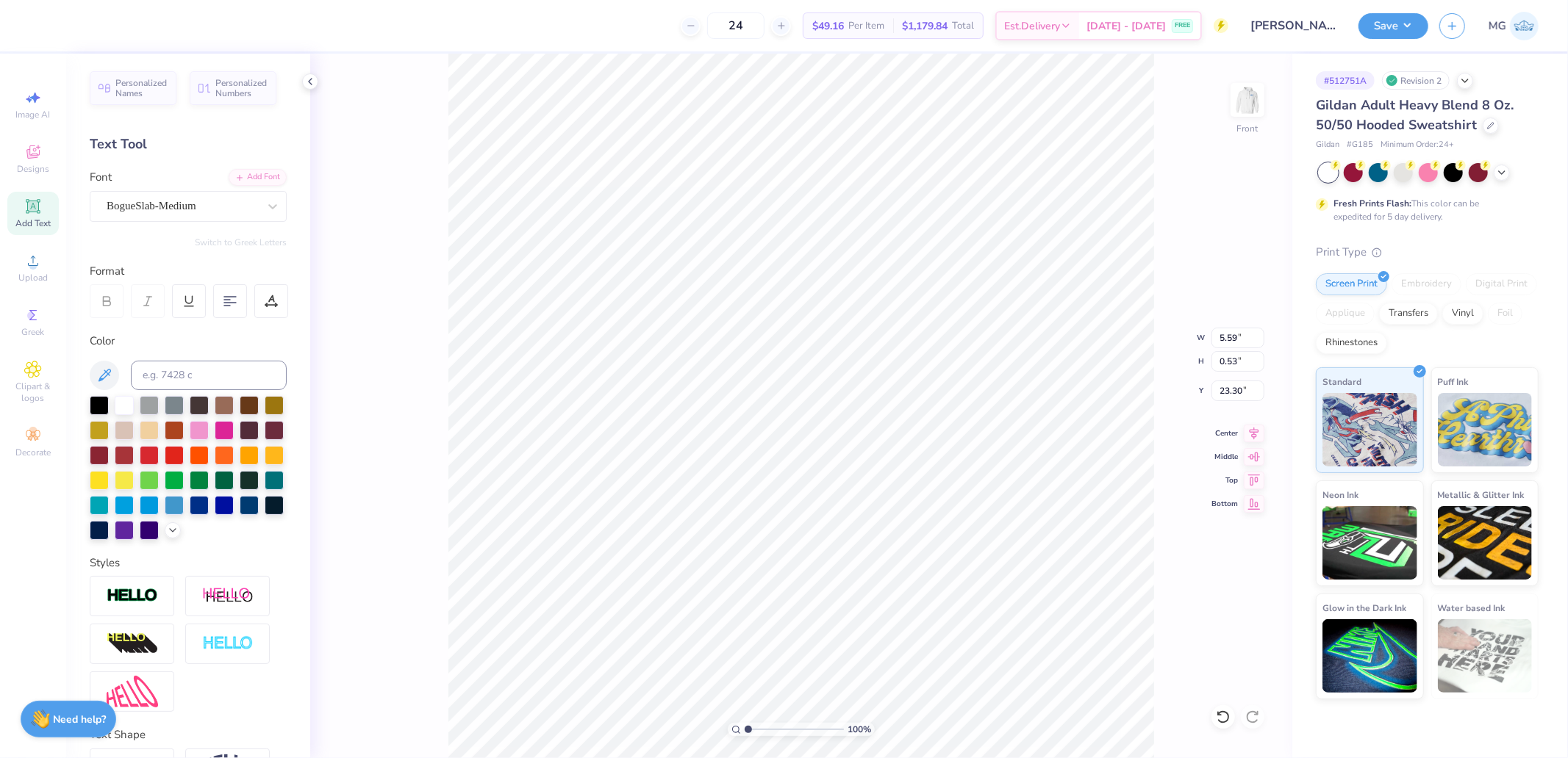
type input "5.59"
type input "0.53"
type input "23.30"
click at [1250, 439] on icon at bounding box center [1254, 431] width 21 height 18
click at [196, 211] on div "GRK1 Roman Classic 3" at bounding box center [182, 206] width 155 height 23
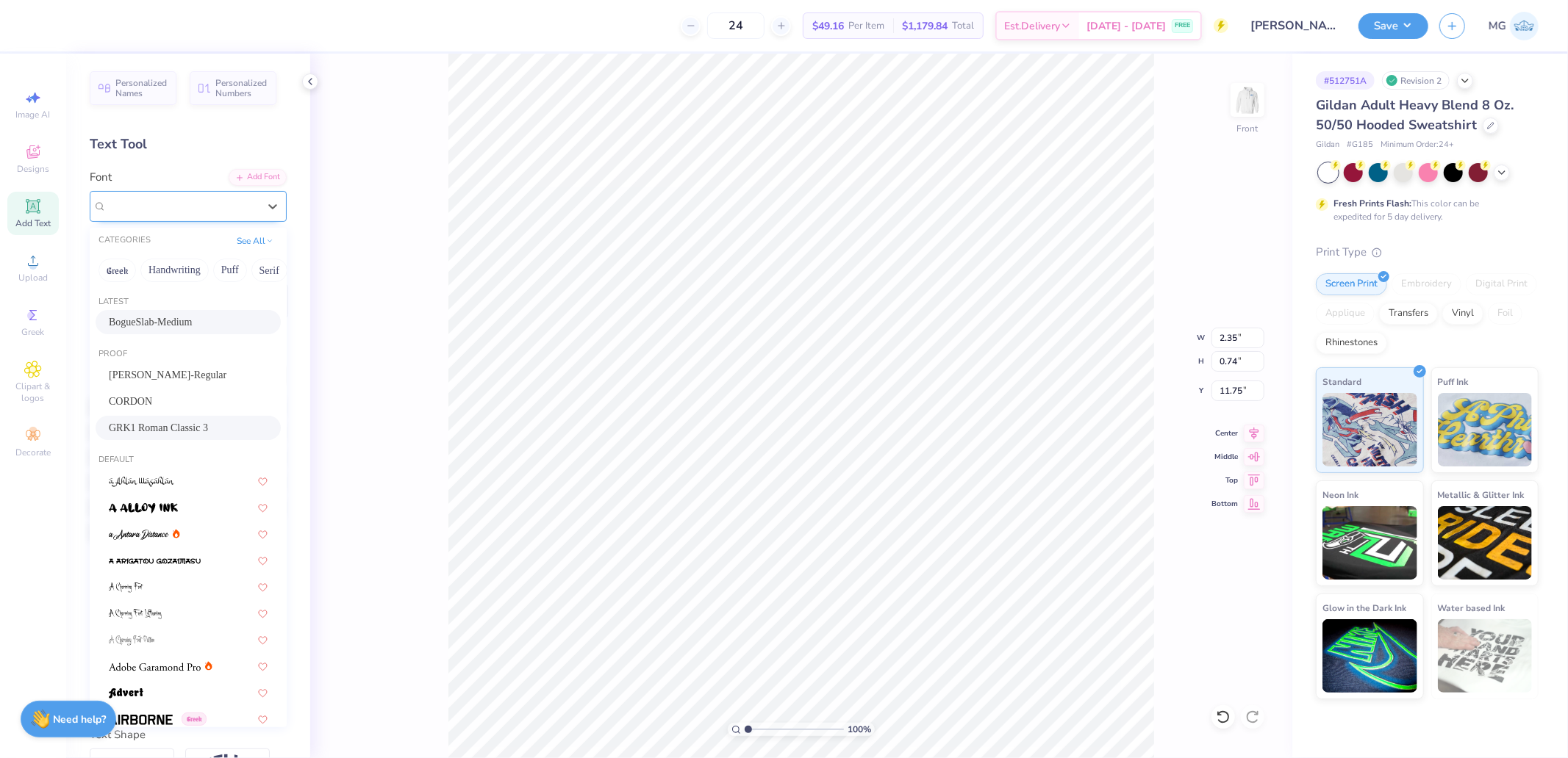
click at [214, 214] on span "GRK1 Roman Classic 3" at bounding box center [160, 206] width 106 height 17
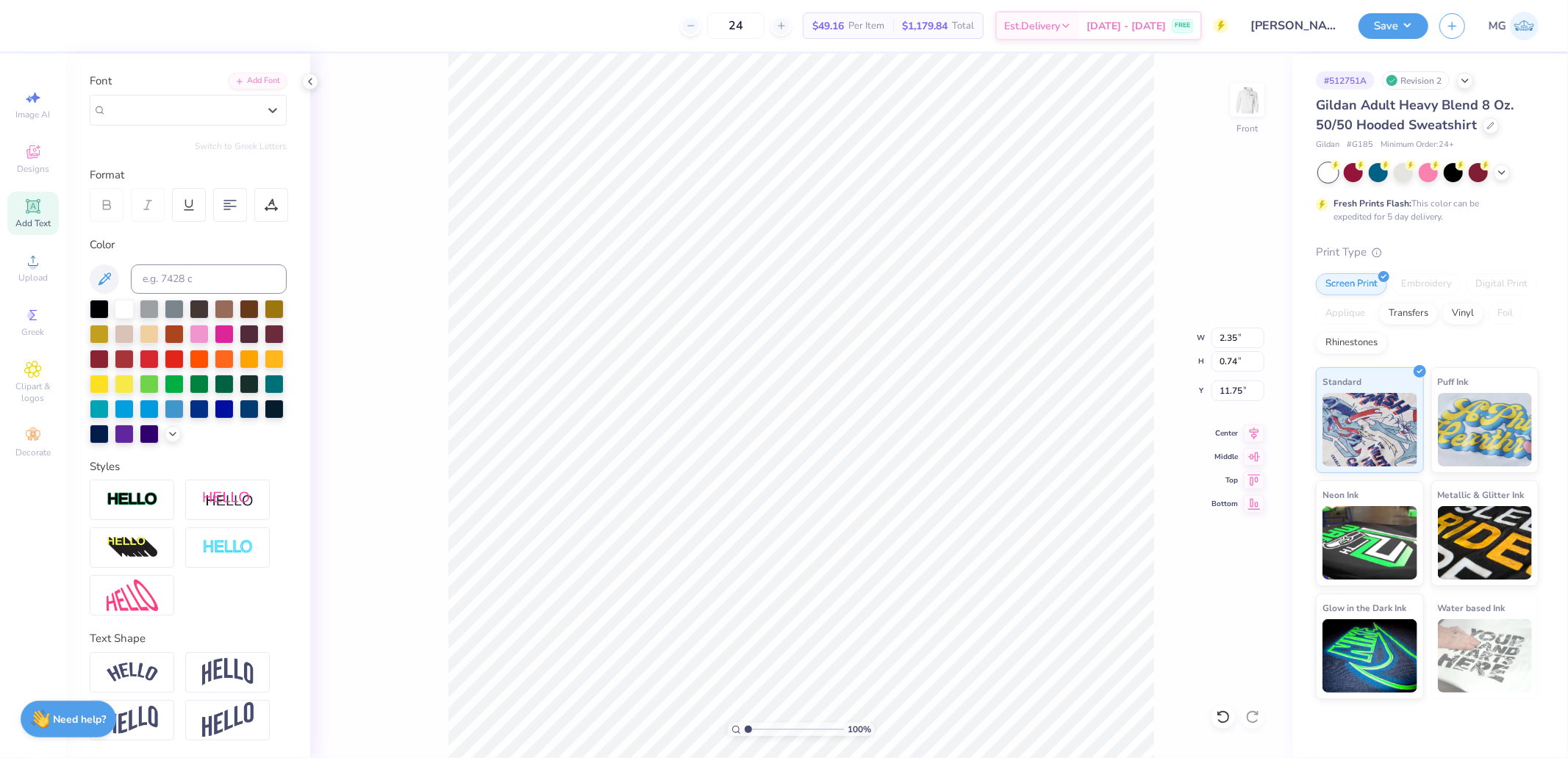
scroll to position [120, 0]
click at [142, 716] on img at bounding box center [132, 720] width 51 height 29
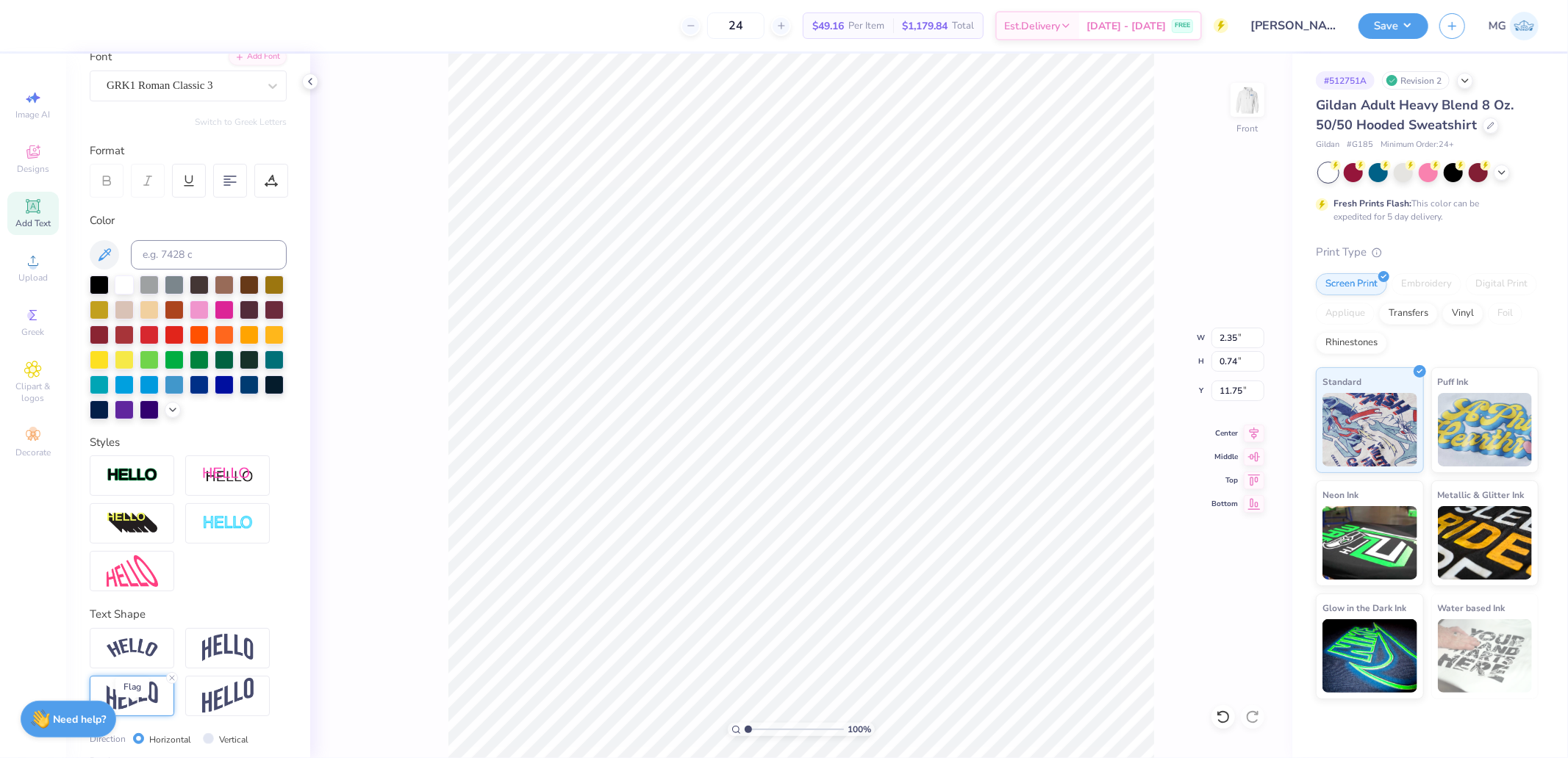
type input "1.11"
type input "11.57"
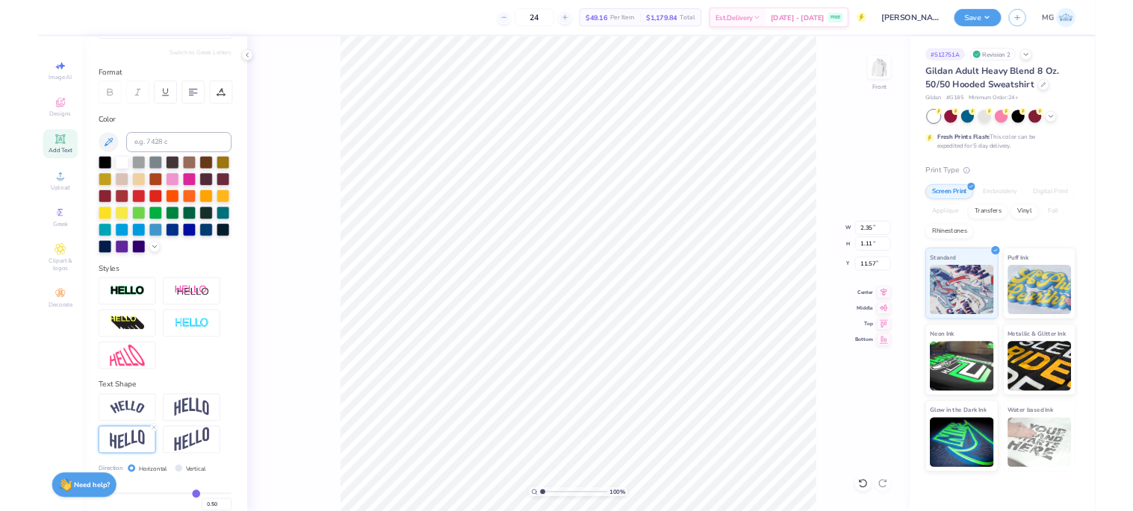
scroll to position [210, 0]
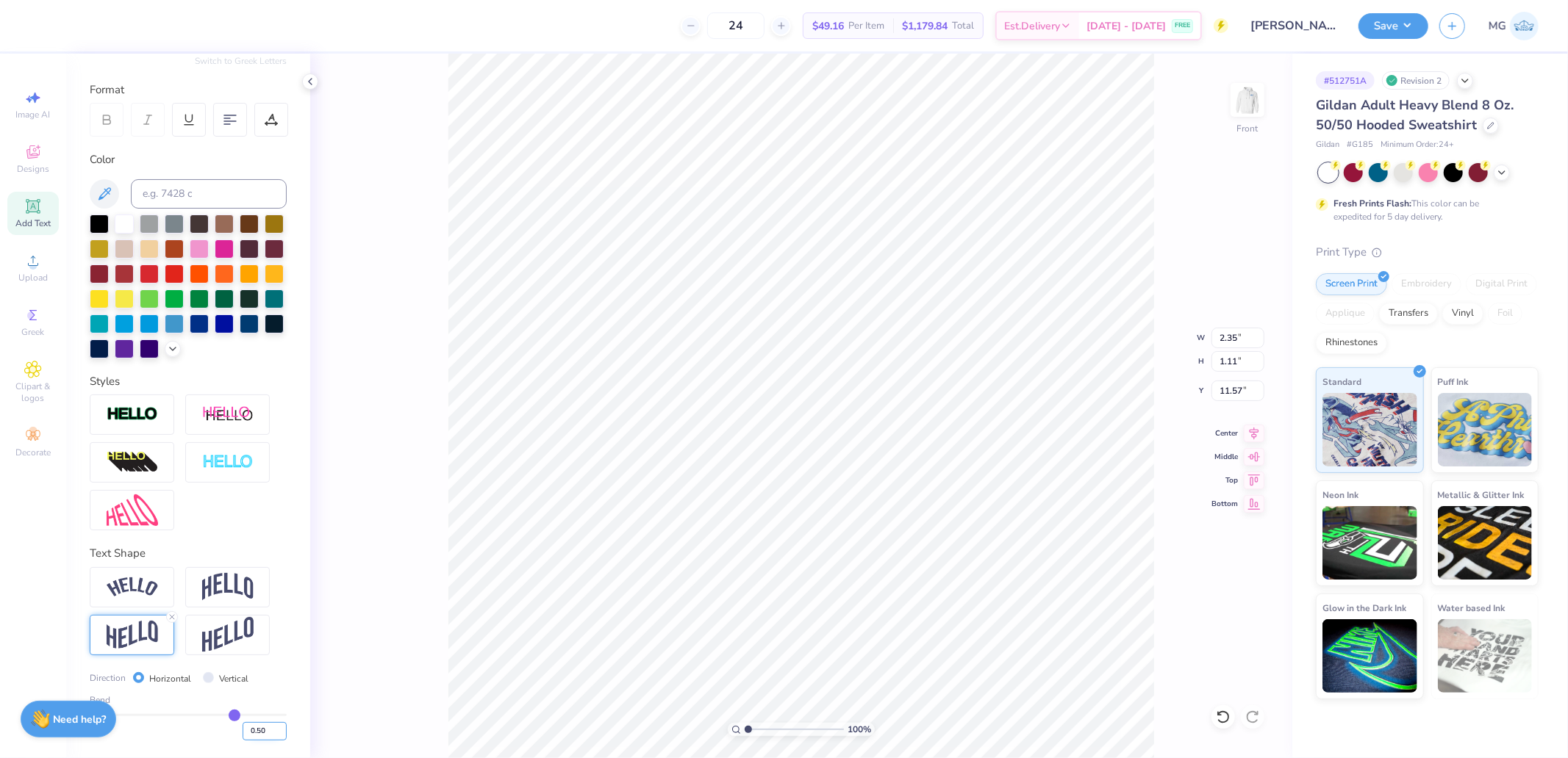
click at [242, 729] on input "0.50" at bounding box center [264, 731] width 44 height 19
type input "0.2"
type input "0.20"
type input "0.89"
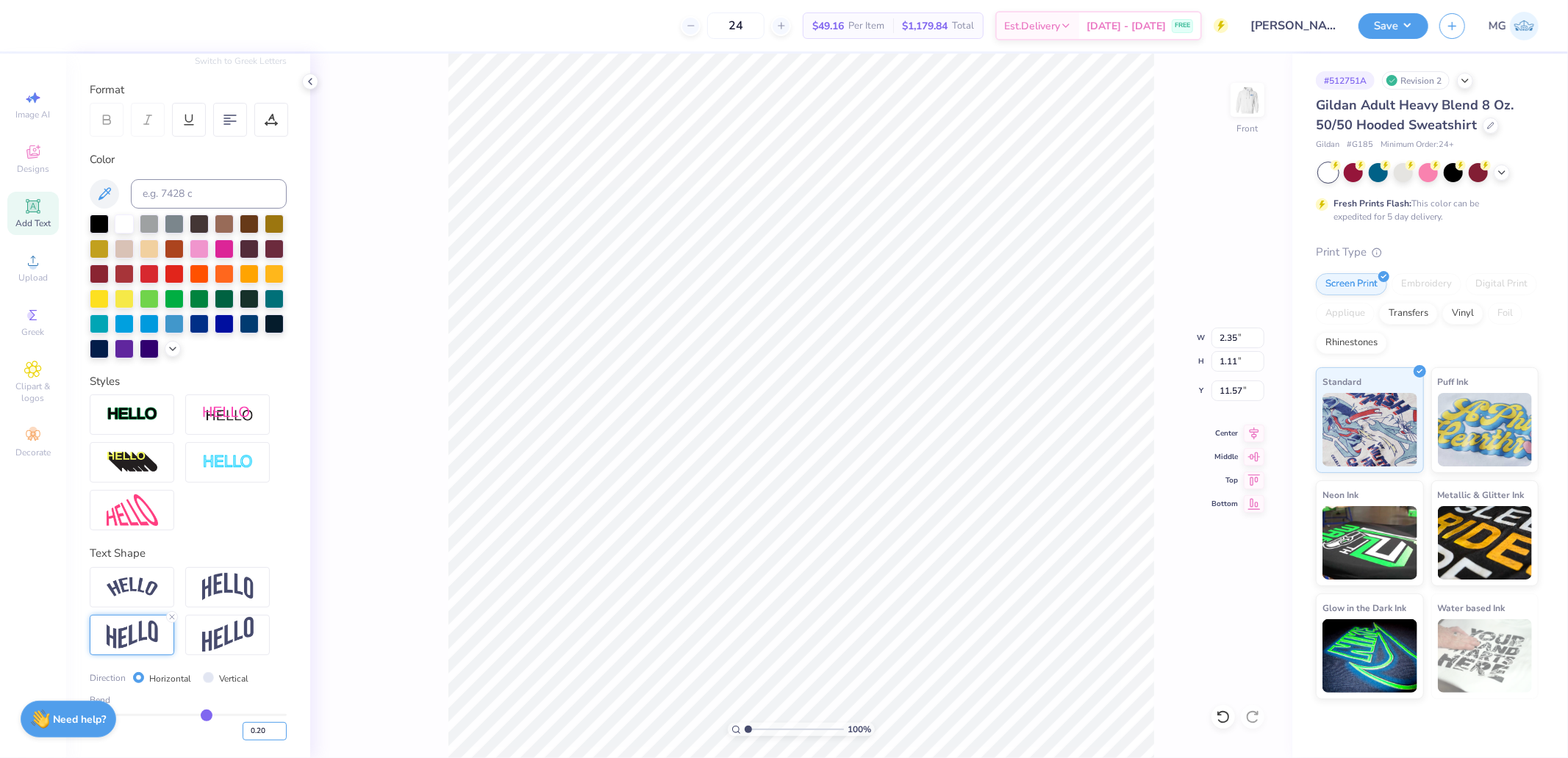
type input "11.68"
click at [1236, 340] on input "15.36" at bounding box center [1238, 338] width 53 height 21
type input "12.00"
type input "12.24"
click at [1234, 387] on input "9.87" at bounding box center [1238, 391] width 53 height 21
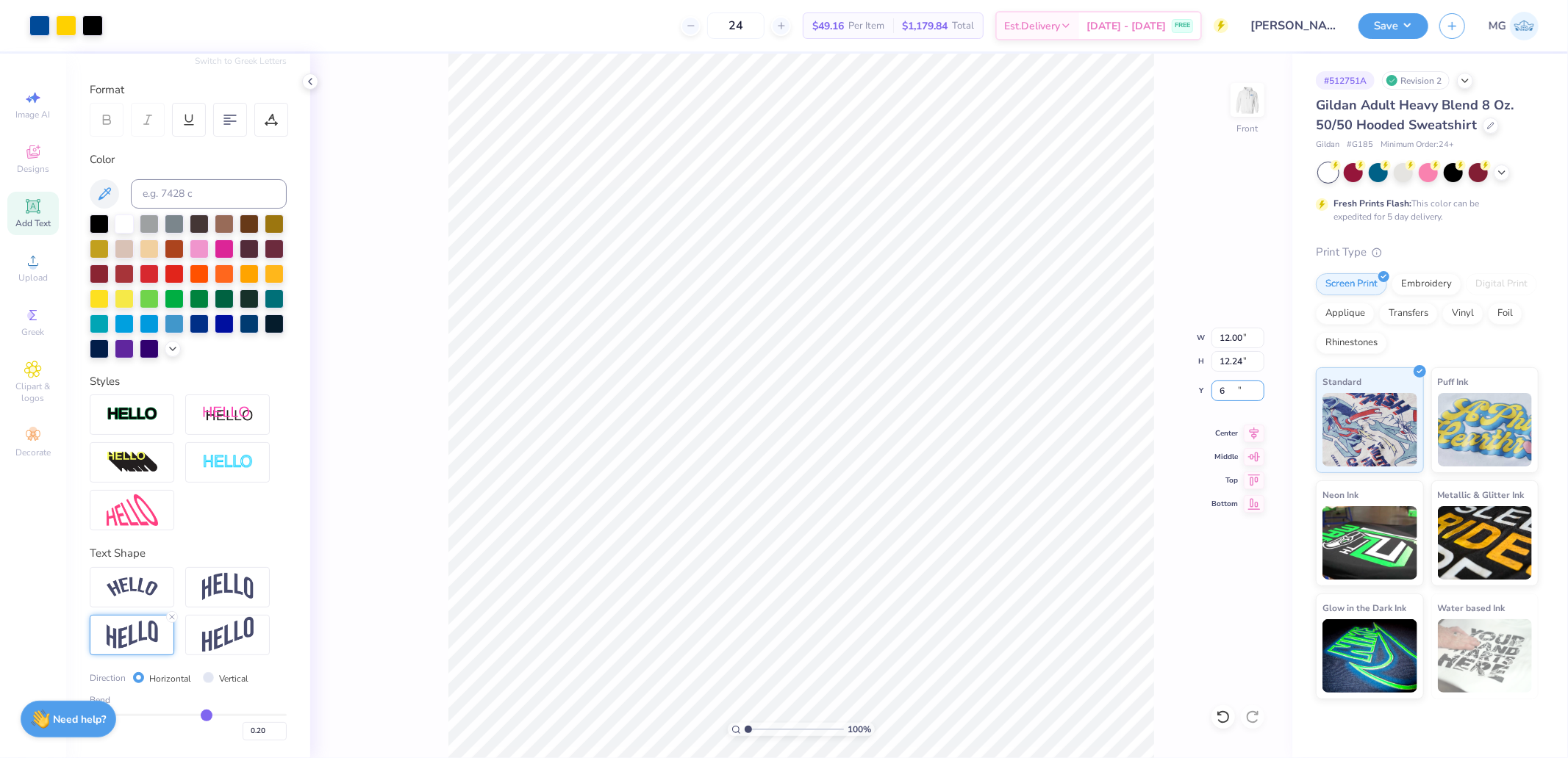
type input "6.00"
click at [1416, 18] on button "Save" at bounding box center [1394, 24] width 70 height 26
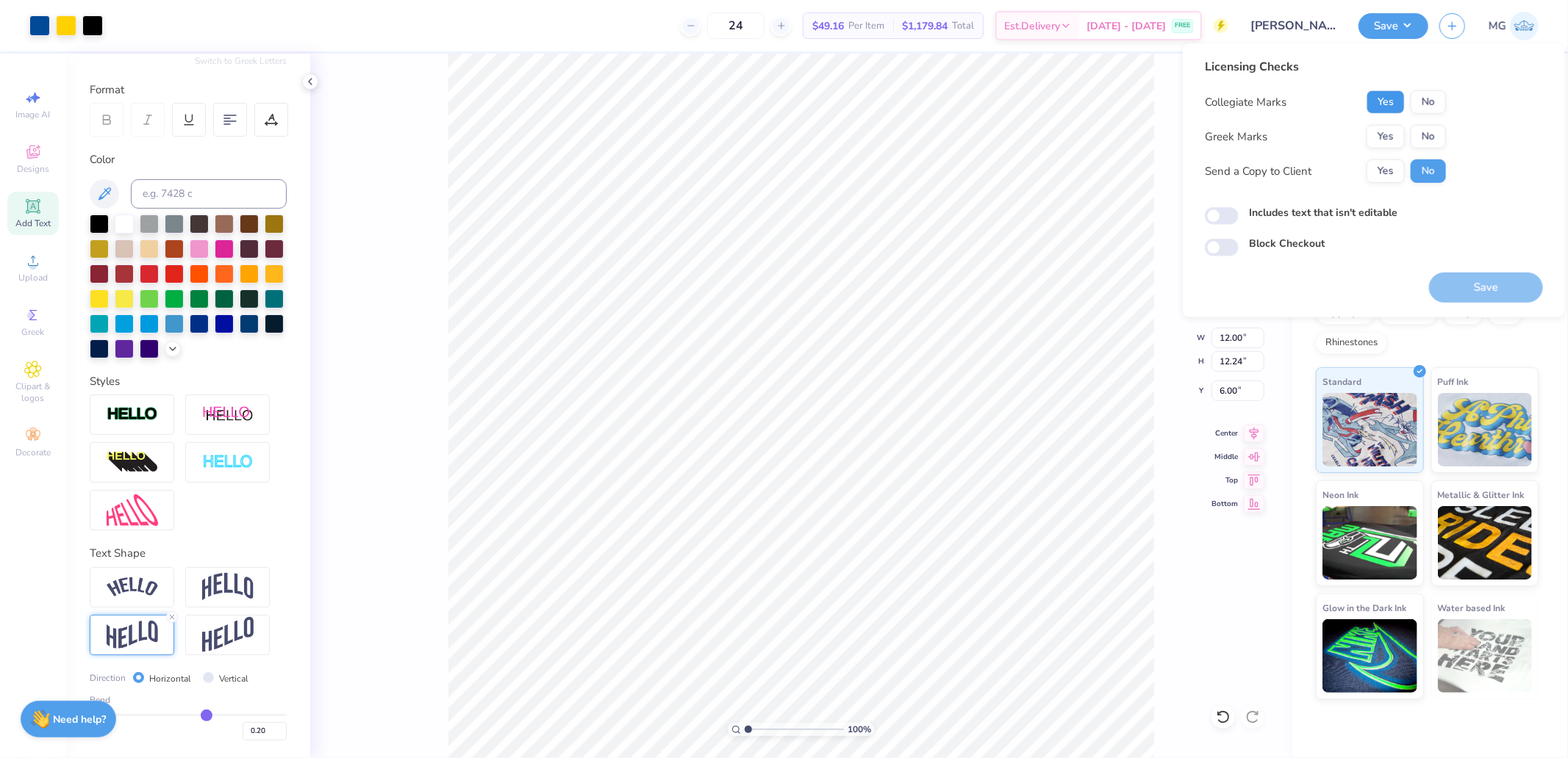
click at [1375, 100] on button "Yes" at bounding box center [1386, 102] width 38 height 24
click at [1384, 121] on div "Collegiate Marks Yes No Greek Marks Yes No Send a Copy to Client Yes No" at bounding box center [1326, 137] width 241 height 93
click at [1385, 130] on button "Yes" at bounding box center [1386, 137] width 38 height 24
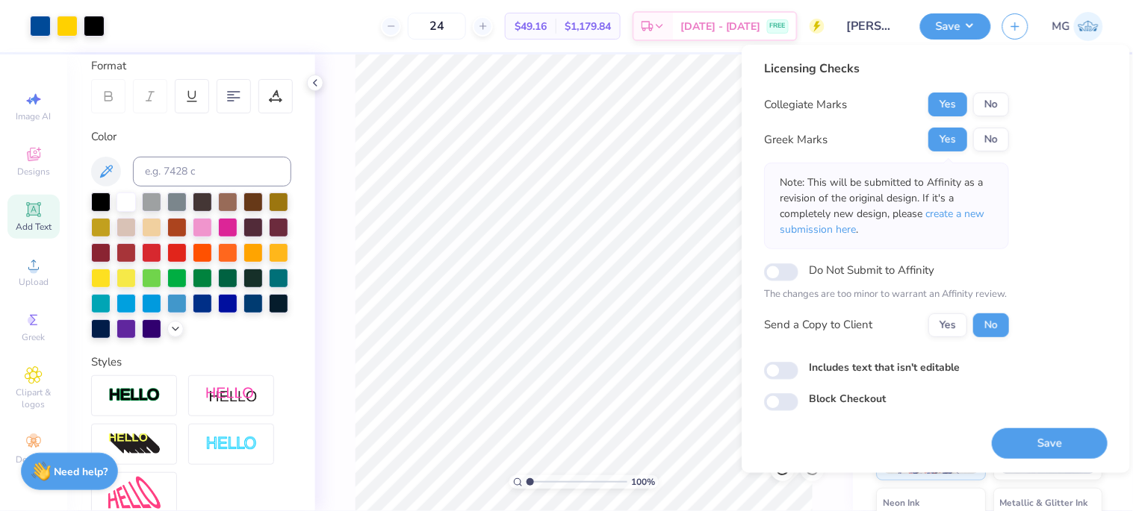
click at [1049, 429] on button "Save" at bounding box center [1049, 444] width 116 height 31
